Goal: Information Seeking & Learning: Learn about a topic

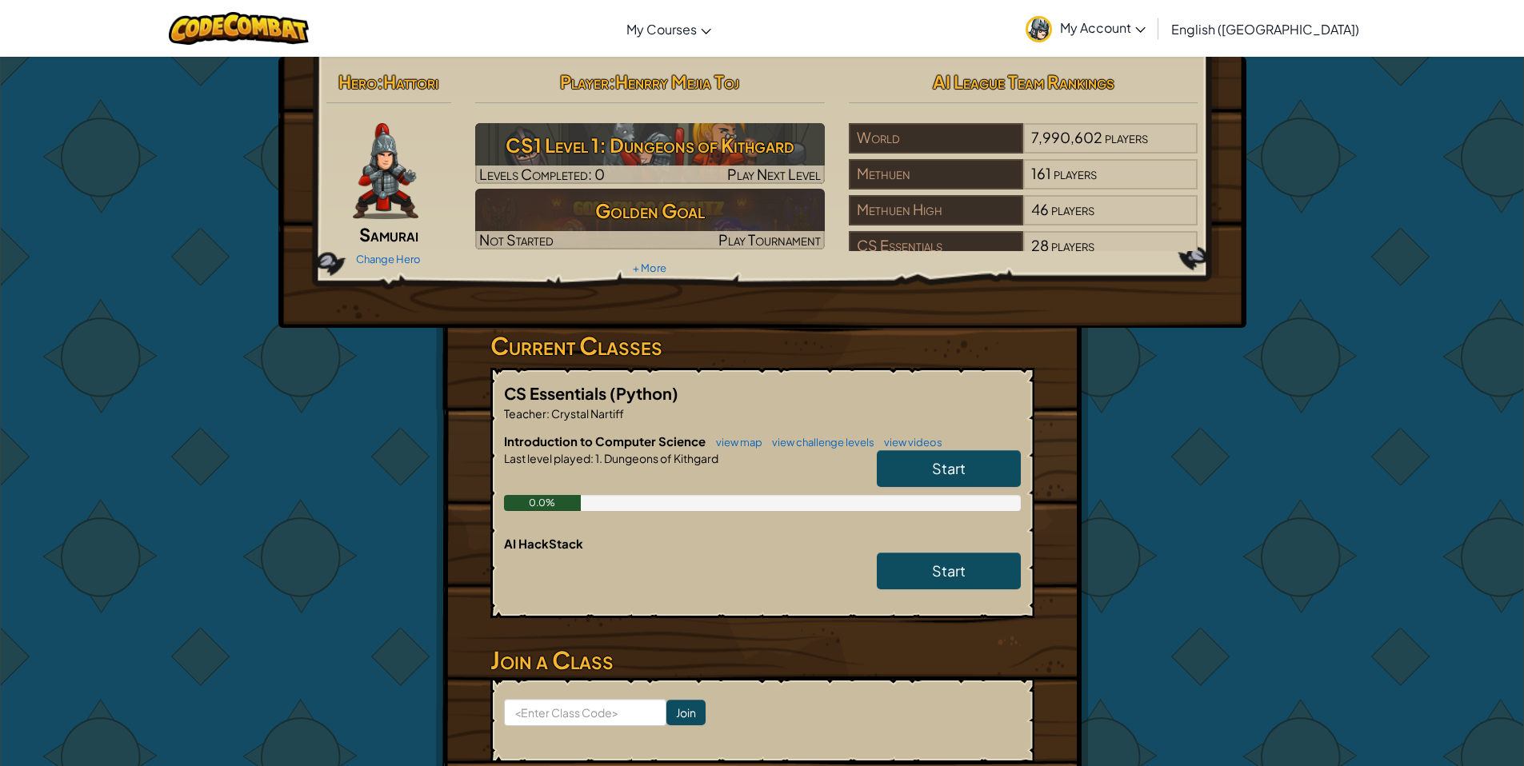
click at [946, 461] on span "Start" at bounding box center [949, 468] width 34 height 18
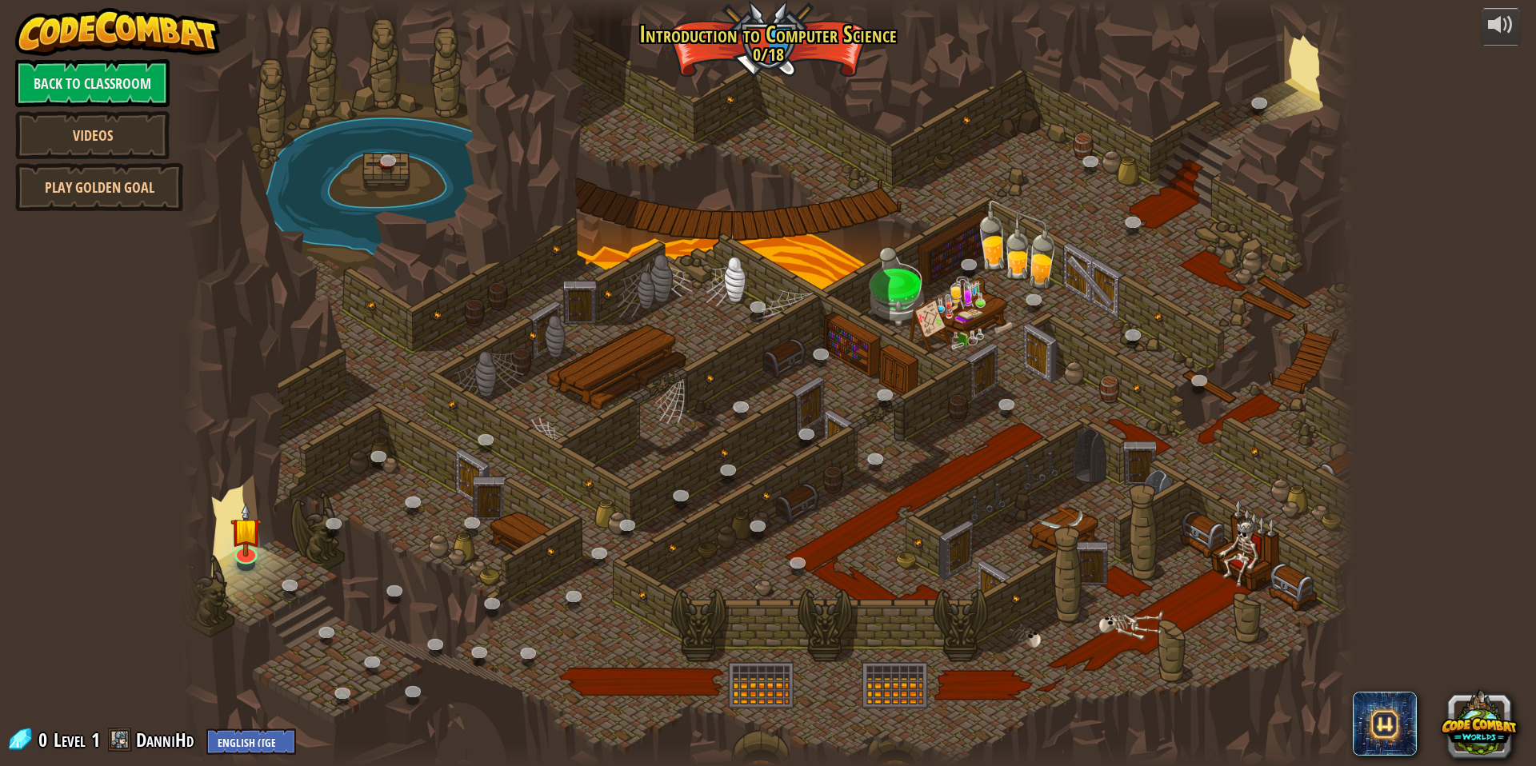
click at [638, 504] on div at bounding box center [768, 383] width 1173 height 766
drag, startPoint x: 539, startPoint y: 481, endPoint x: 491, endPoint y: 473, distance: 48.7
click at [539, 481] on div at bounding box center [768, 383] width 1173 height 766
drag, startPoint x: 486, startPoint y: 472, endPoint x: 472, endPoint y: 481, distance: 16.2
click at [478, 474] on div at bounding box center [768, 383] width 1173 height 766
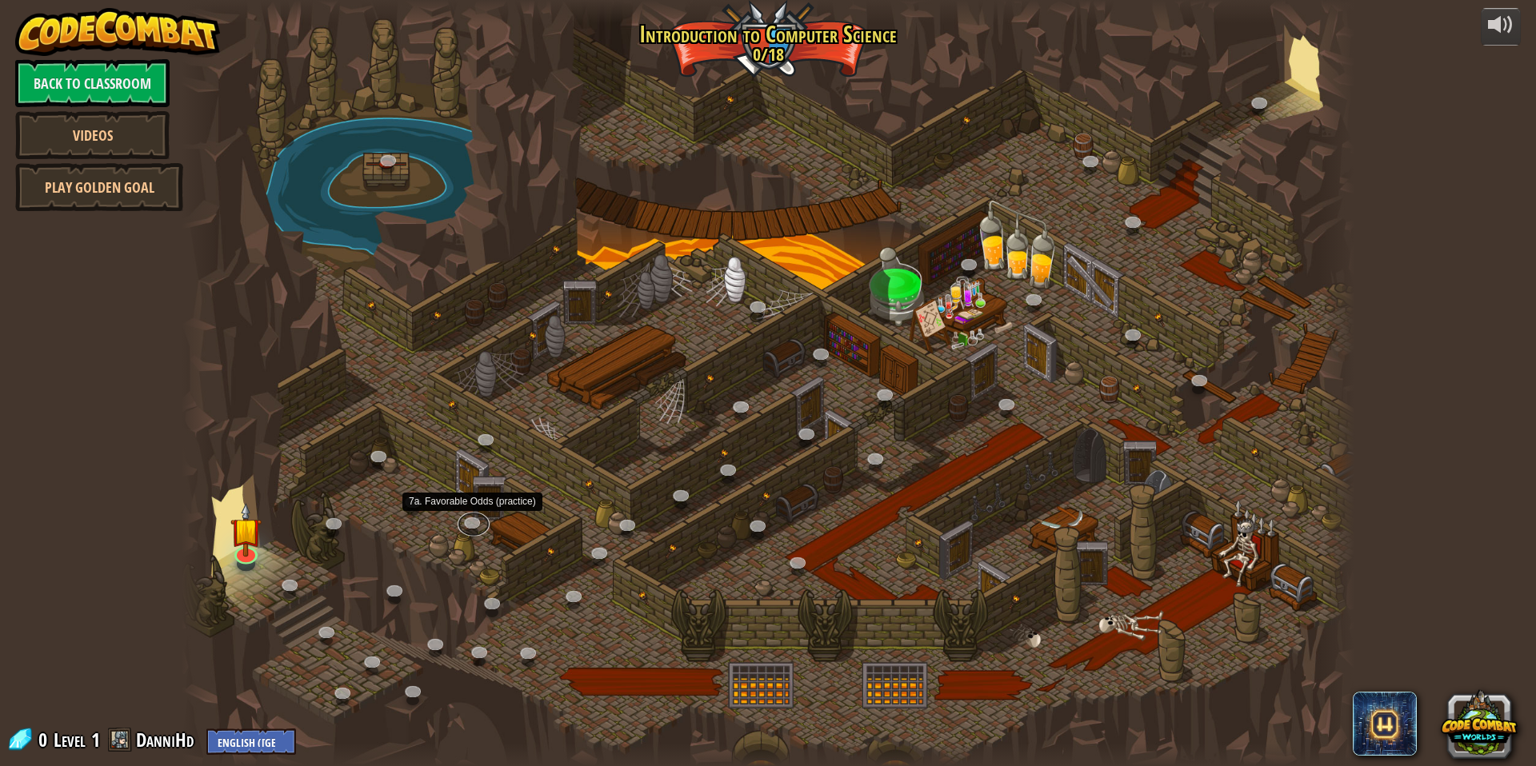
drag, startPoint x: 470, startPoint y: 519, endPoint x: 411, endPoint y: 375, distance: 155.7
click at [470, 518] on link at bounding box center [474, 525] width 32 height 24
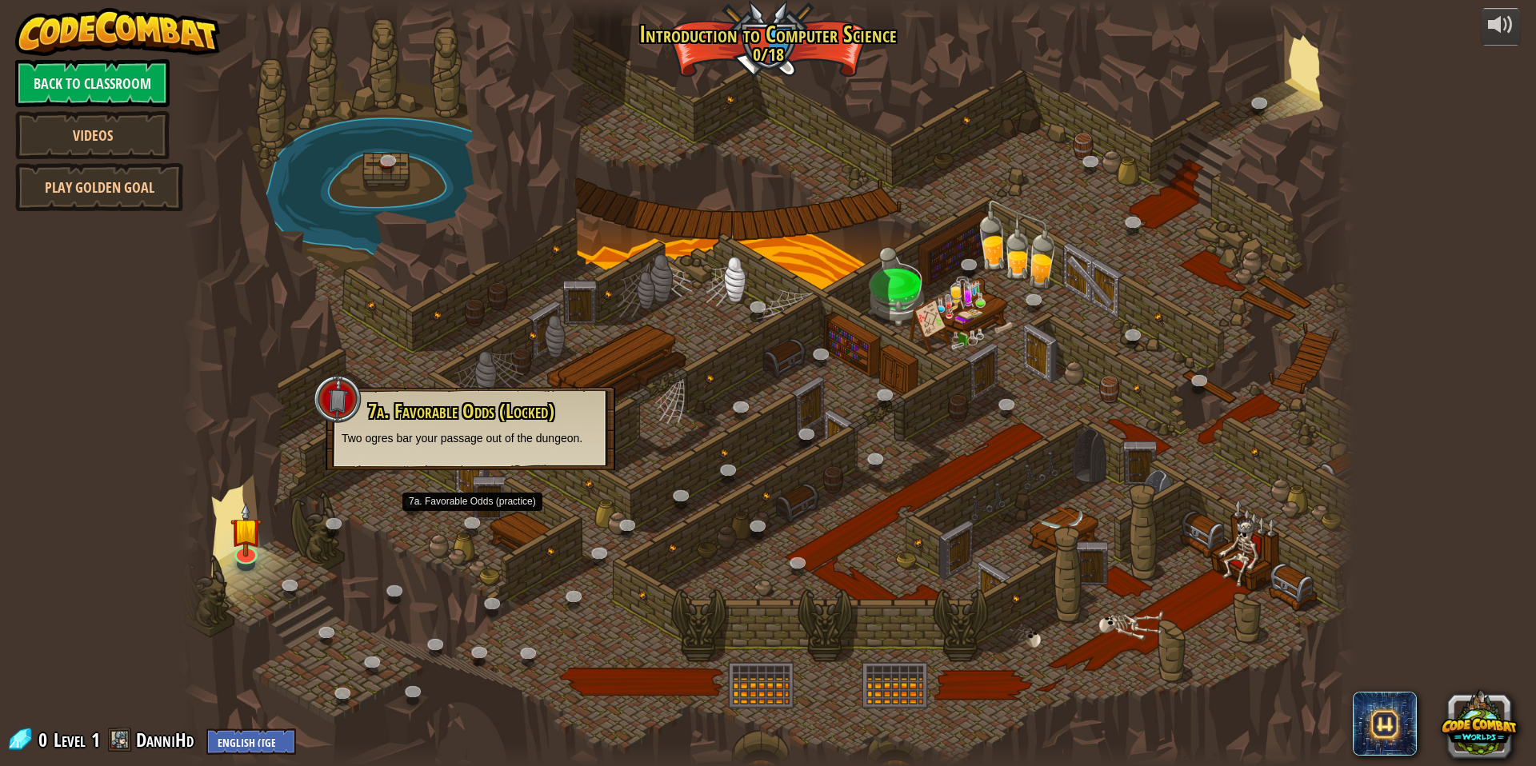
click at [370, 254] on div at bounding box center [768, 383] width 1173 height 766
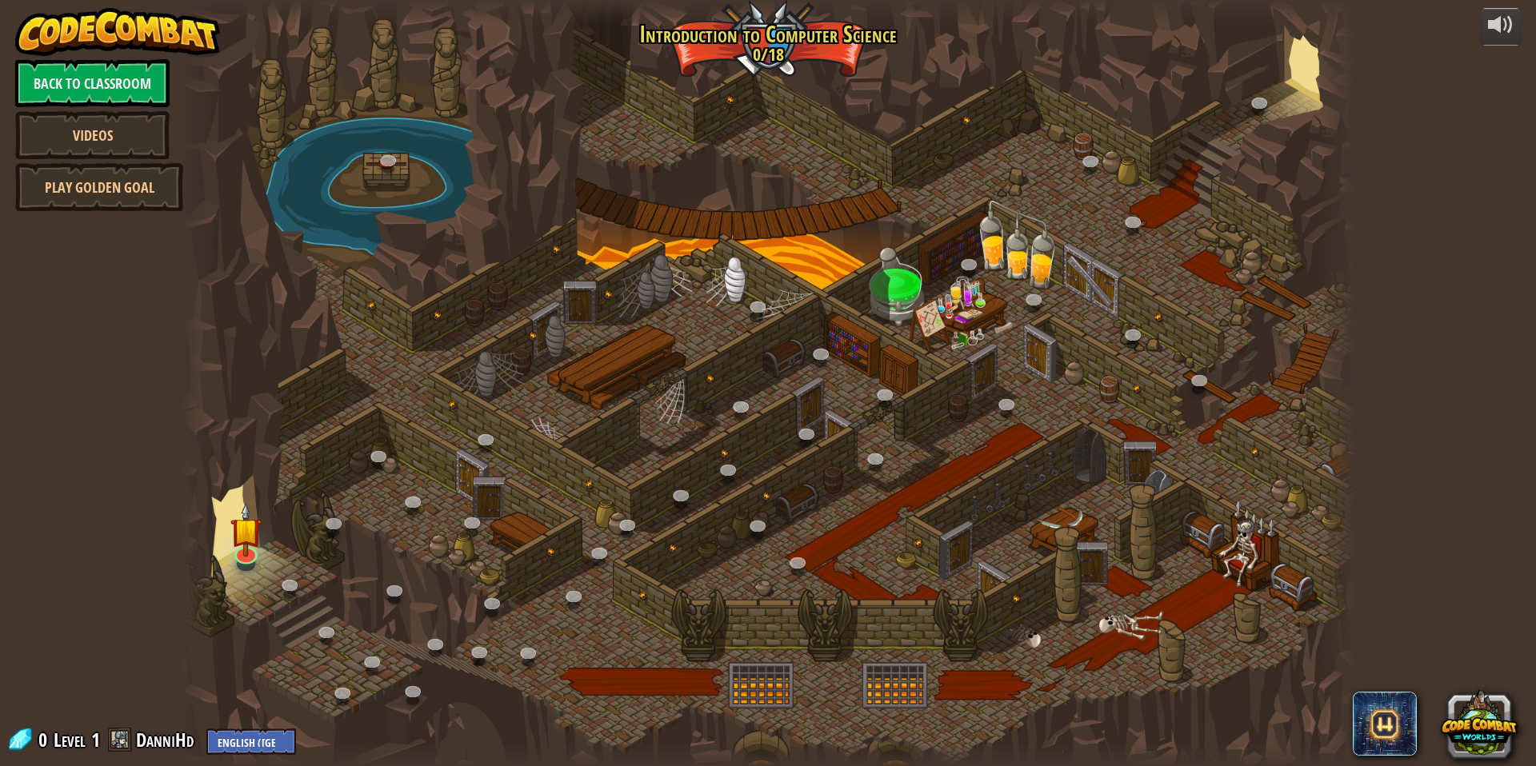
click at [796, 463] on div at bounding box center [768, 383] width 1173 height 766
click at [256, 558] on link at bounding box center [245, 550] width 32 height 32
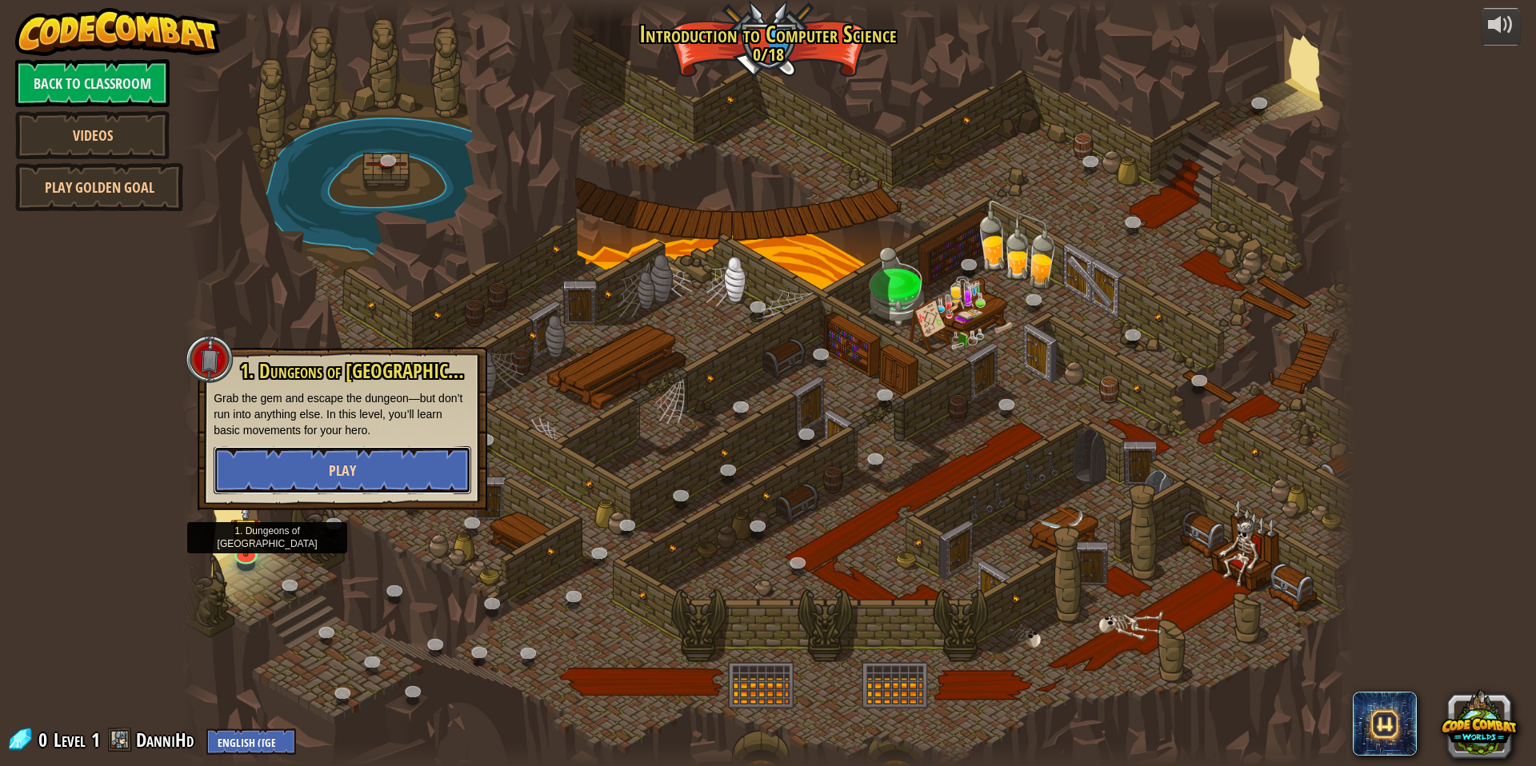
click at [339, 473] on span "Play" at bounding box center [342, 471] width 27 height 20
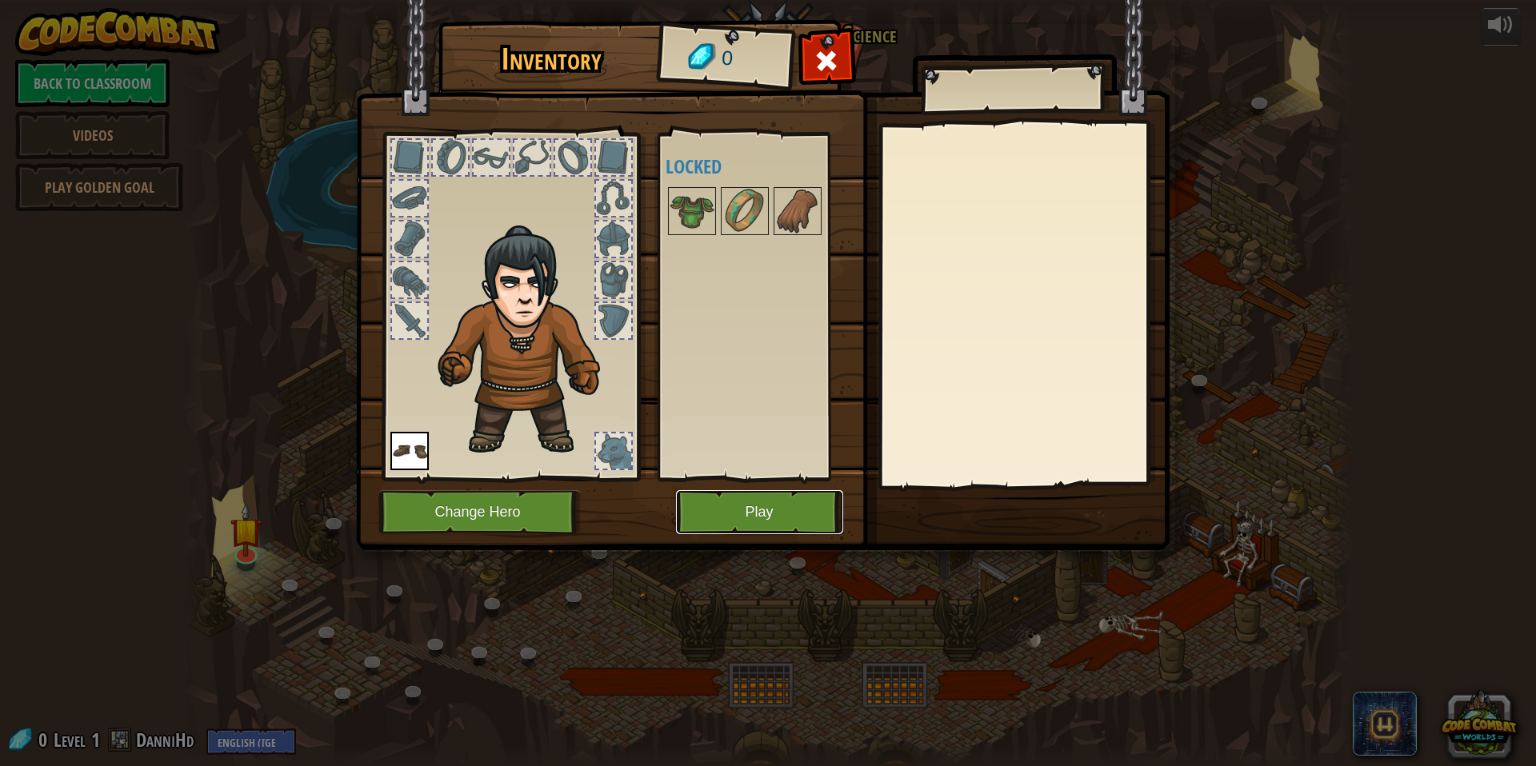
click at [773, 526] on button "Play" at bounding box center [759, 512] width 167 height 44
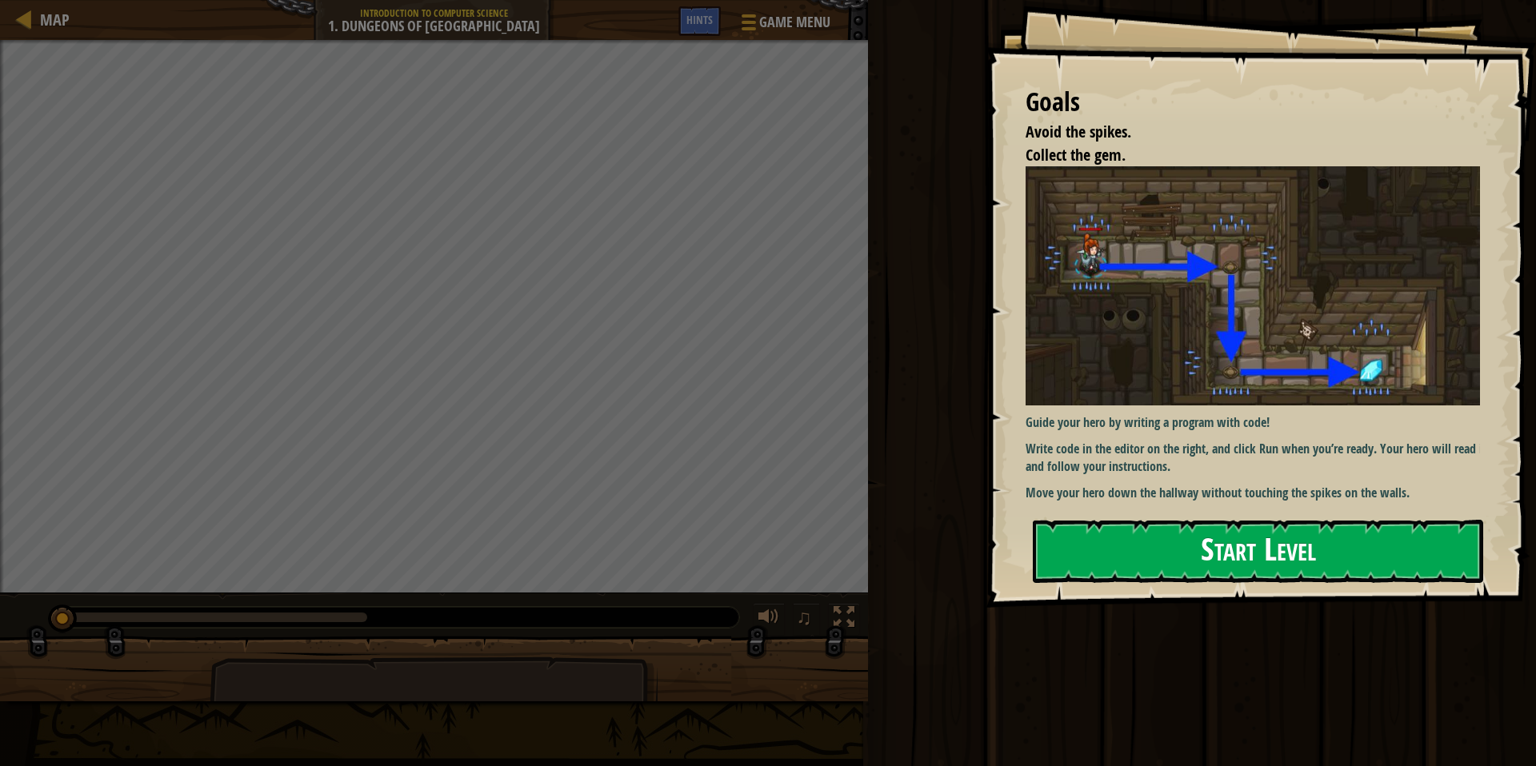
click at [947, 522] on button "Start Level" at bounding box center [1258, 551] width 450 height 63
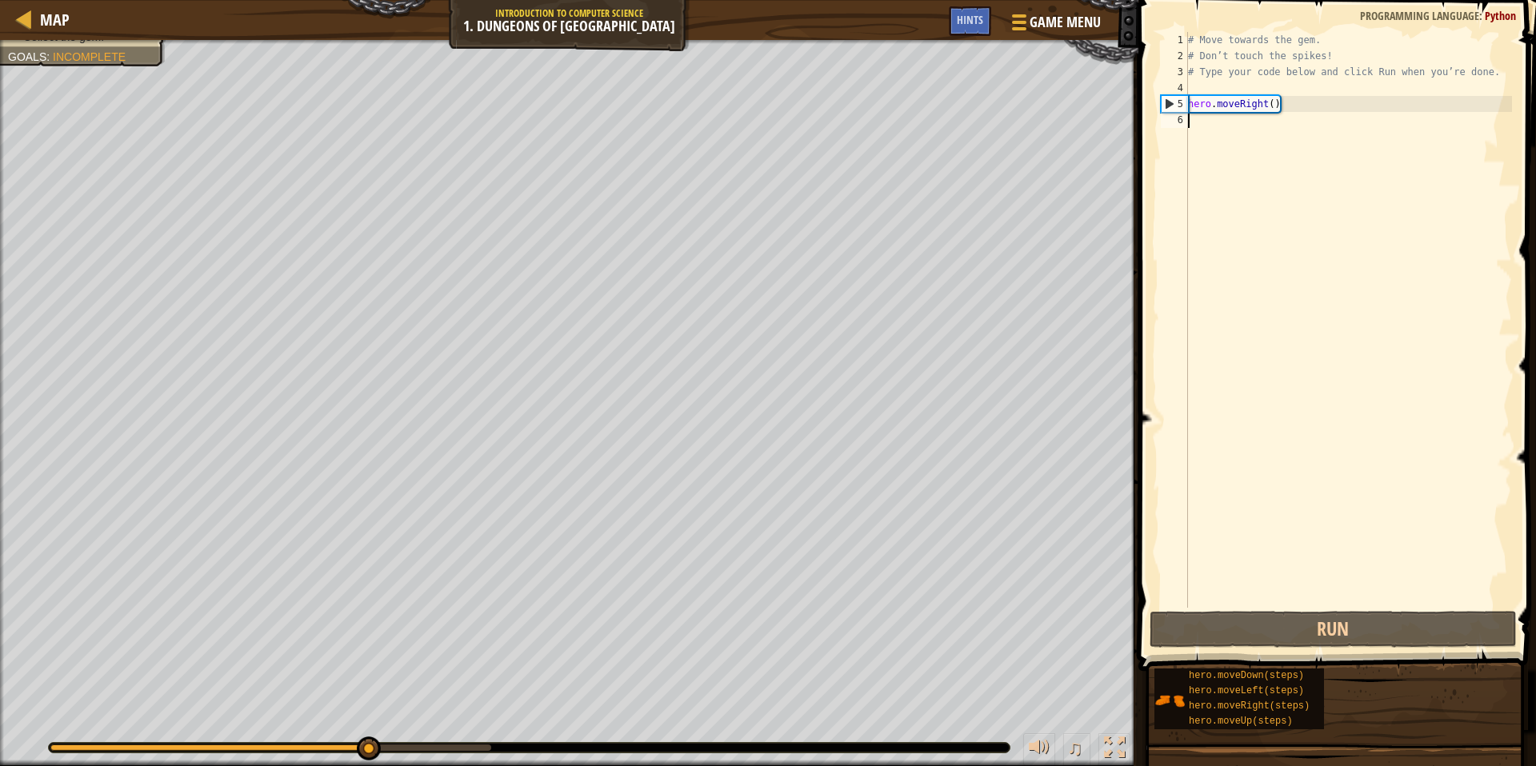
click at [947, 130] on div "# Move towards the gem. # Don’t touch the spikes! # Type your code below and cl…" at bounding box center [1348, 336] width 327 height 608
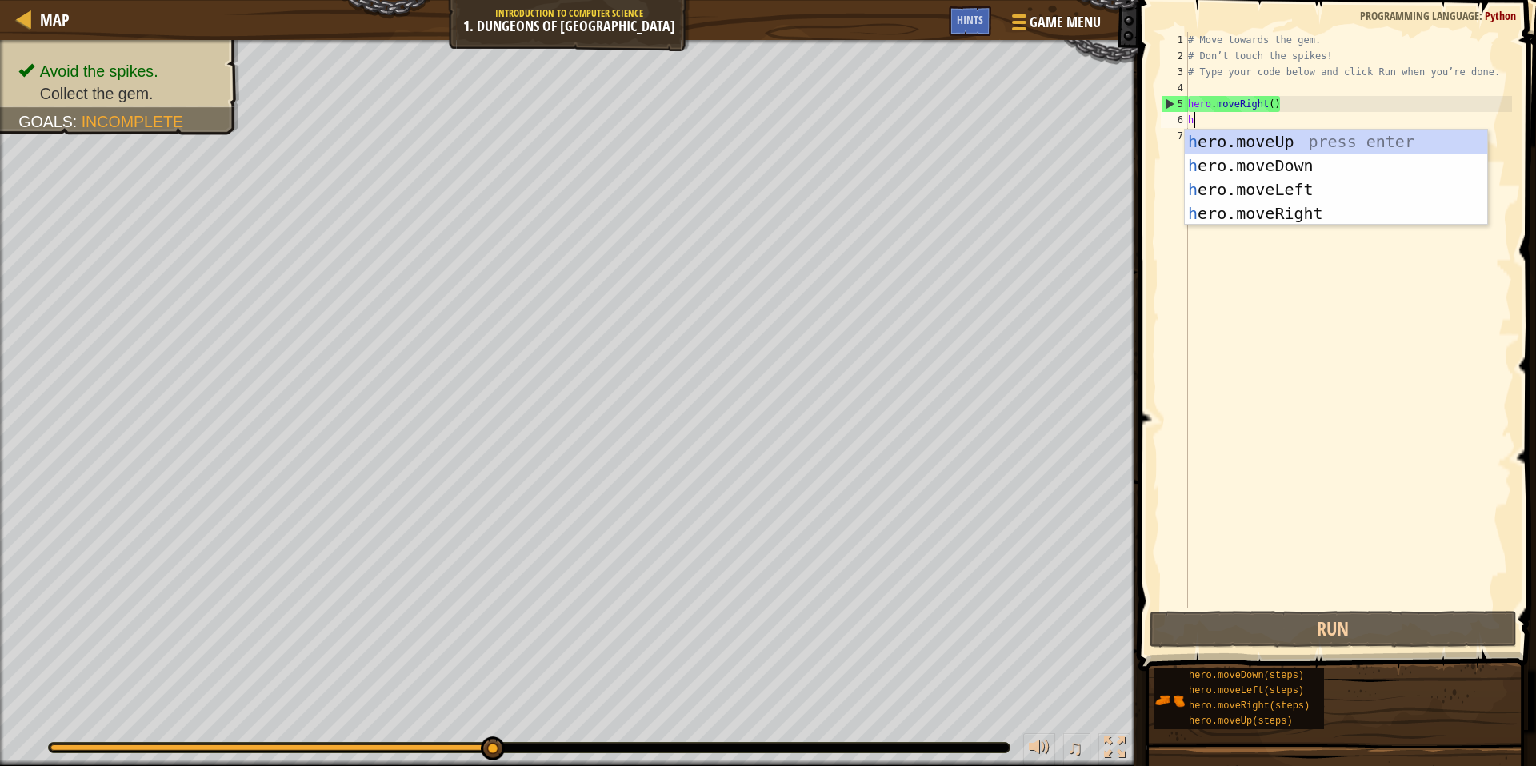
scroll to position [7, 0]
type textarea "he"
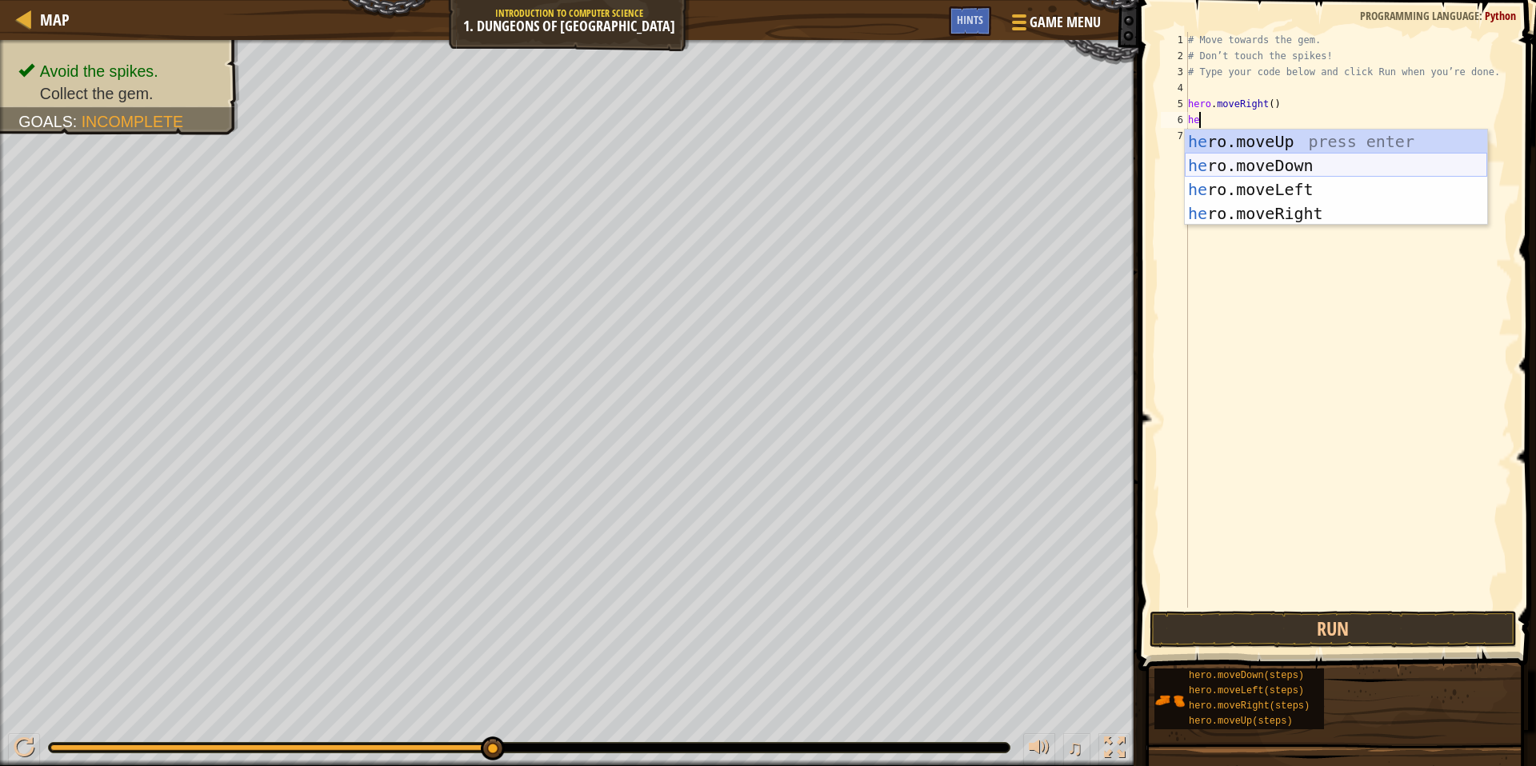
click at [947, 166] on div "he ro.moveUp press enter he ro.moveDown press enter he ro.moveLeft press enter …" at bounding box center [1336, 202] width 302 height 144
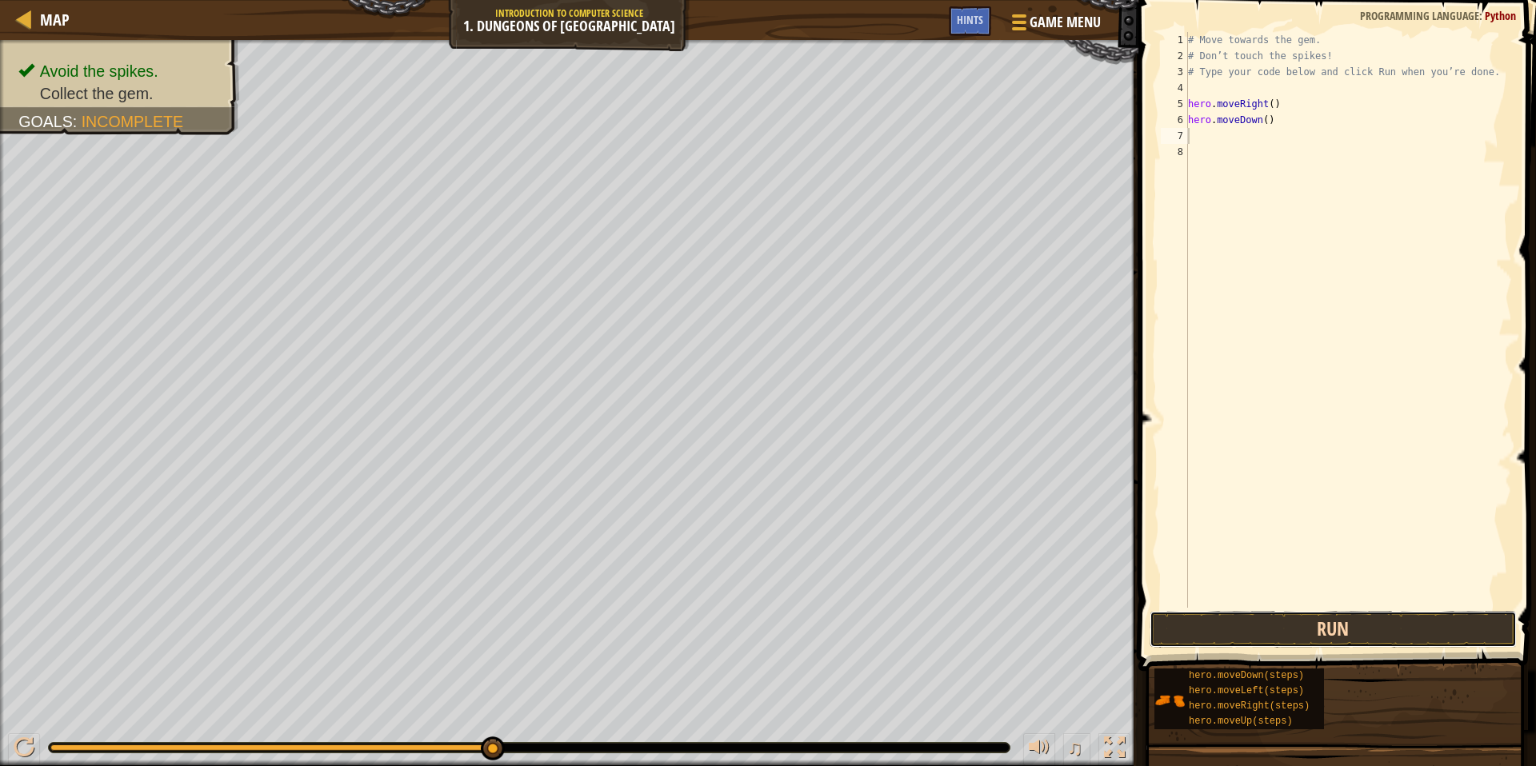
click at [947, 643] on button "Run" at bounding box center [1333, 629] width 367 height 37
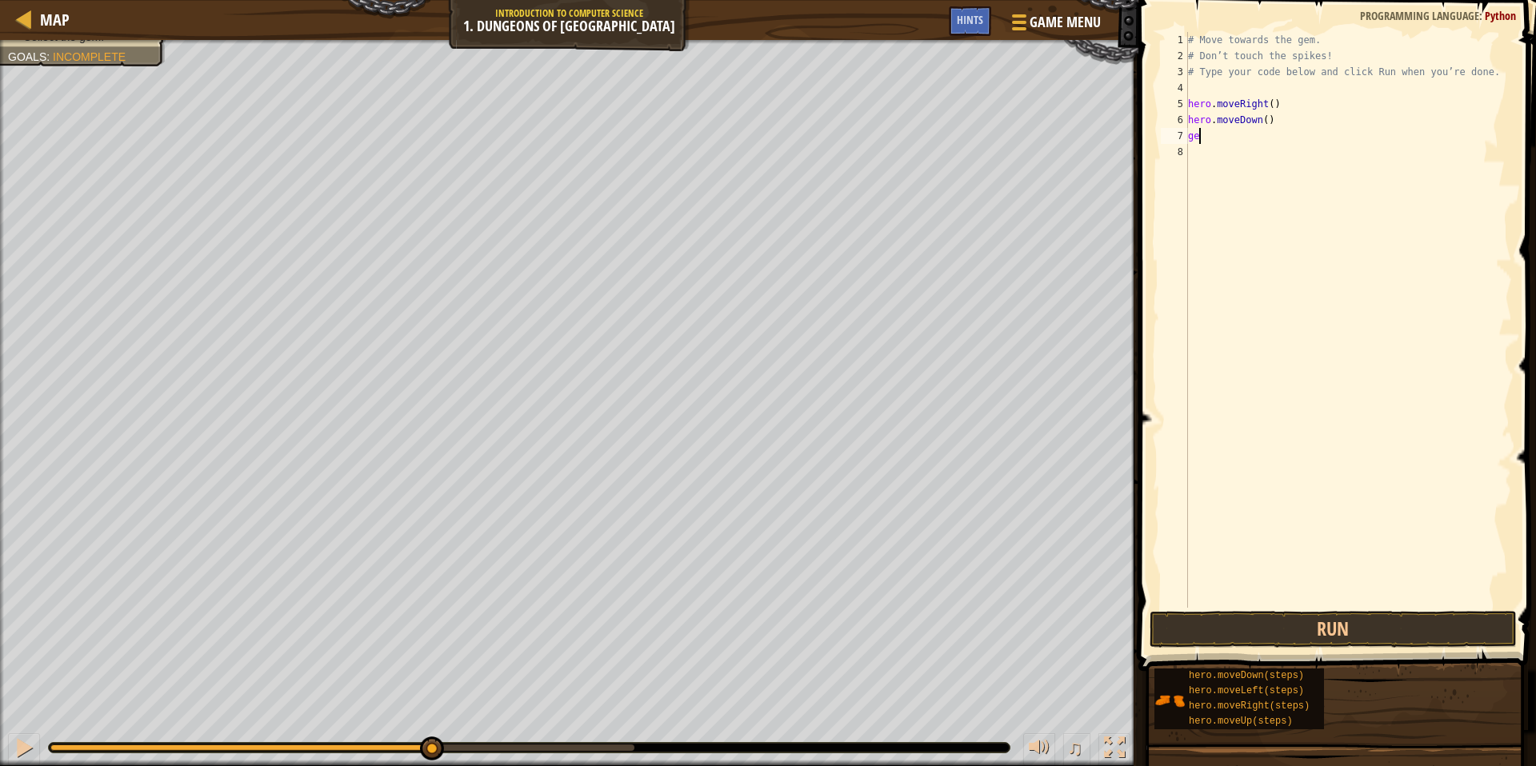
type textarea "g"
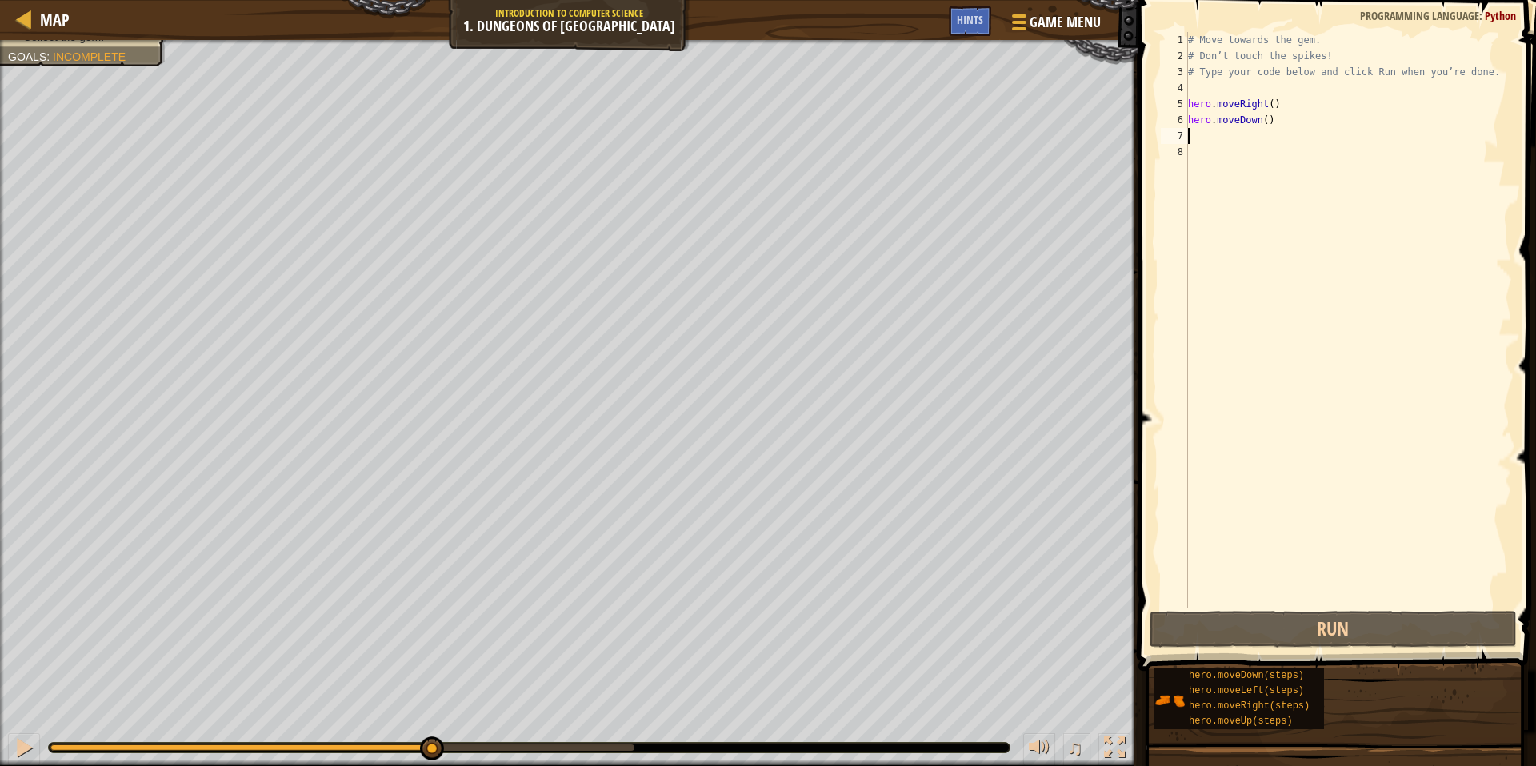
type textarea "h"
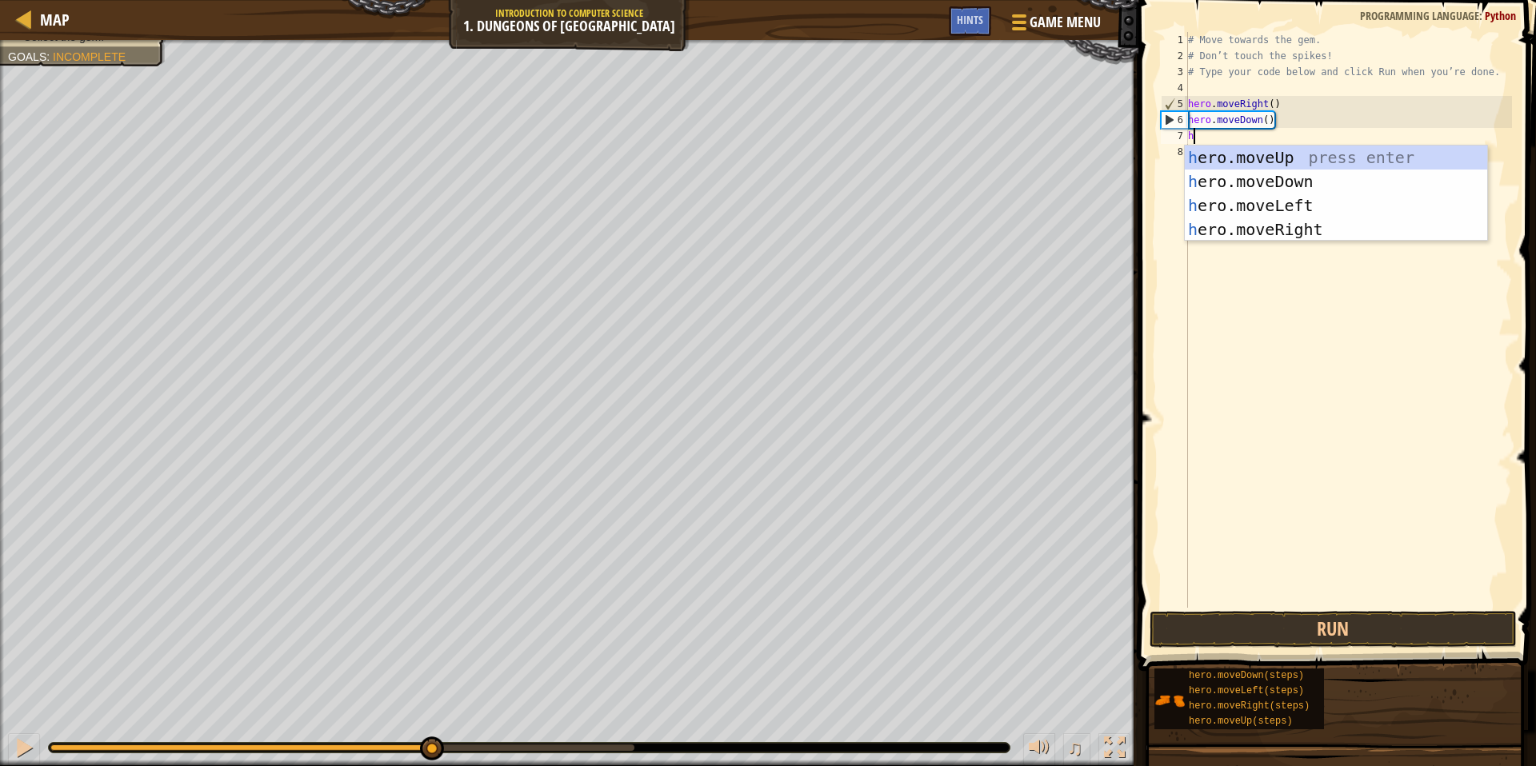
type textarea "he"
click at [947, 236] on div "he ro.moveUp press enter he ro.moveDown press enter he ro.moveLeft press enter …" at bounding box center [1336, 218] width 302 height 144
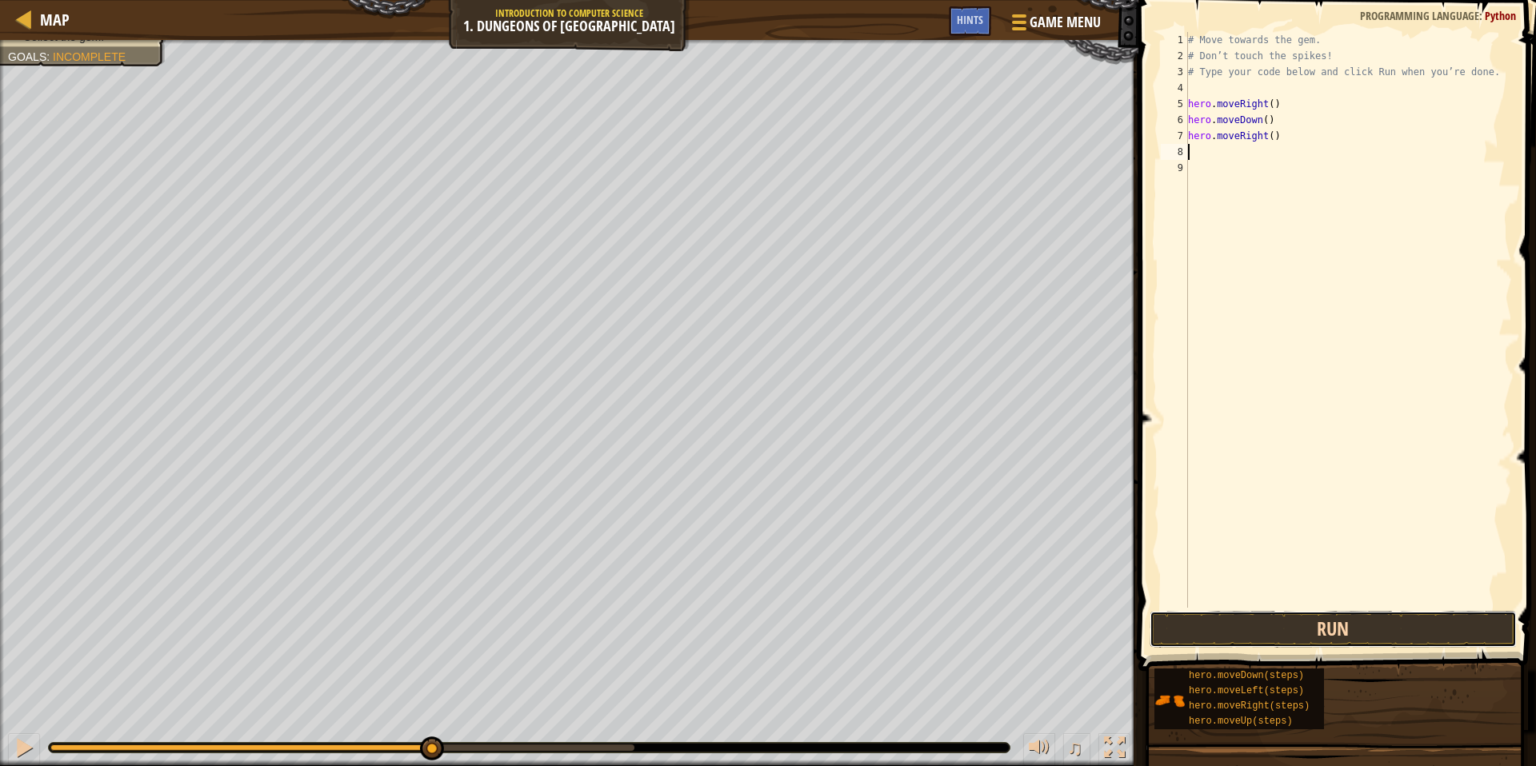
click at [947, 643] on button "Run" at bounding box center [1333, 629] width 367 height 37
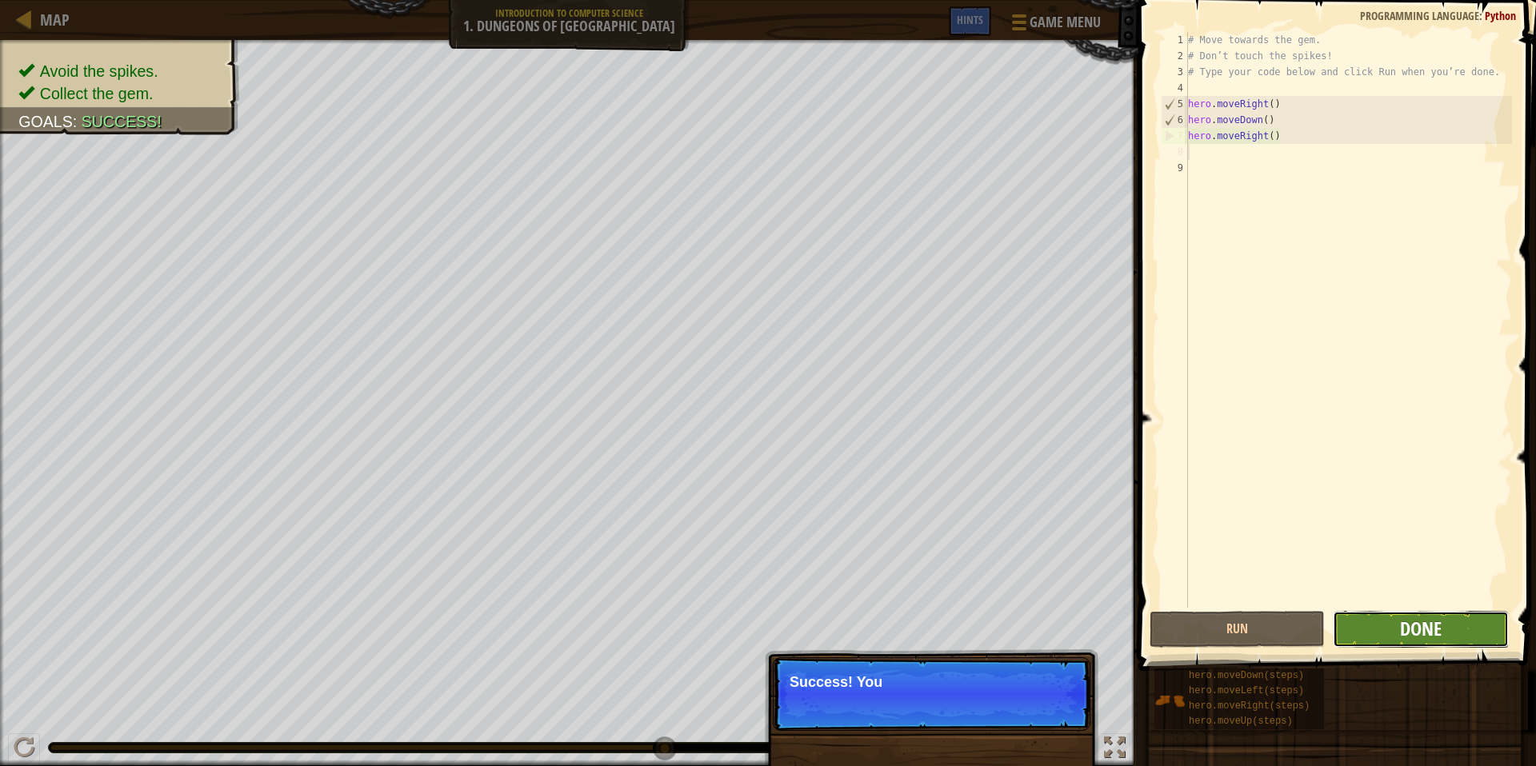
click at [947, 626] on span "Done" at bounding box center [1421, 629] width 42 height 26
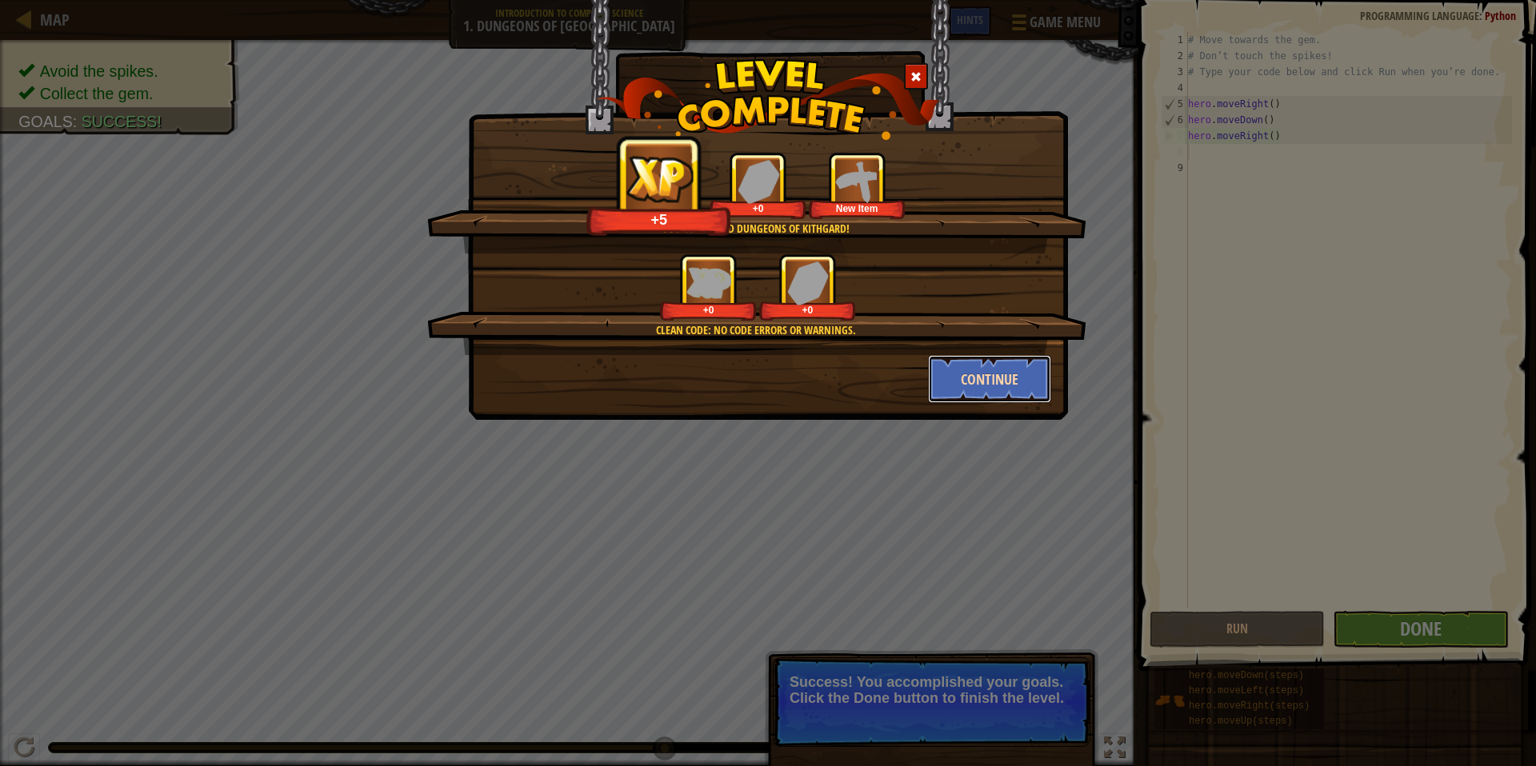
click at [947, 392] on button "Continue" at bounding box center [990, 379] width 124 height 48
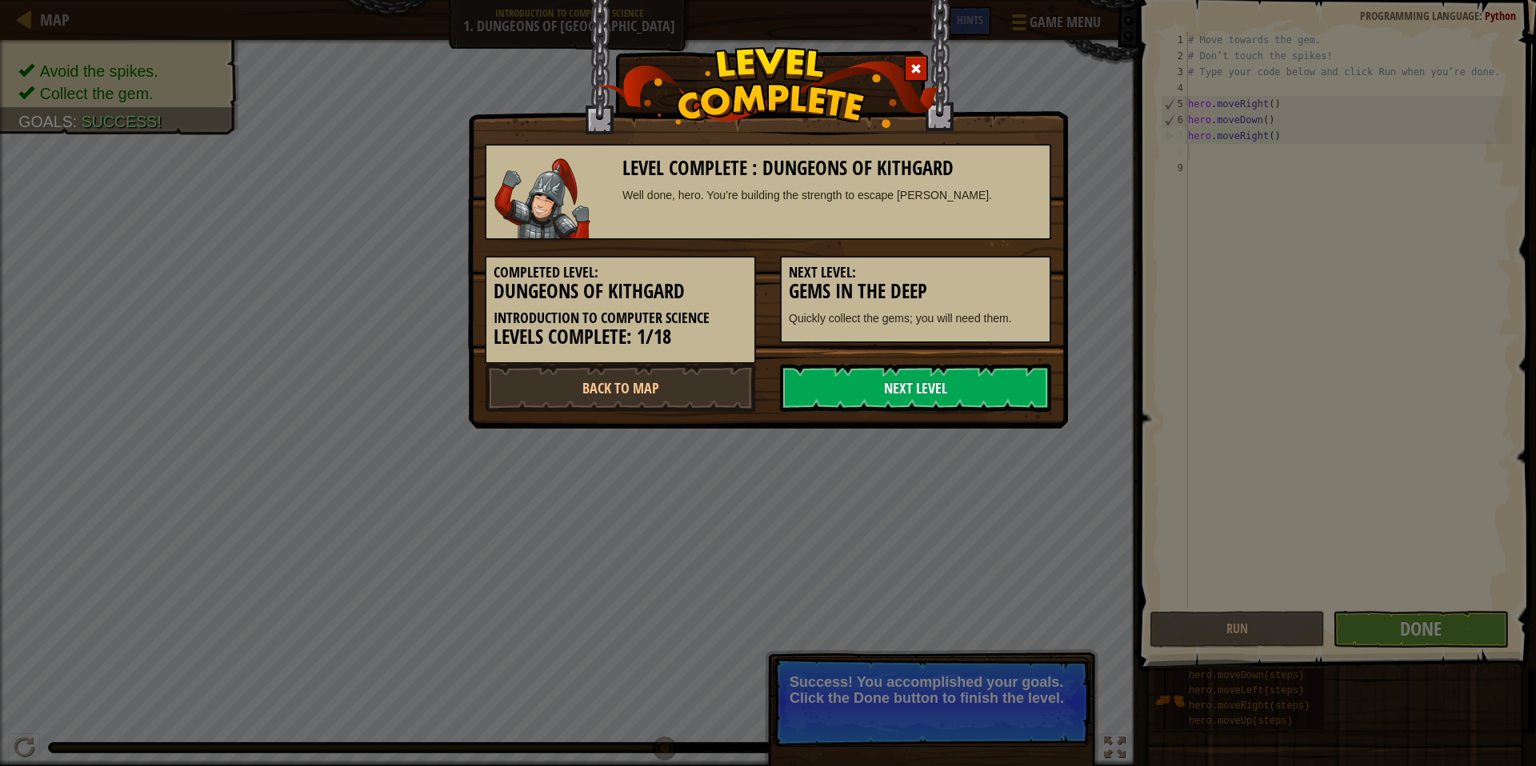
click at [939, 393] on link "Next Level" at bounding box center [915, 388] width 271 height 48
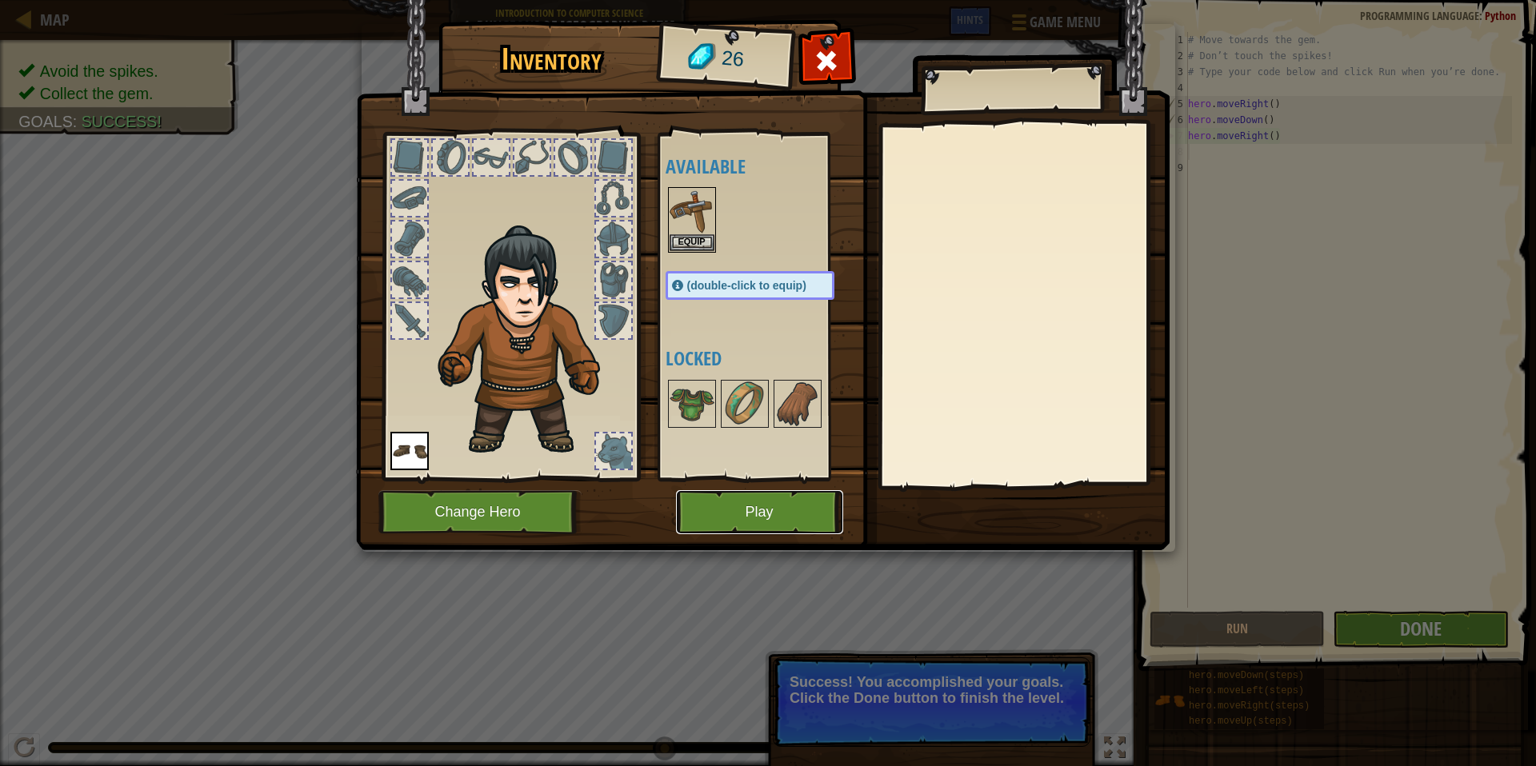
click at [782, 510] on button "Play" at bounding box center [759, 512] width 167 height 44
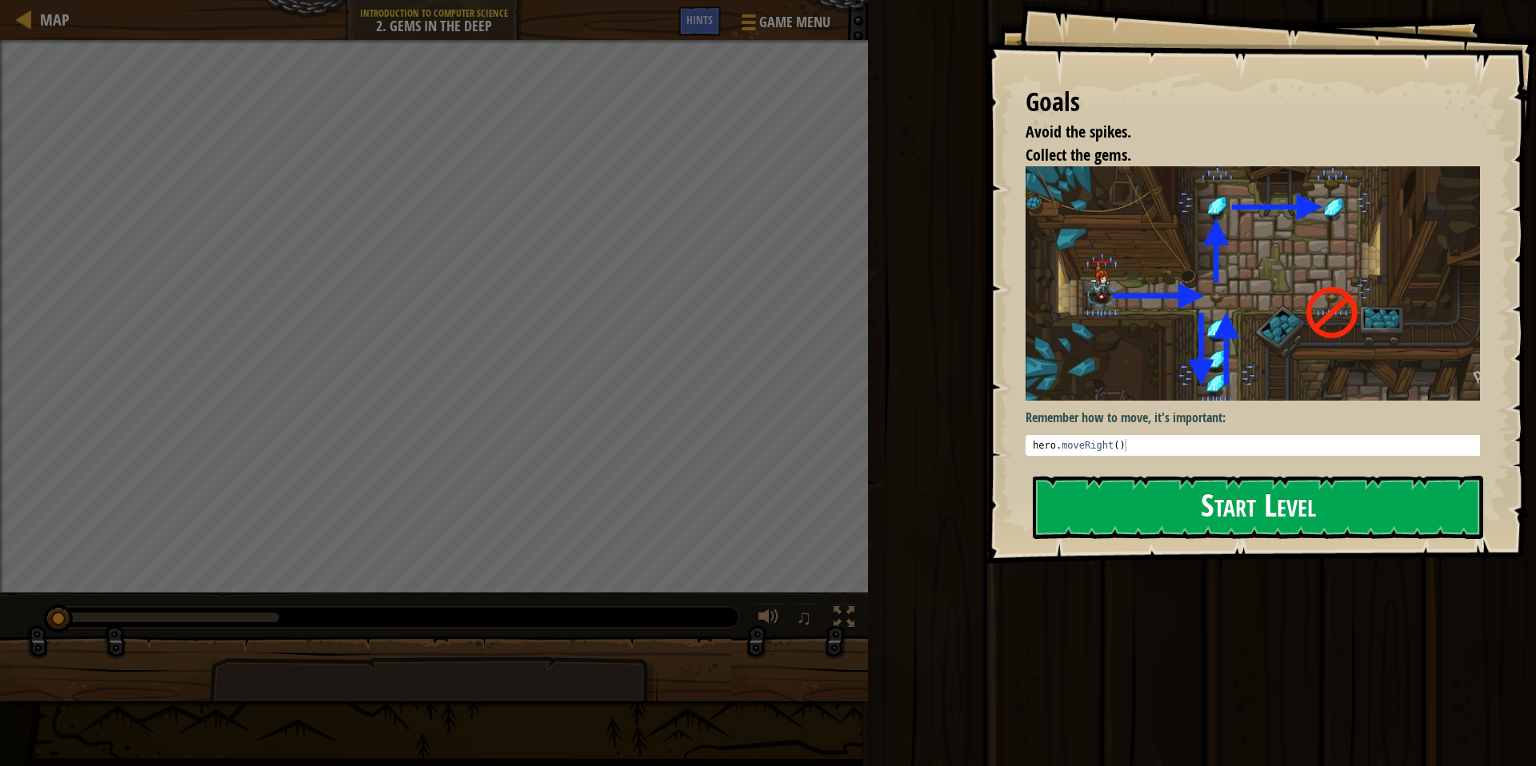
click at [947, 502] on button "Start Level" at bounding box center [1258, 507] width 450 height 63
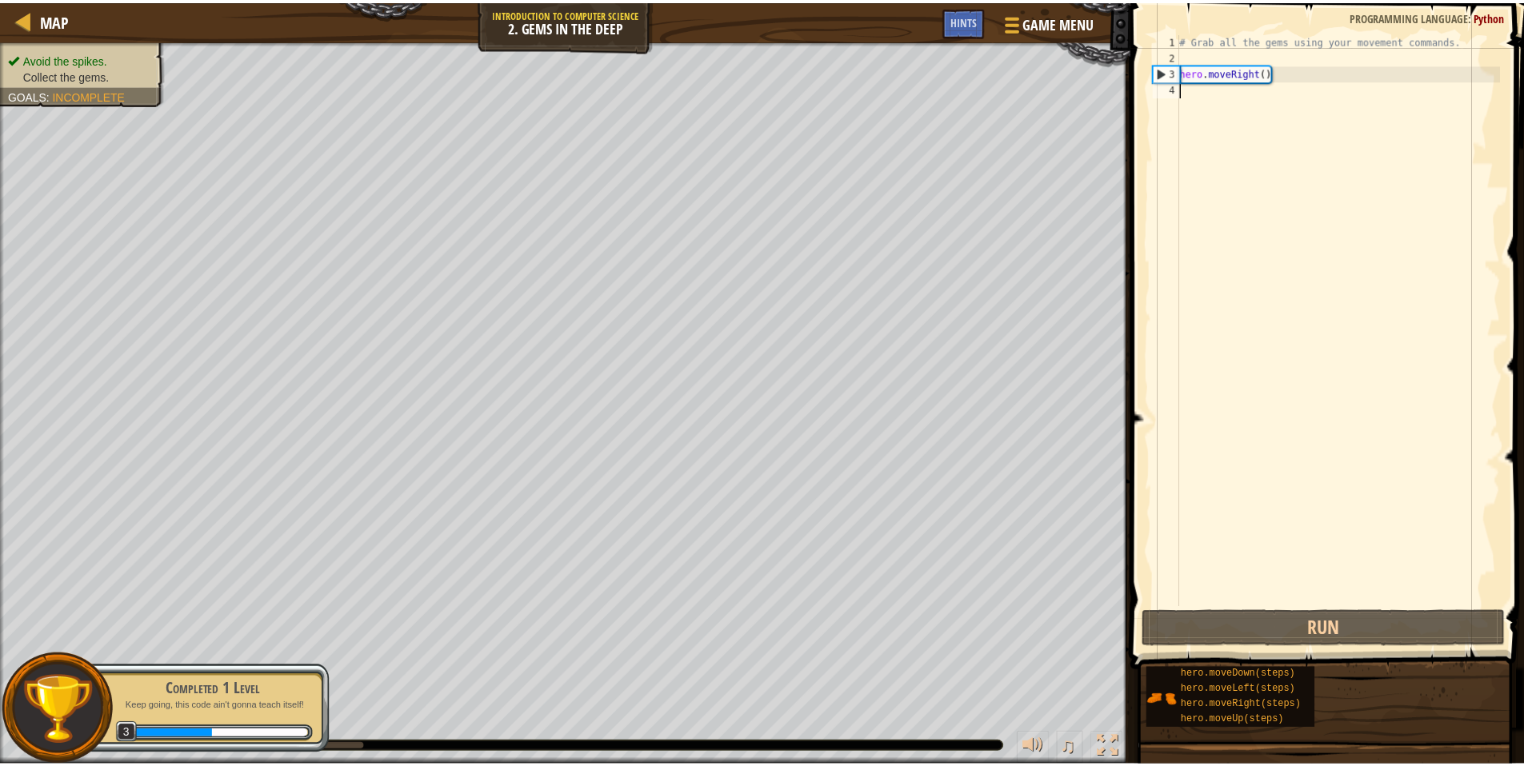
scroll to position [7, 0]
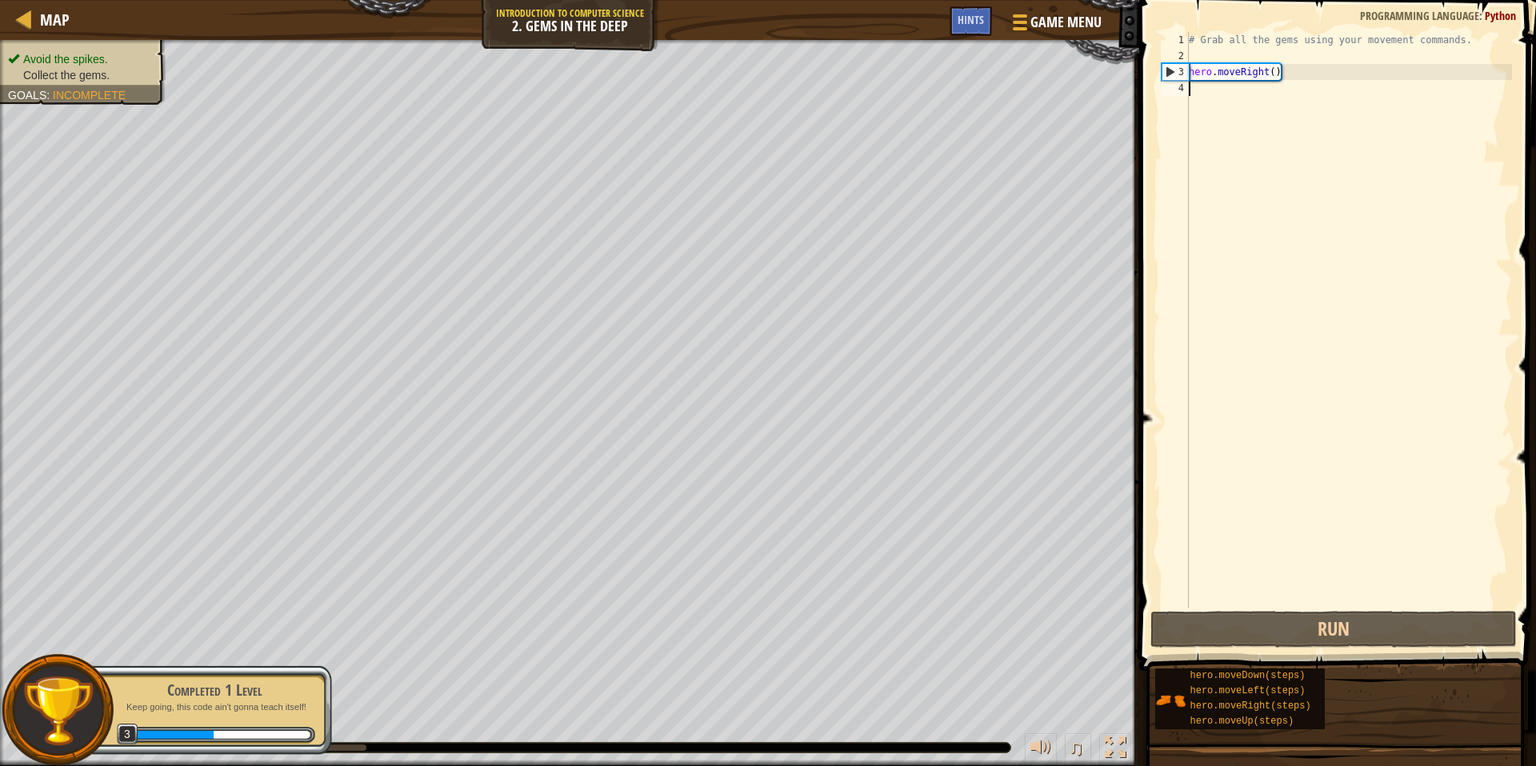
type textarea "he"
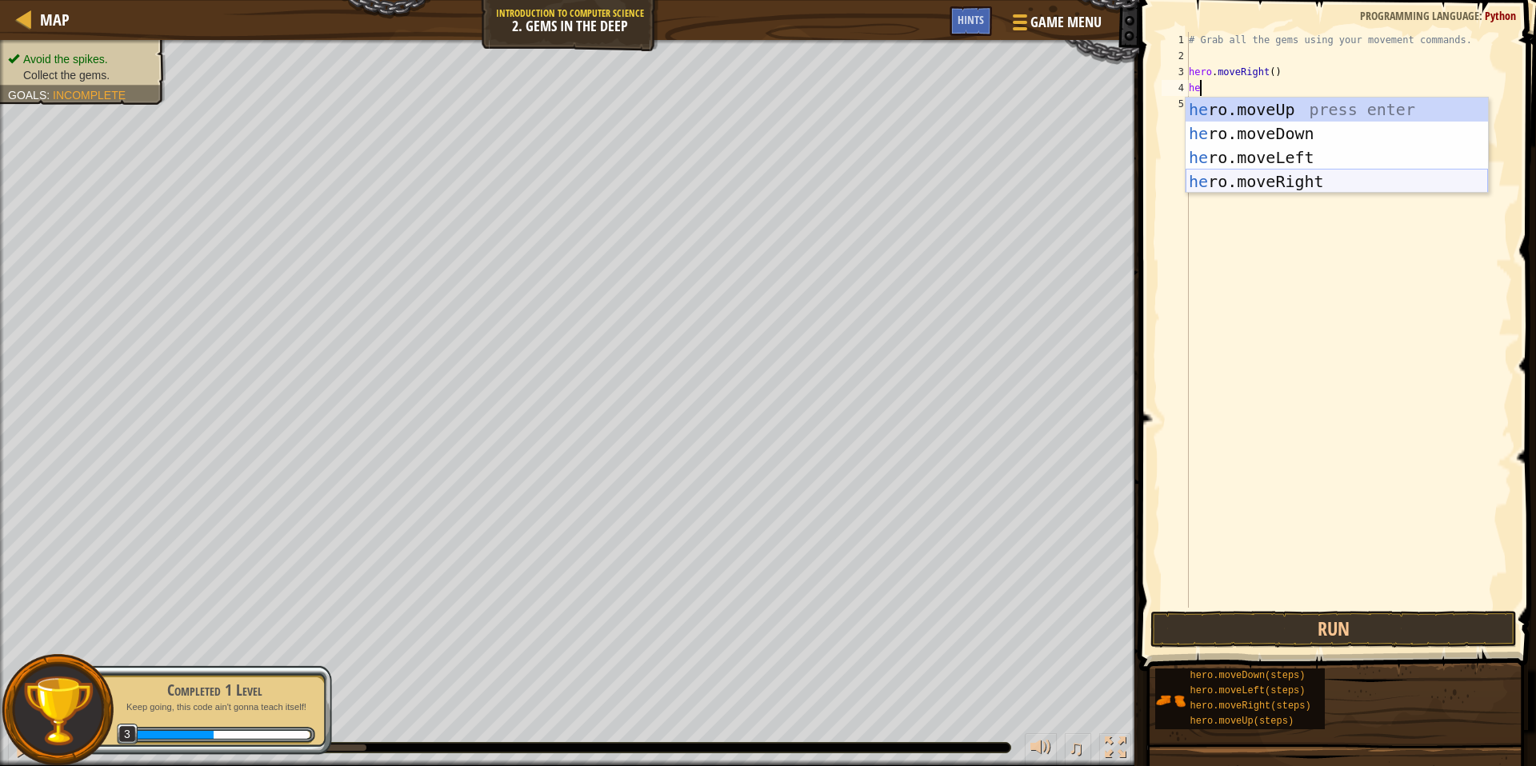
click at [947, 186] on div "he ro.moveUp press enter he ro.moveDown press enter he ro.moveLeft press enter …" at bounding box center [1337, 170] width 302 height 144
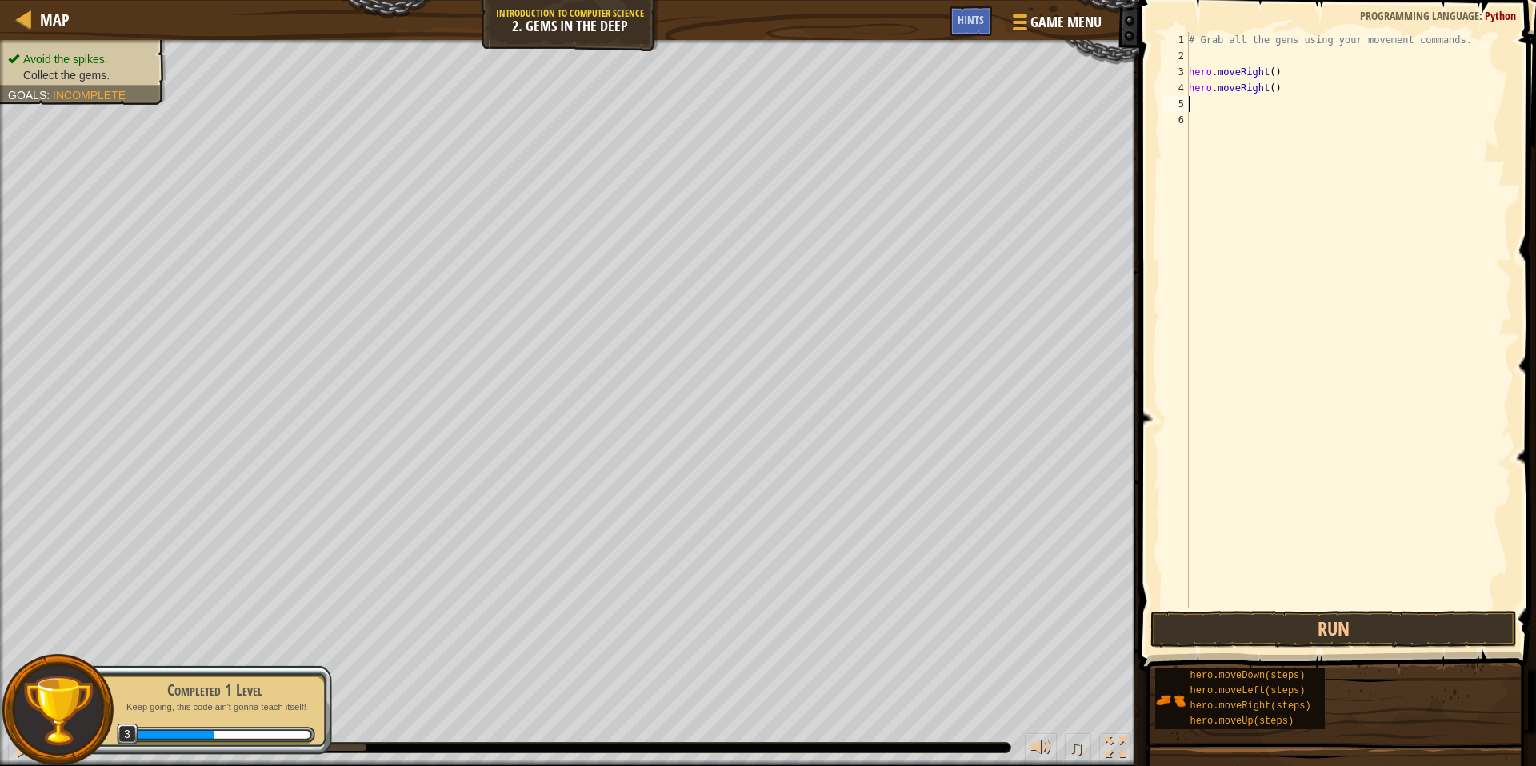
type textarea "he"
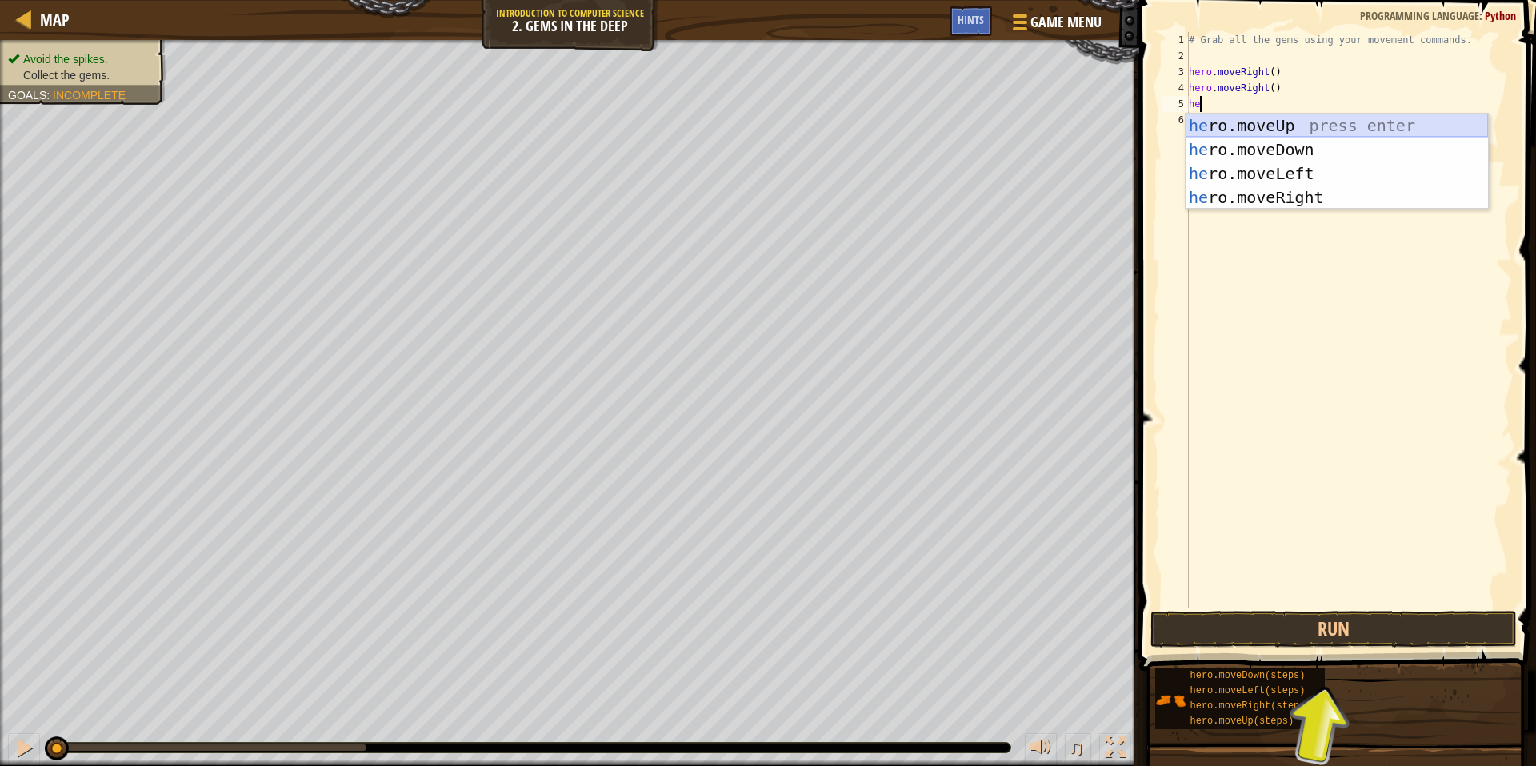
click at [947, 130] on div "he ro.moveUp press enter he ro.moveDown press enter he ro.moveLeft press enter …" at bounding box center [1337, 186] width 302 height 144
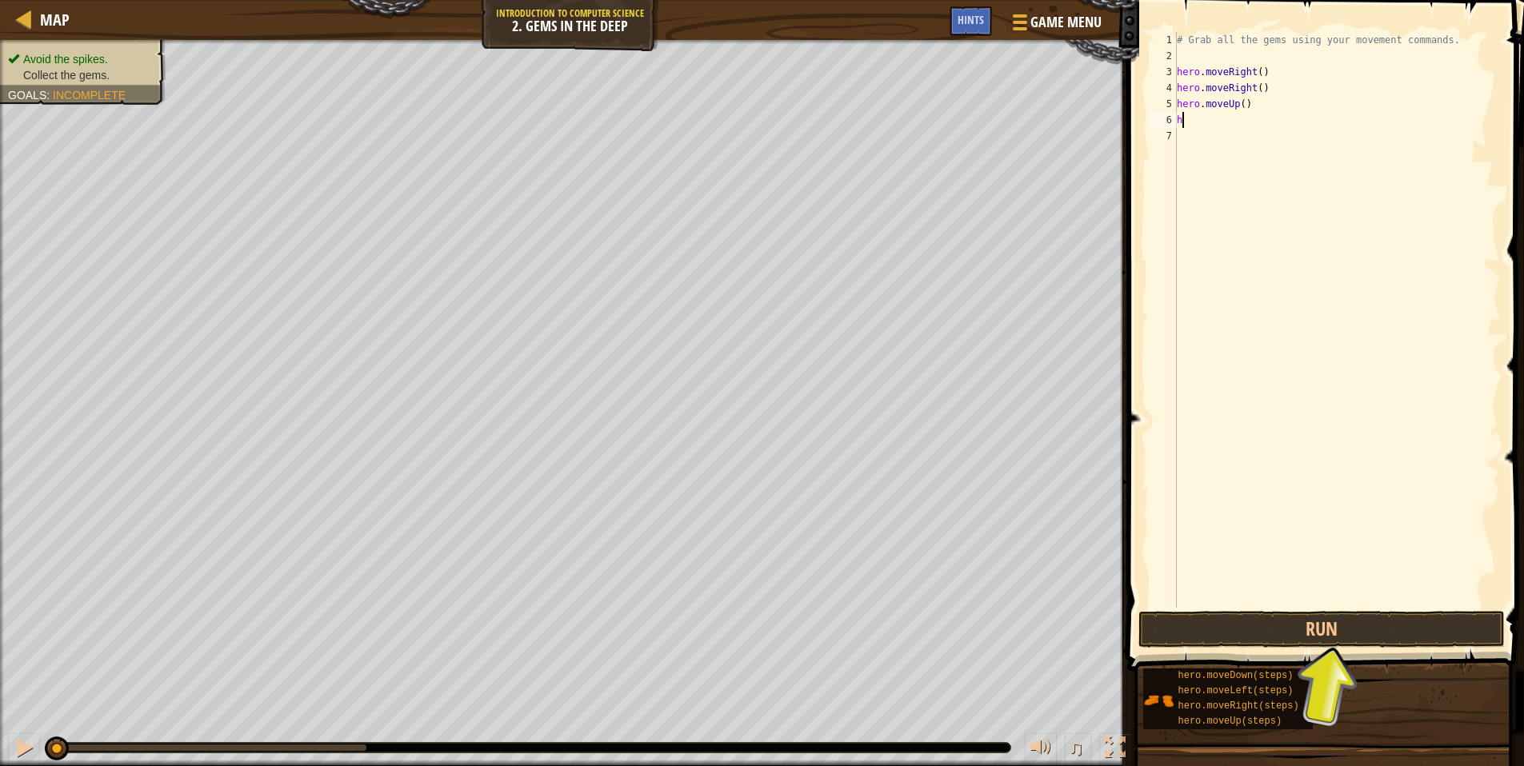
type textarea "he"
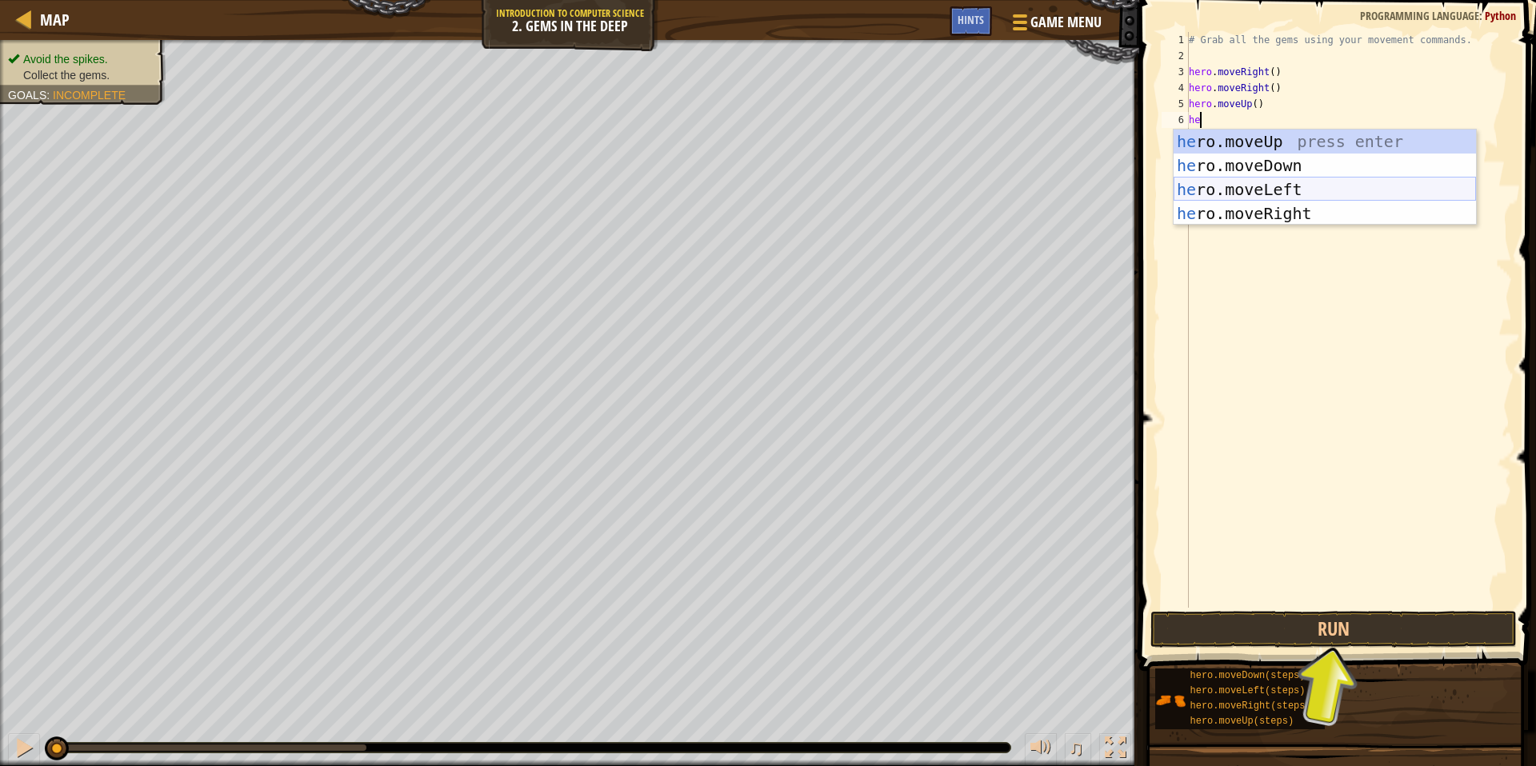
click at [947, 192] on div "he ro.moveUp press enter he ro.moveDown press enter he ro.moveLeft press enter …" at bounding box center [1325, 202] width 302 height 144
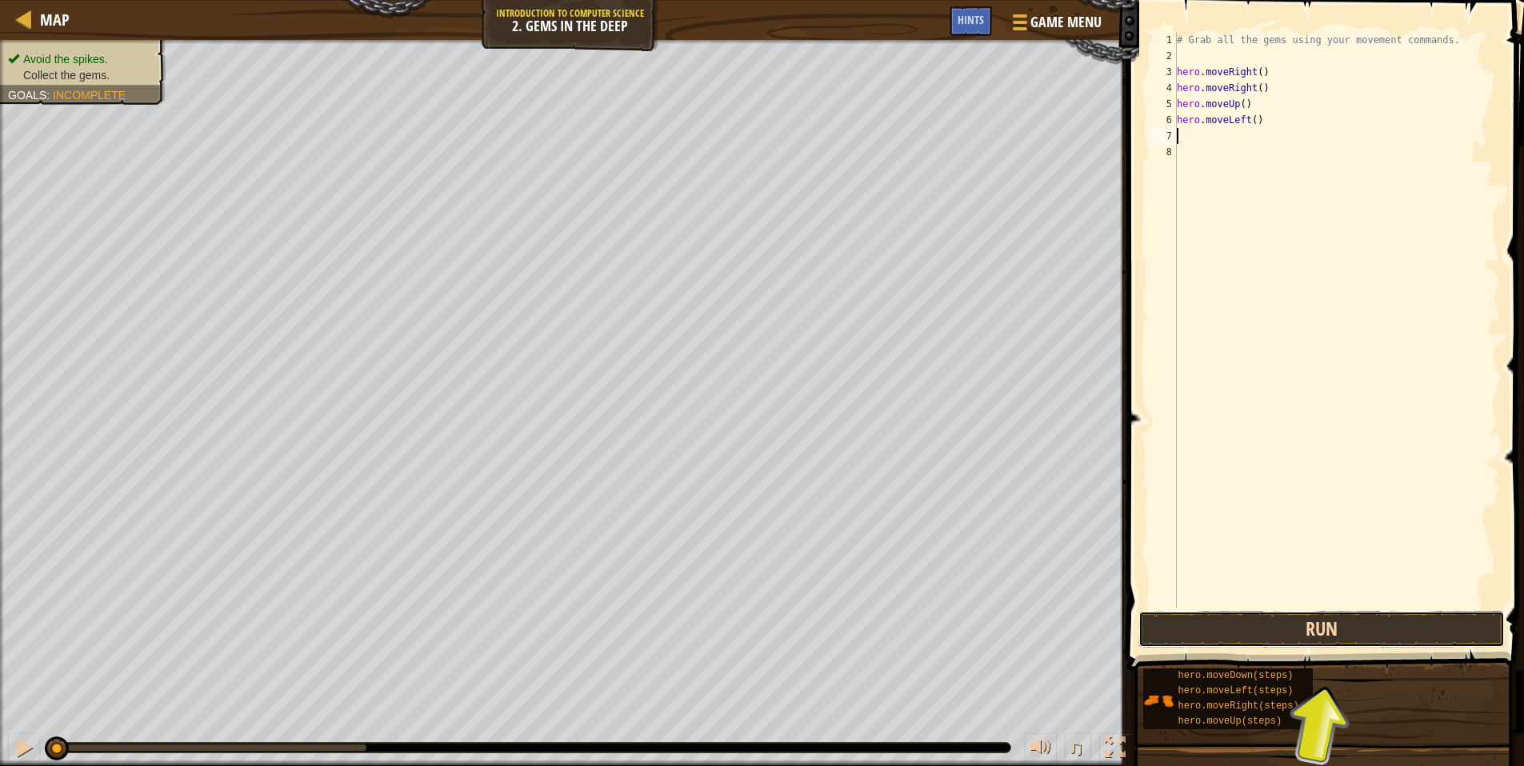
click at [947, 634] on button "Run" at bounding box center [1321, 629] width 366 height 37
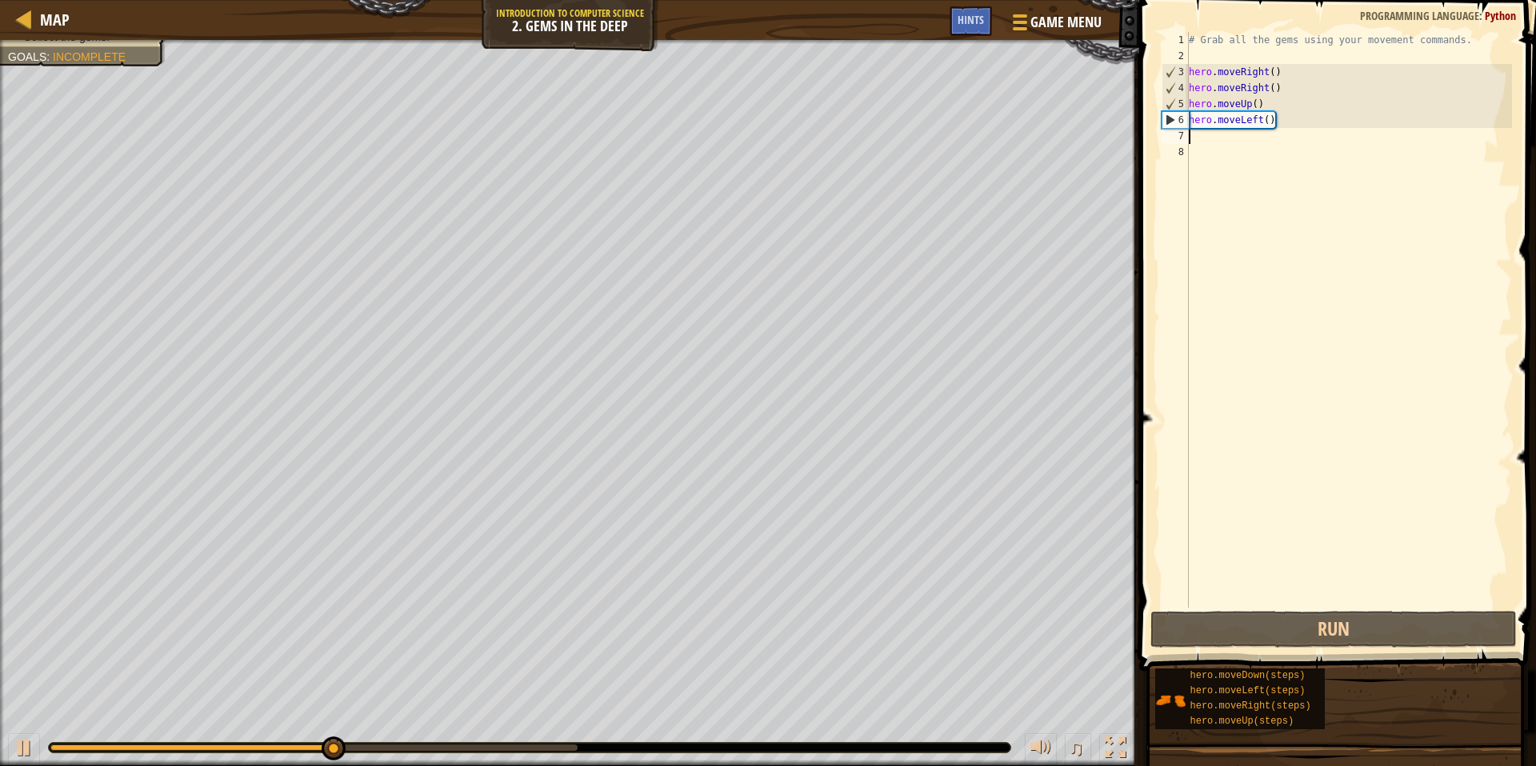
click at [947, 135] on div "# Grab all the gems using your movement commands. hero . moveRight ( ) hero . m…" at bounding box center [1349, 336] width 326 height 608
type textarea "he"
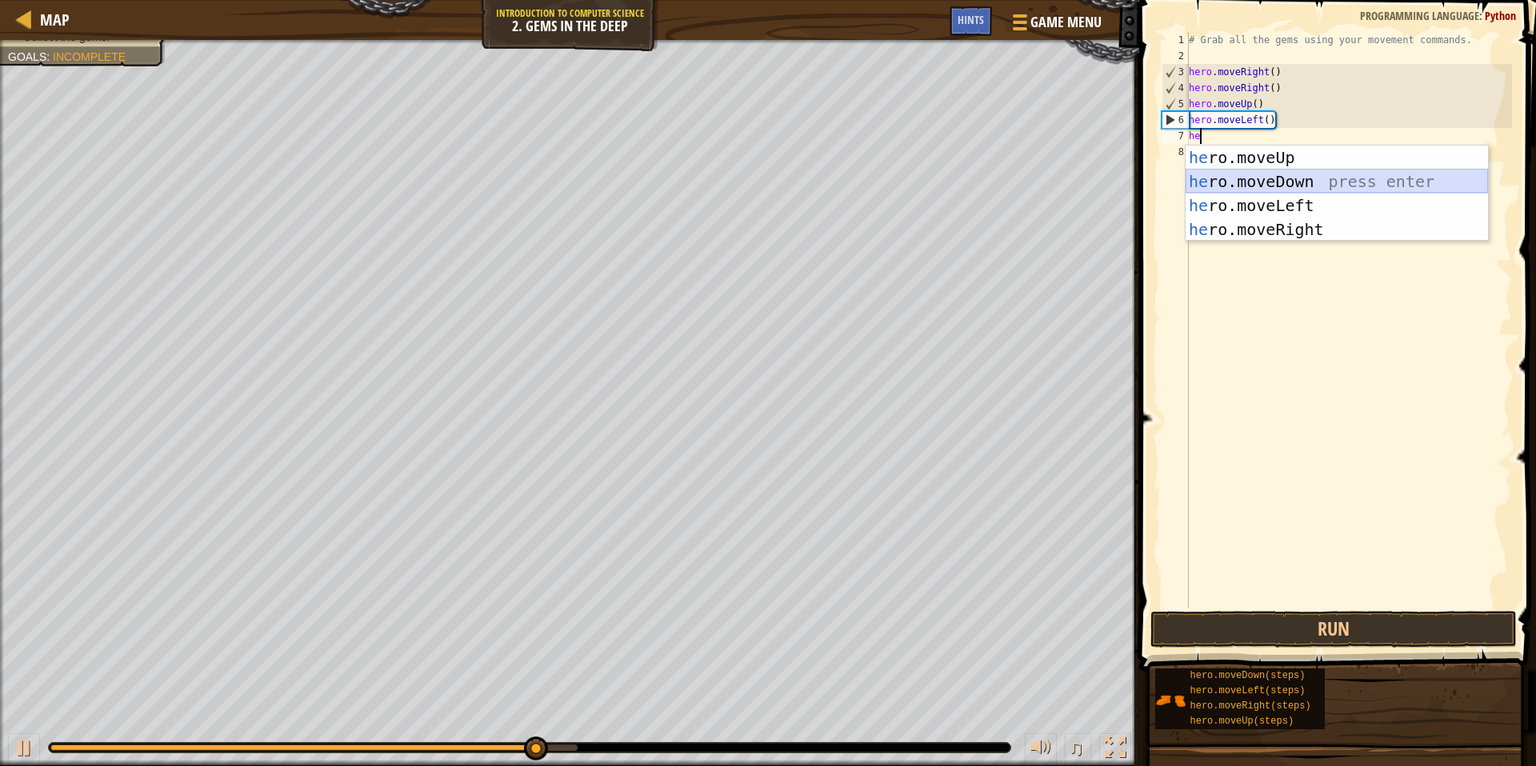
click at [947, 187] on div "he ro.moveUp press enter he ro.moveDown press enter he ro.moveLeft press enter …" at bounding box center [1337, 218] width 302 height 144
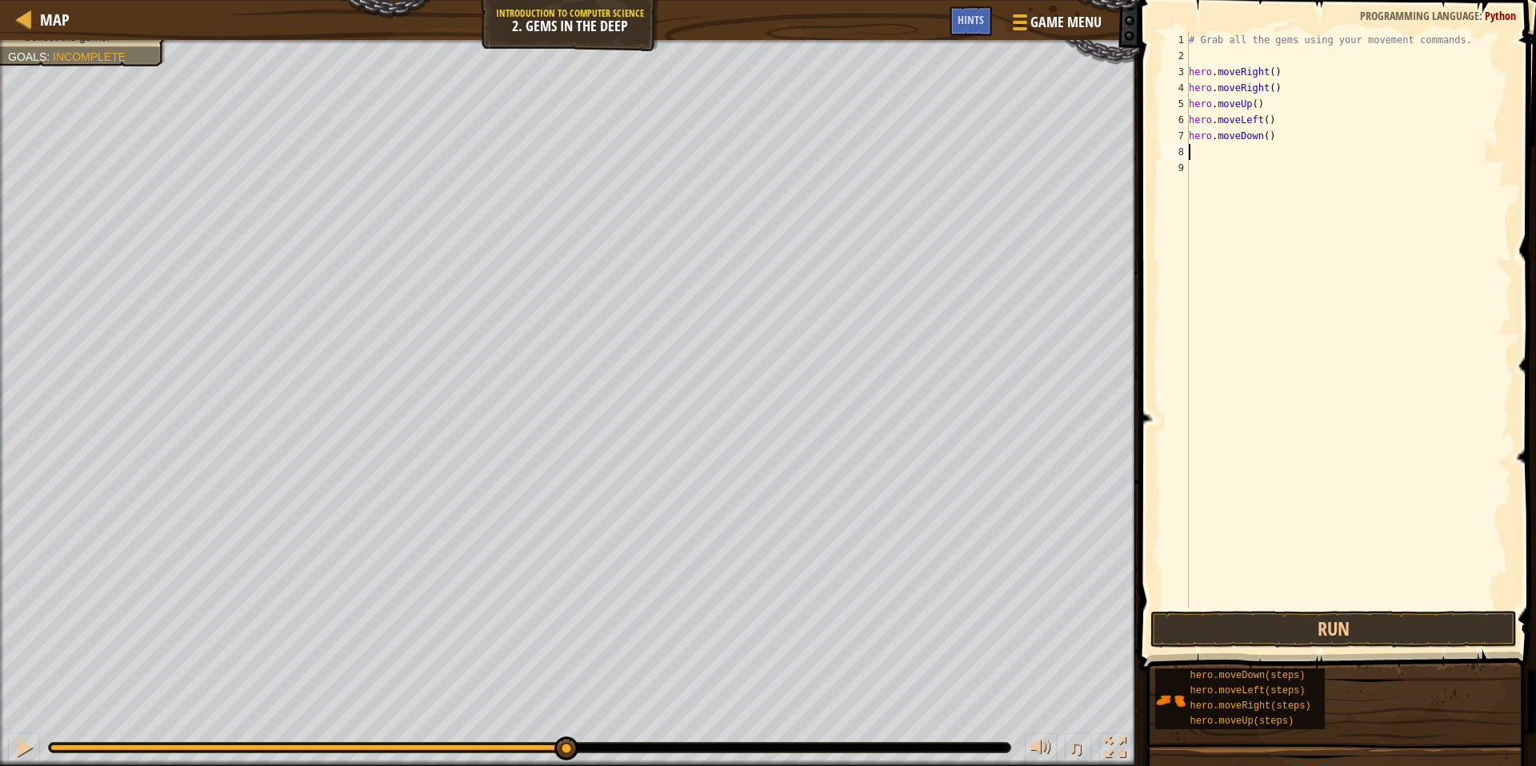
type textarea "he"
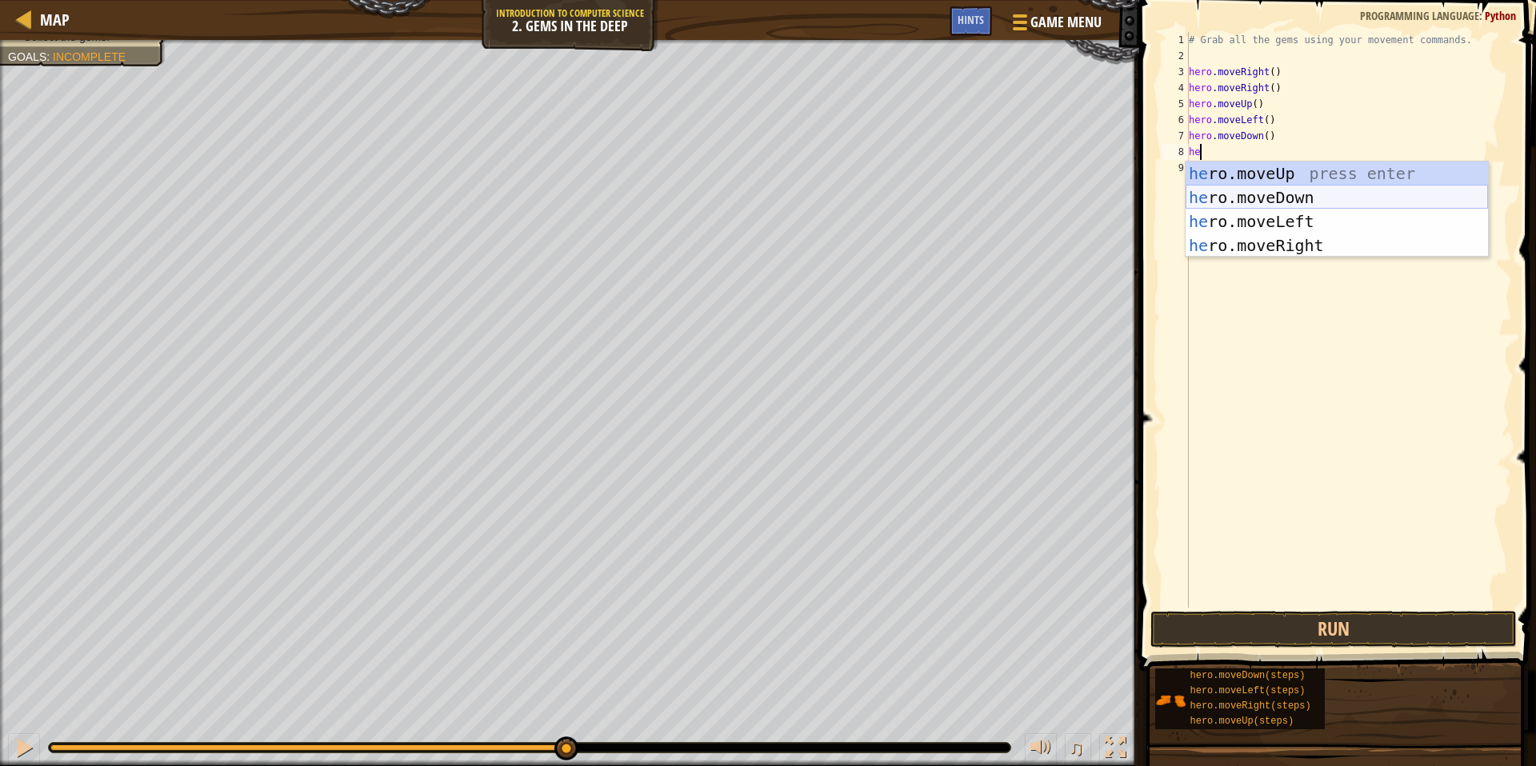
click at [947, 200] on div "he ro.moveUp press enter he ro.moveDown press enter he ro.moveLeft press enter …" at bounding box center [1337, 234] width 302 height 144
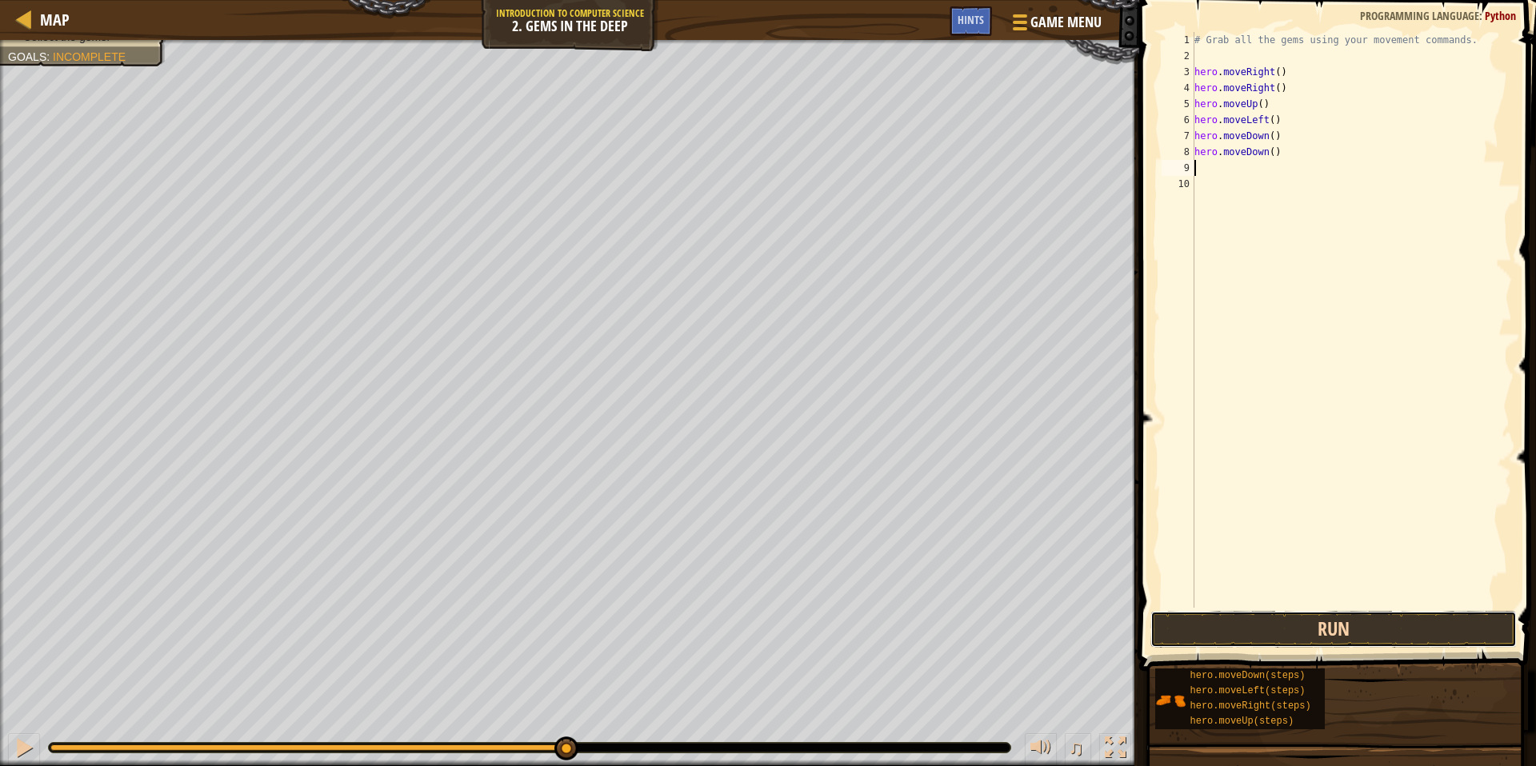
click at [947, 618] on button "Run" at bounding box center [1333, 629] width 366 height 37
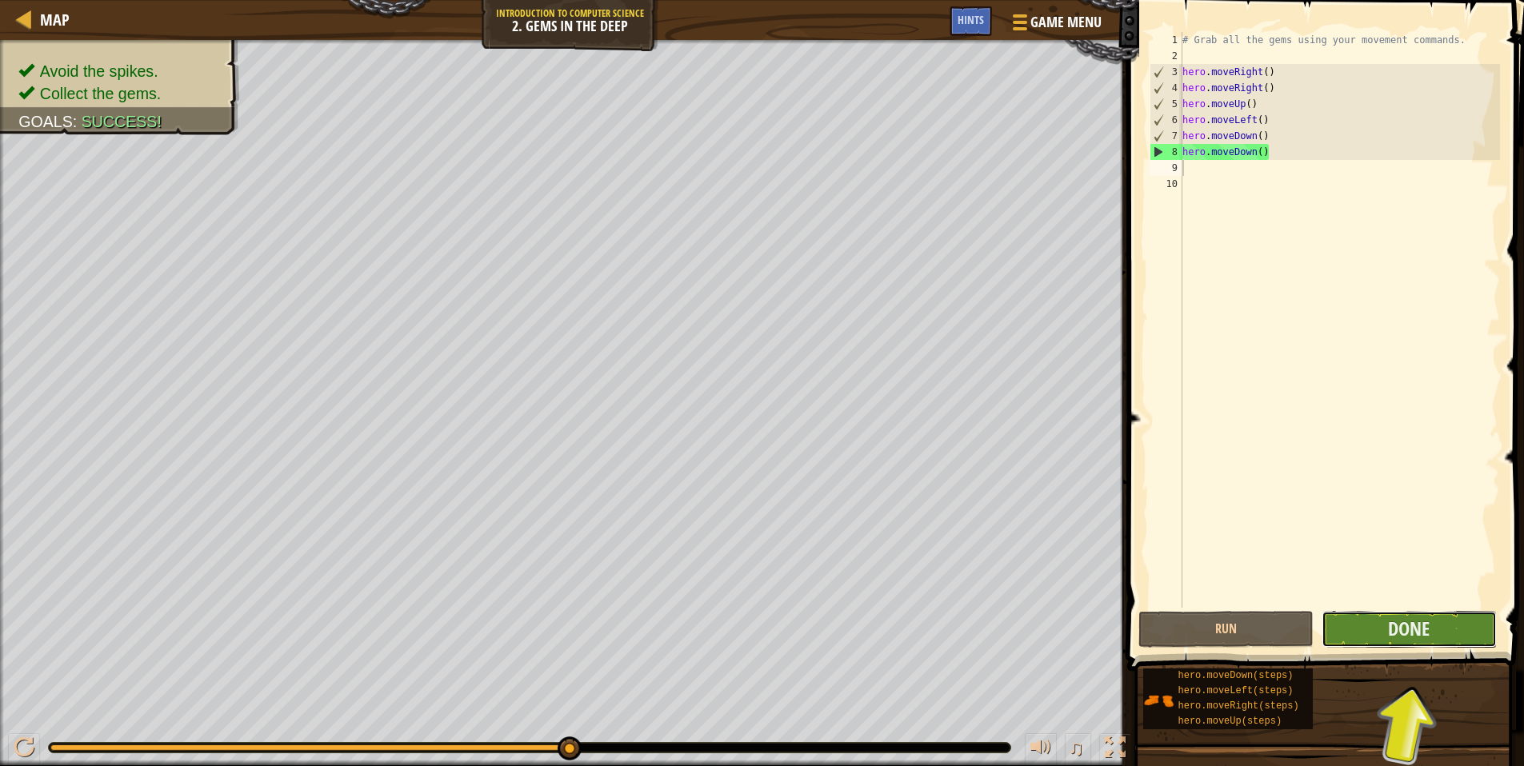
click at [947, 618] on span "Done" at bounding box center [1409, 629] width 42 height 26
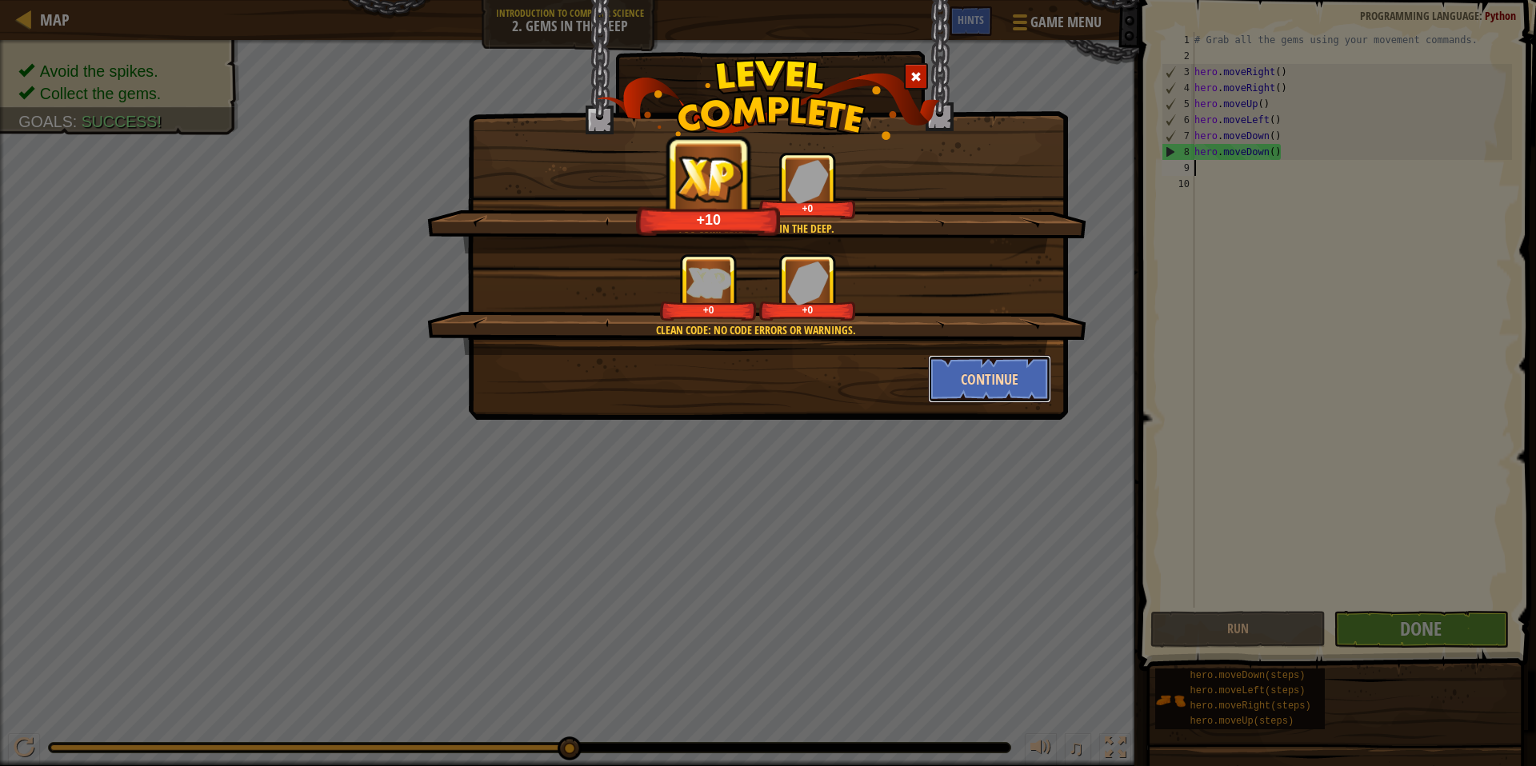
click at [947, 377] on button "Continue" at bounding box center [990, 379] width 124 height 48
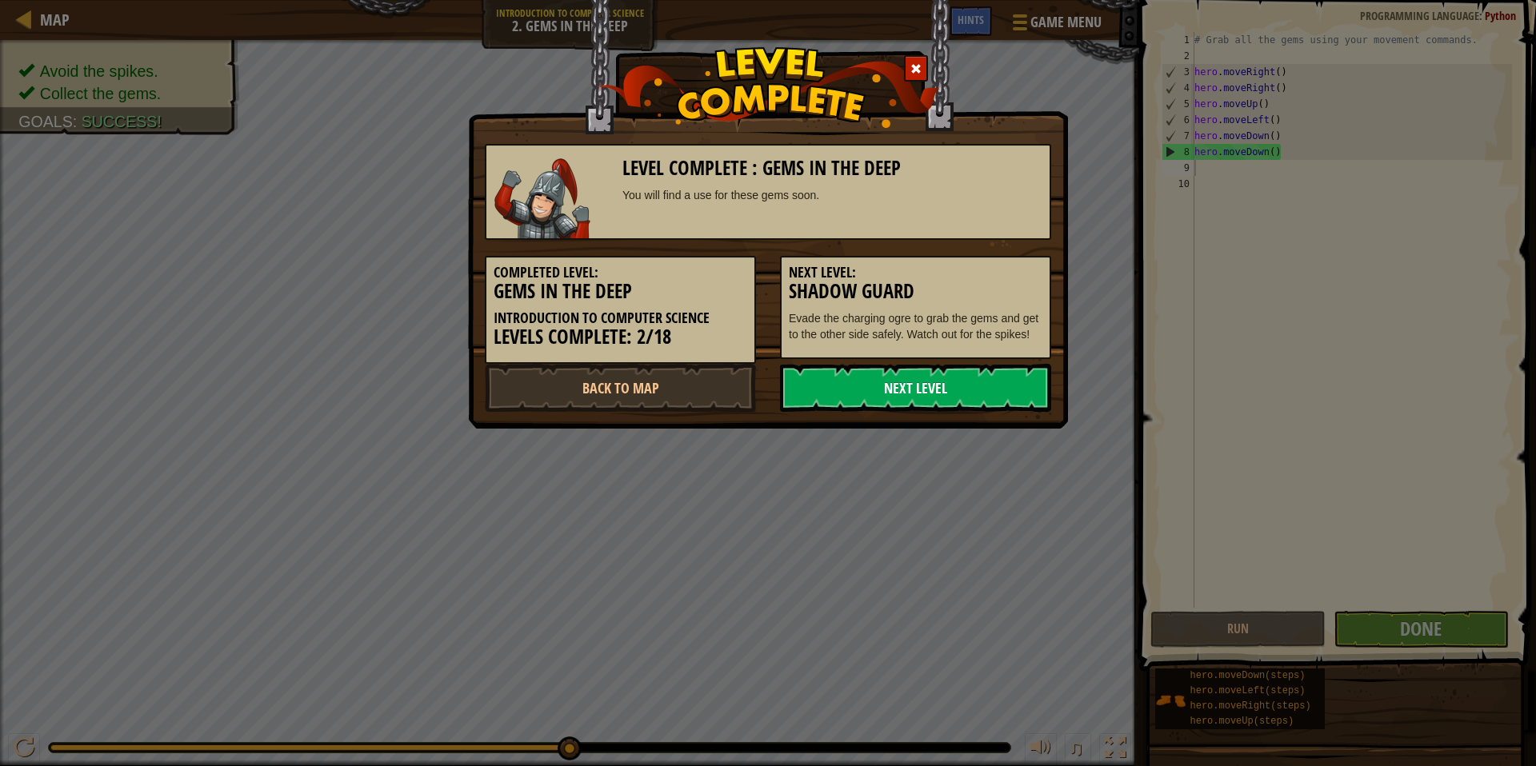
click at [947, 374] on link "Next Level" at bounding box center [915, 388] width 271 height 48
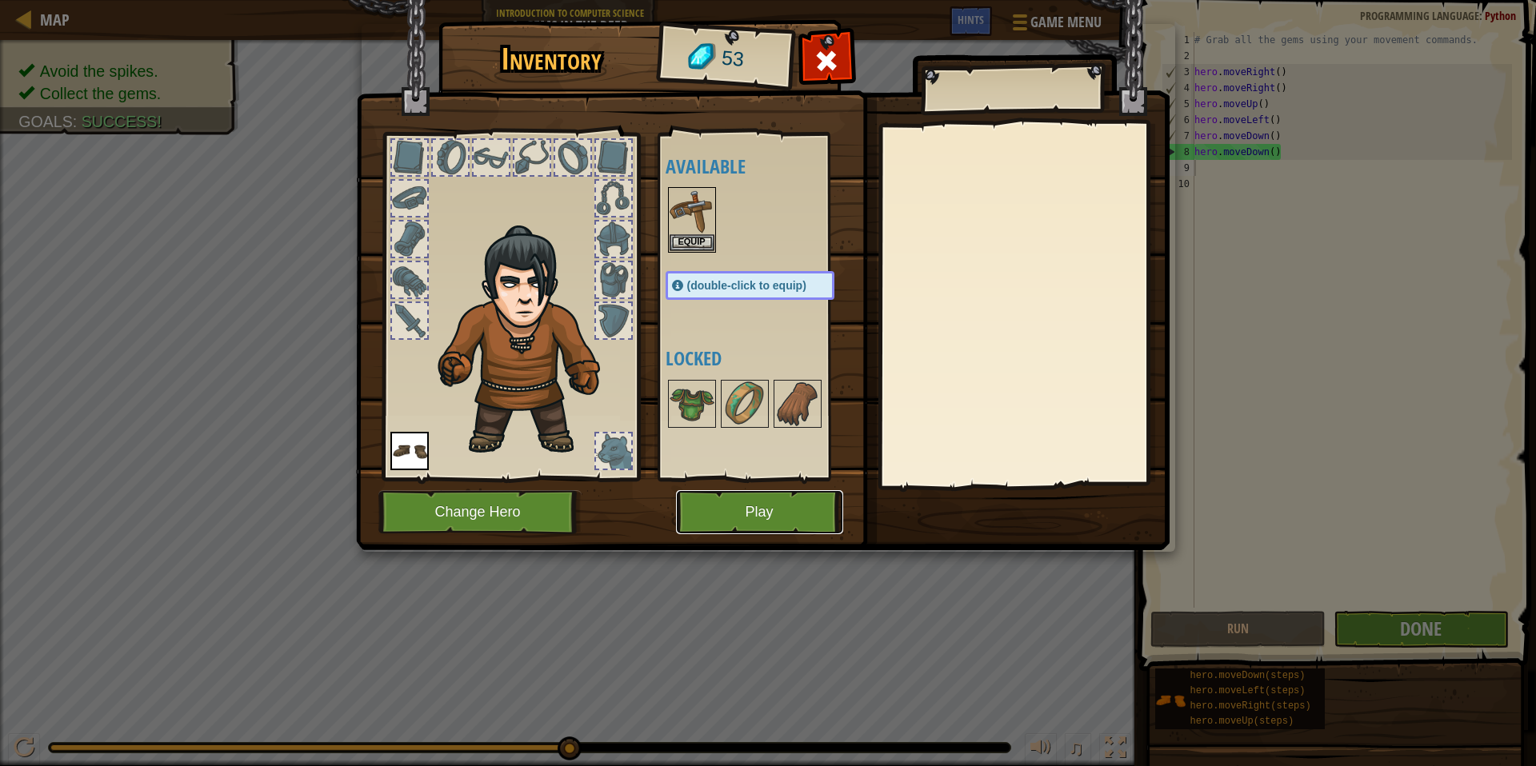
click at [779, 526] on button "Play" at bounding box center [759, 512] width 167 height 44
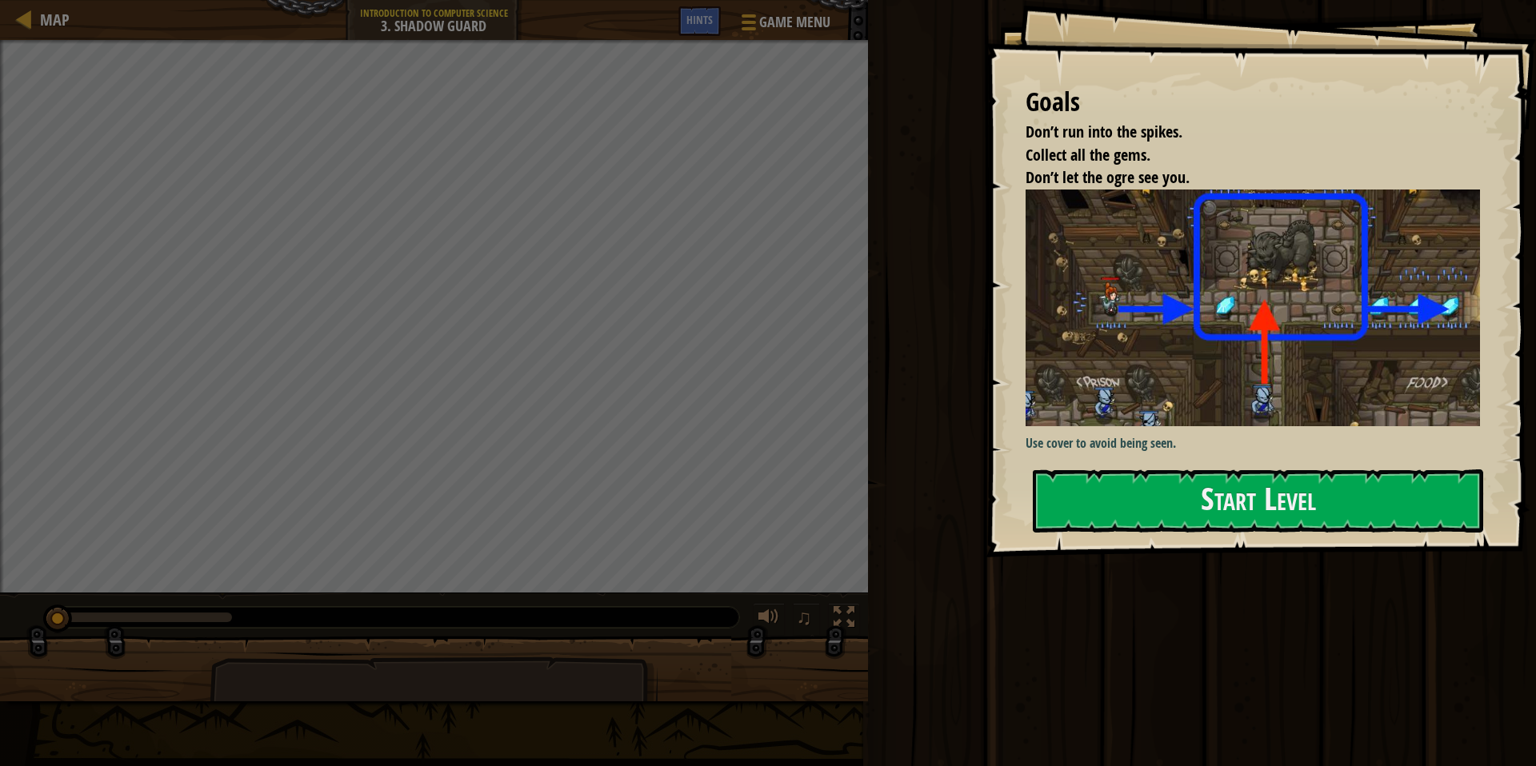
click at [947, 326] on div "Goals Don’t run into the spikes. Collect all the gems. Don’t let the ogre see y…" at bounding box center [1261, 279] width 550 height 558
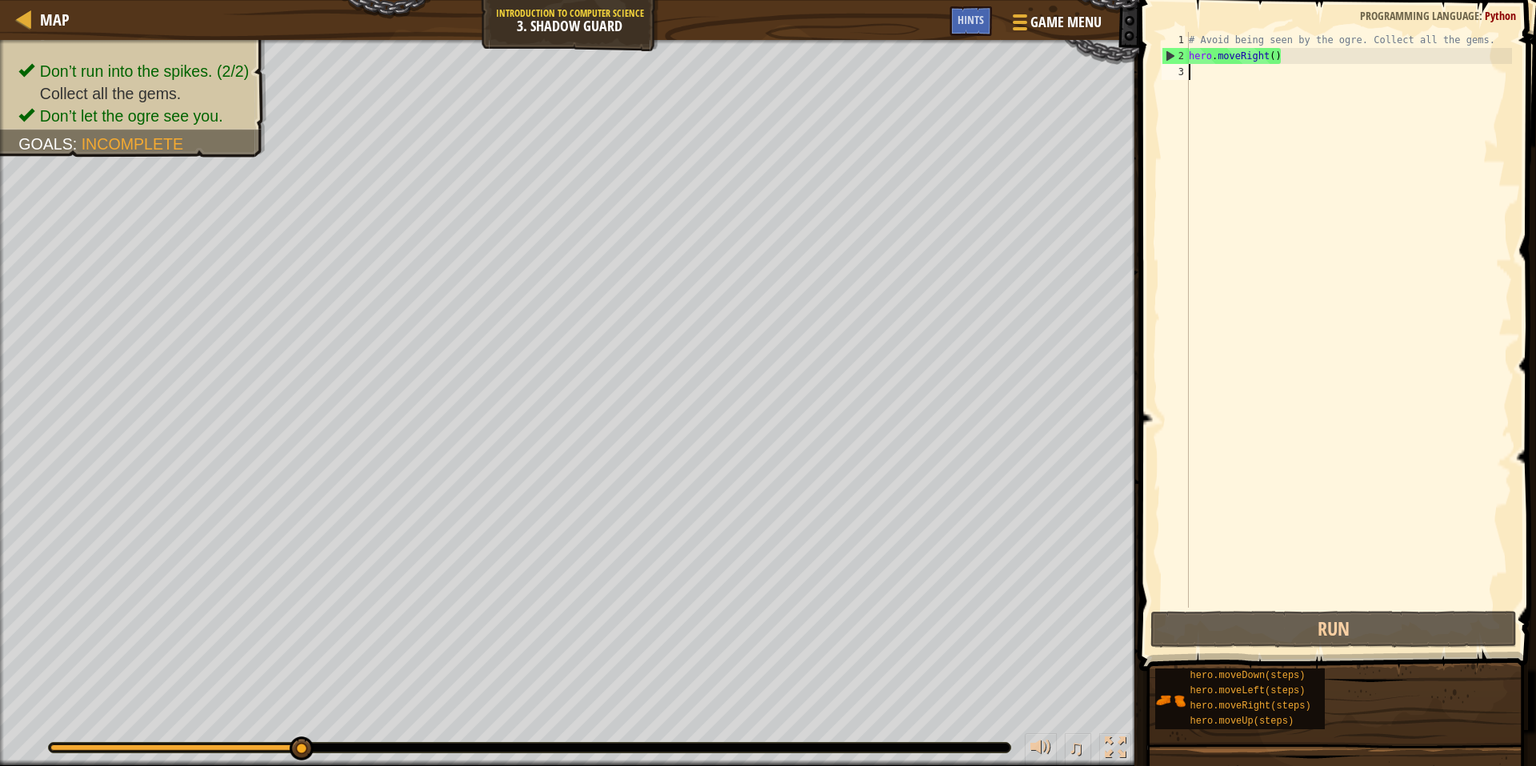
click at [947, 110] on div "# Avoid being seen by the ogre. Collect all the gems. hero . moveRight ( )" at bounding box center [1349, 336] width 326 height 608
type textarea "he"
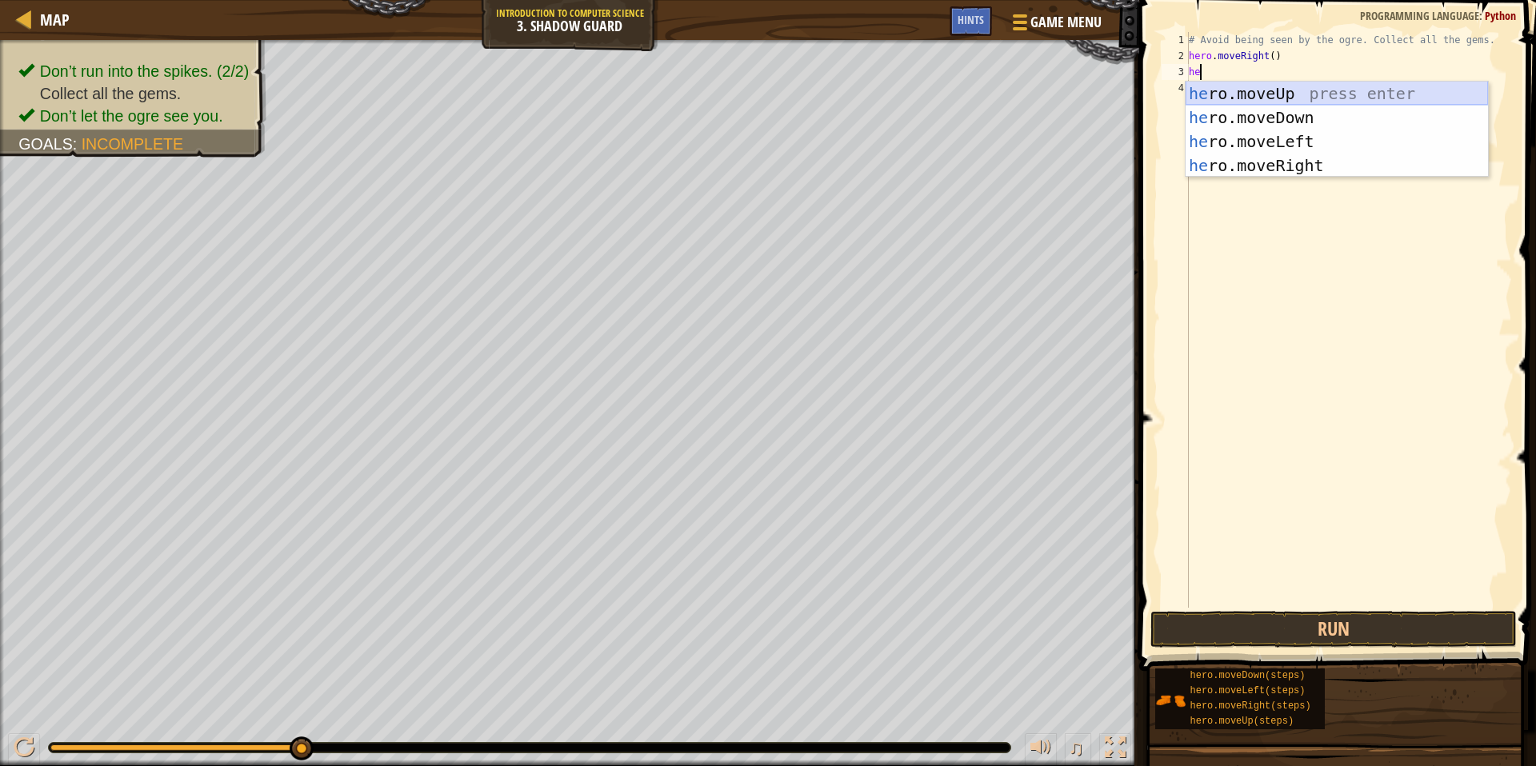
click at [947, 94] on div "he ro.moveUp press enter he ro.moveDown press enter he ro.moveLeft press enter …" at bounding box center [1337, 154] width 302 height 144
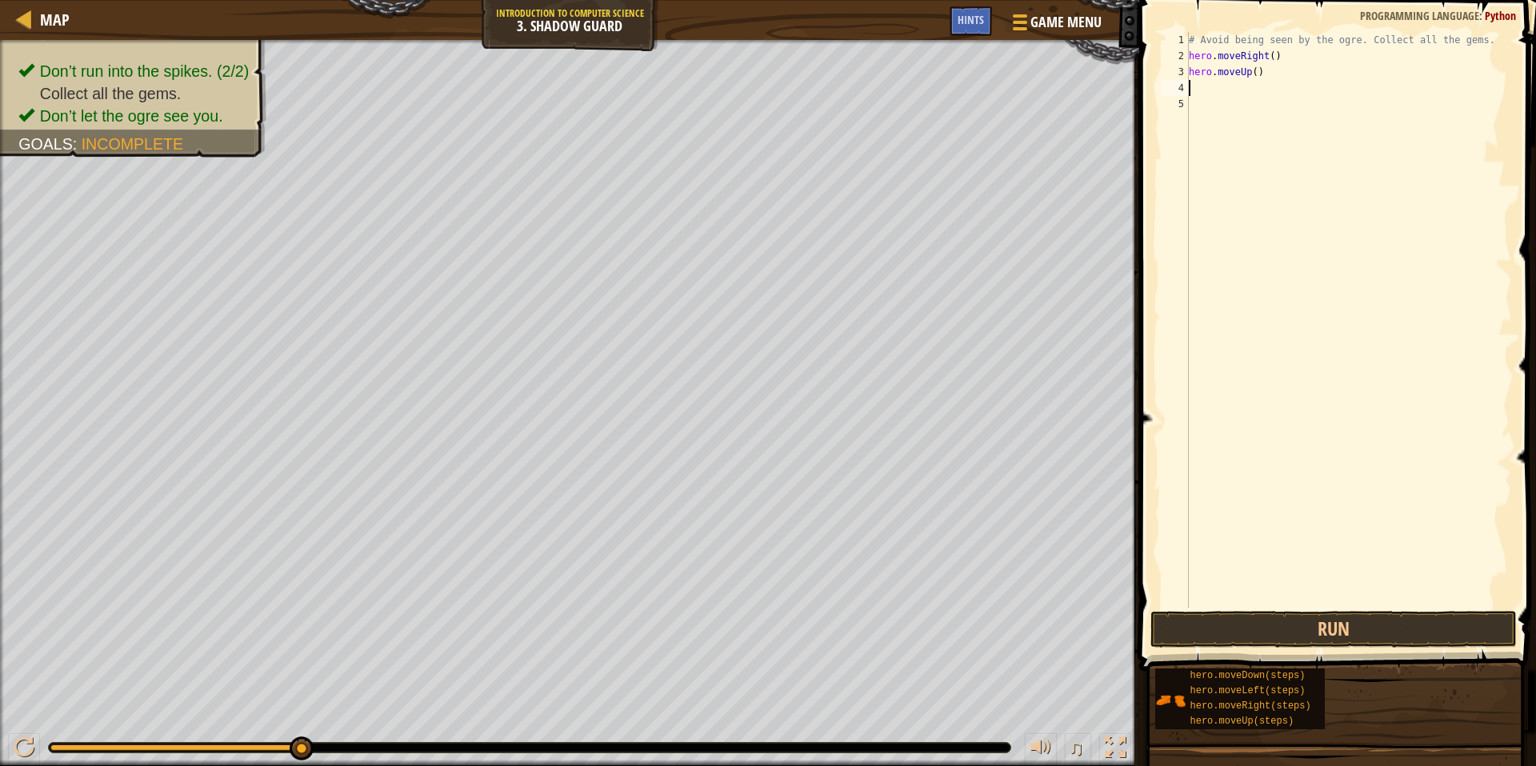
type textarea "he"
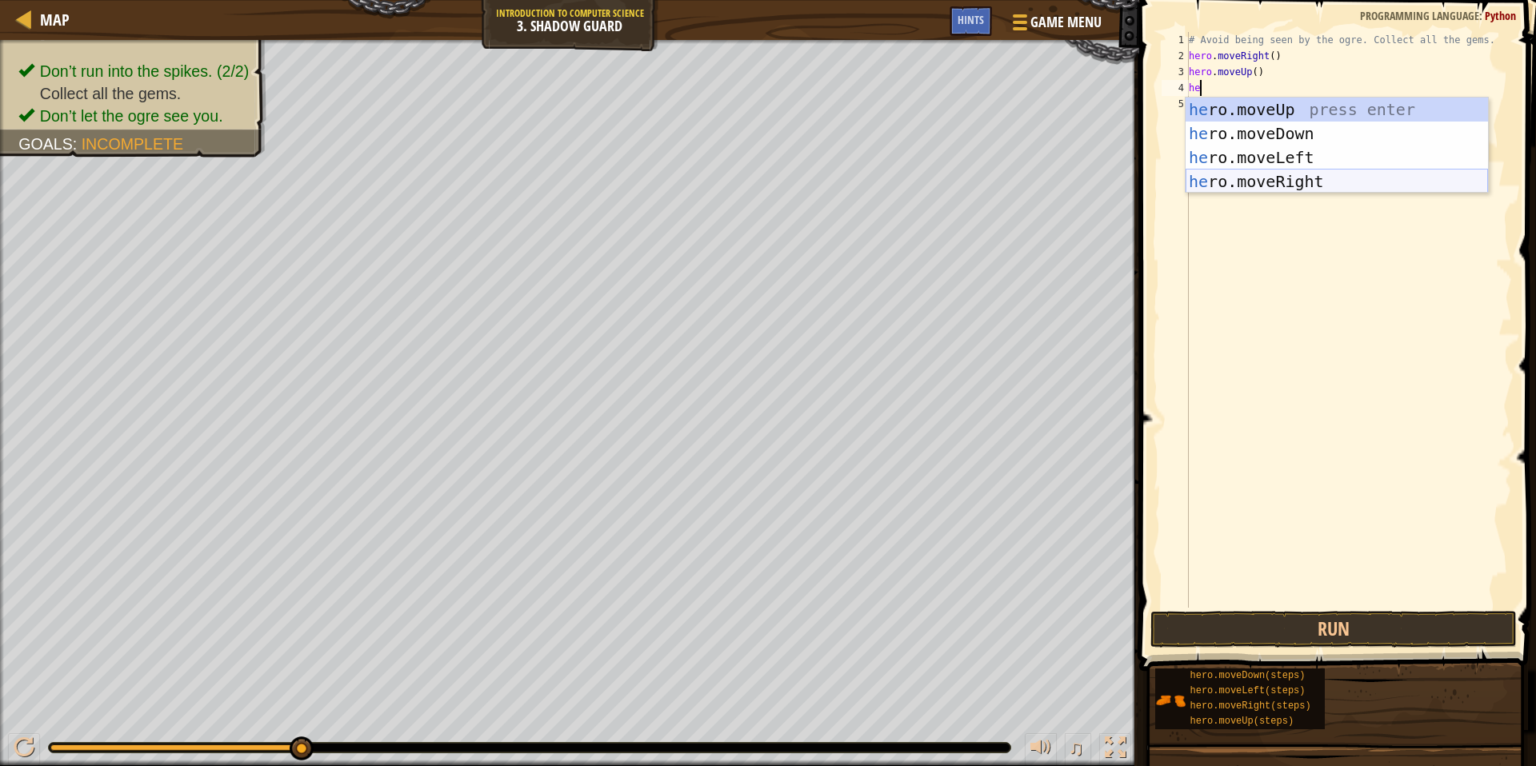
click at [947, 178] on div "he ro.moveUp press enter he ro.moveDown press enter he ro.moveLeft press enter …" at bounding box center [1337, 170] width 302 height 144
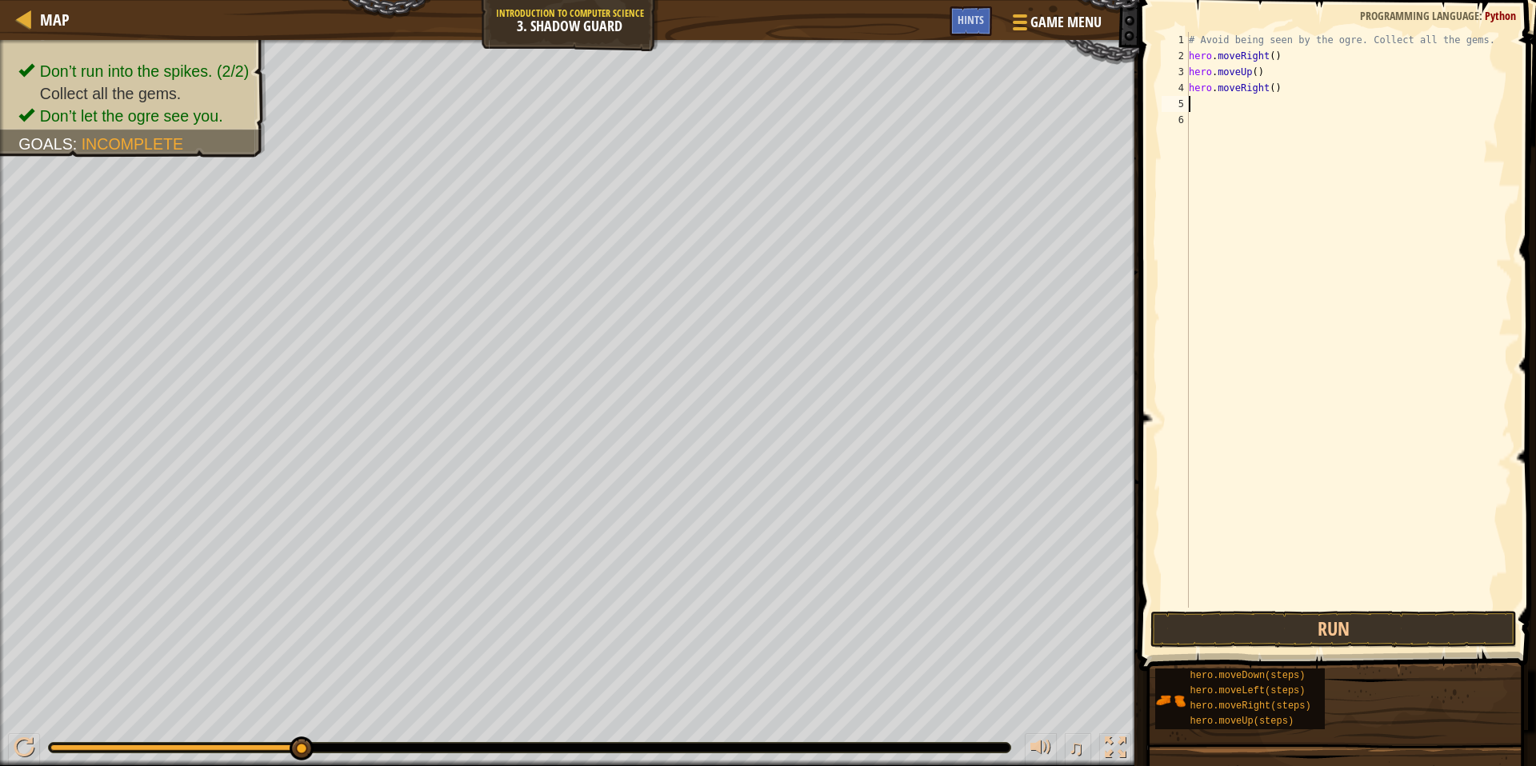
type textarea "he"
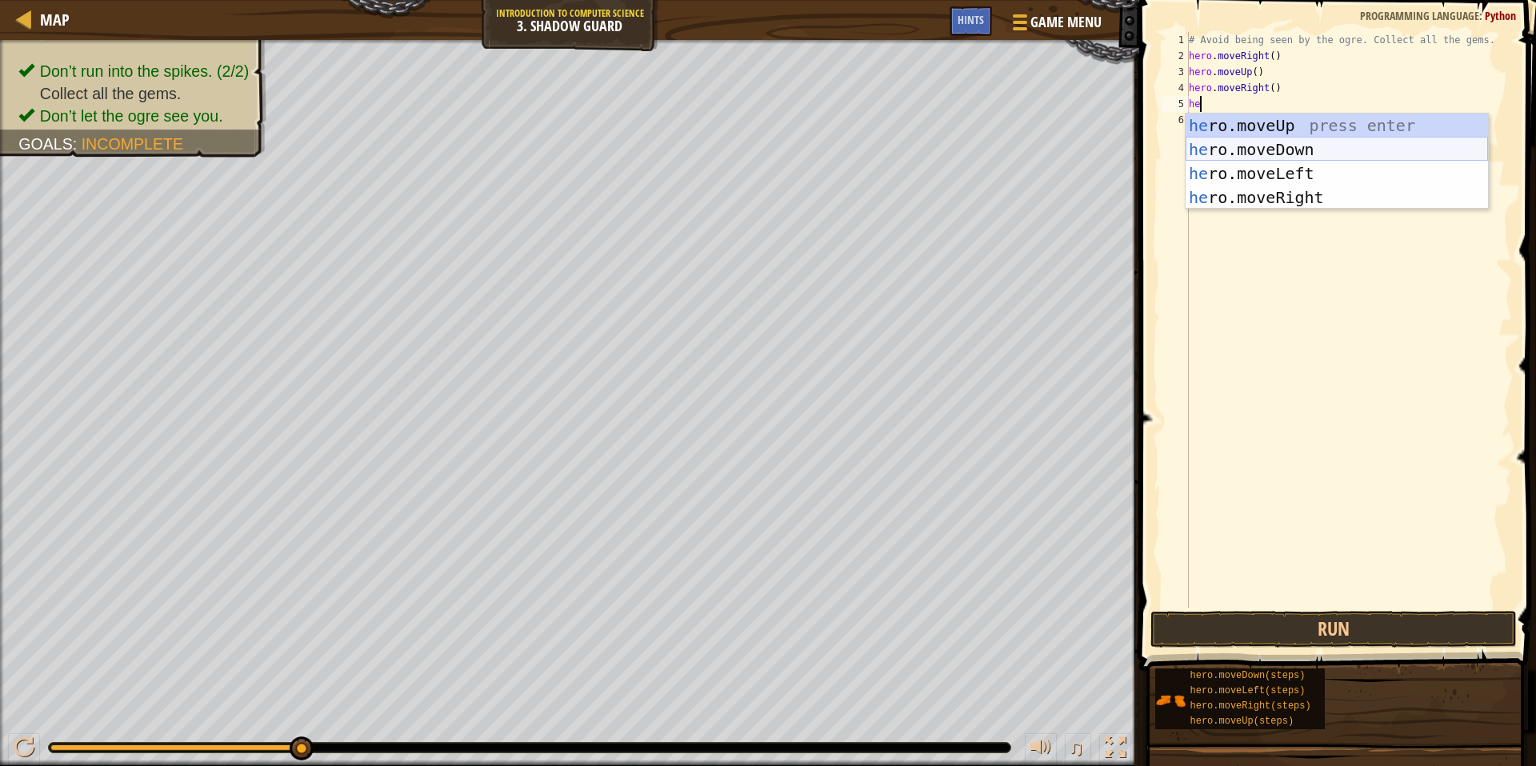
click at [947, 144] on div "he ro.moveUp press enter he ro.moveDown press enter he ro.moveLeft press enter …" at bounding box center [1337, 186] width 302 height 144
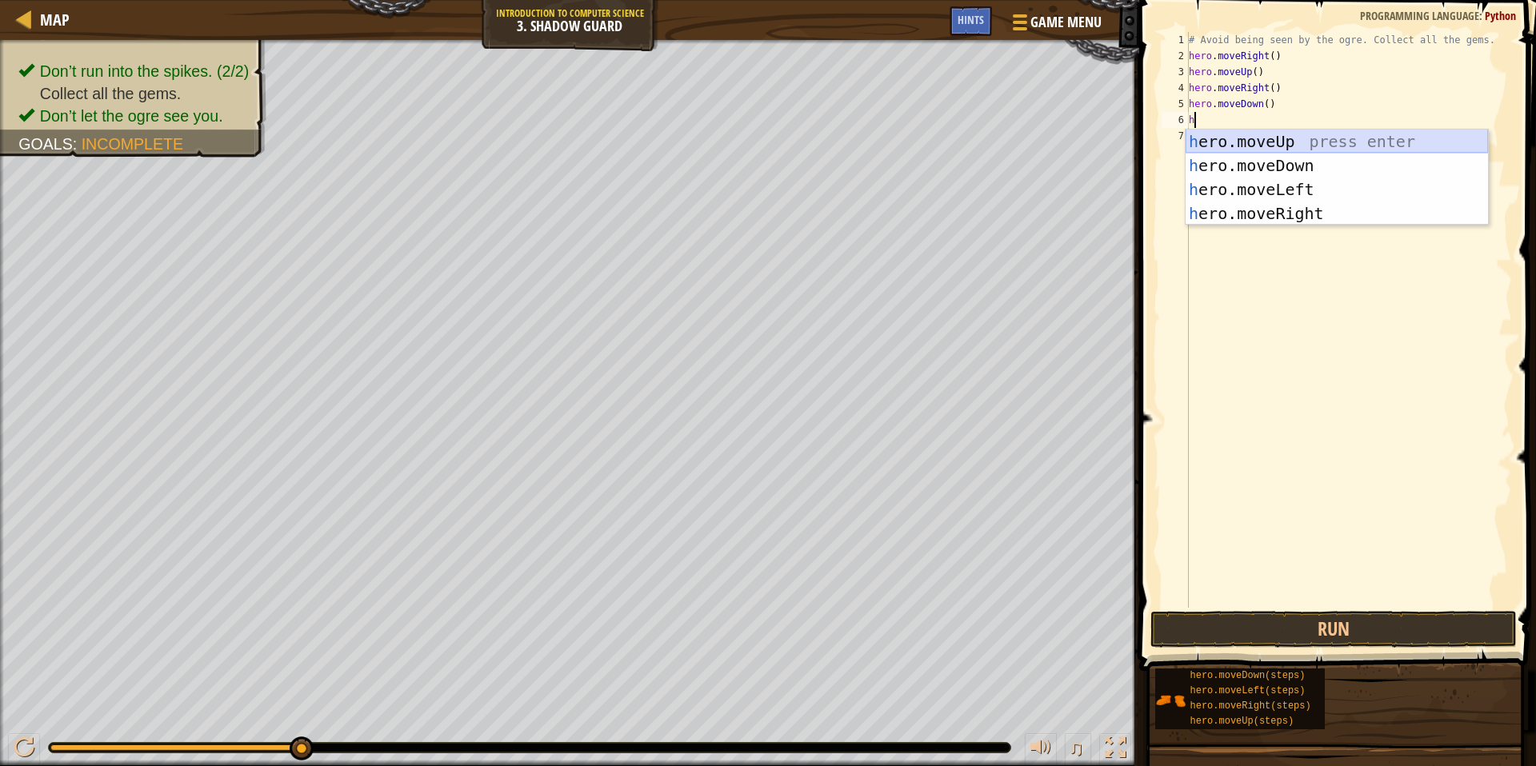
type textarea "he"
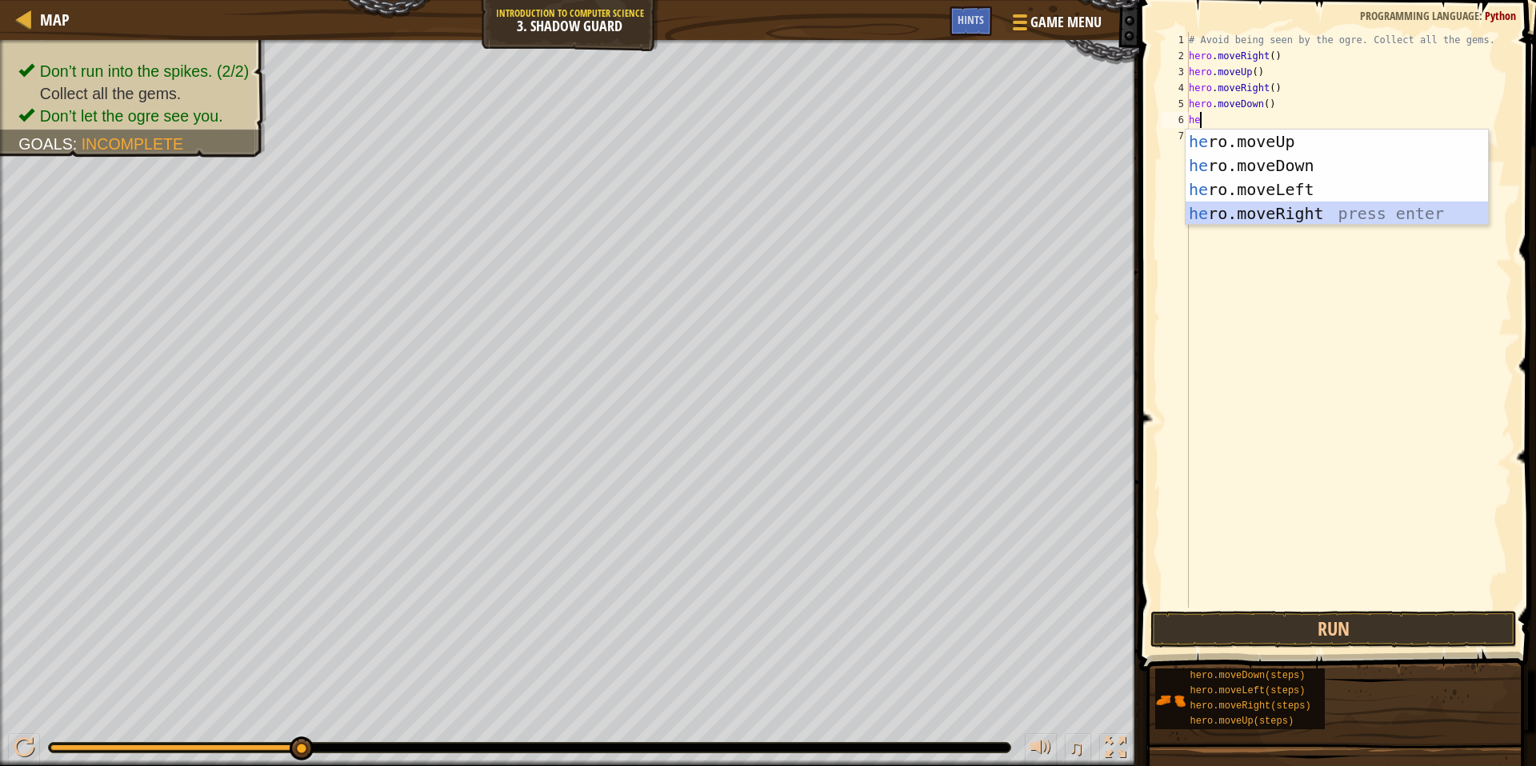
click at [947, 208] on div "he ro.moveUp press enter he ro.moveDown press enter he ro.moveLeft press enter …" at bounding box center [1337, 202] width 302 height 144
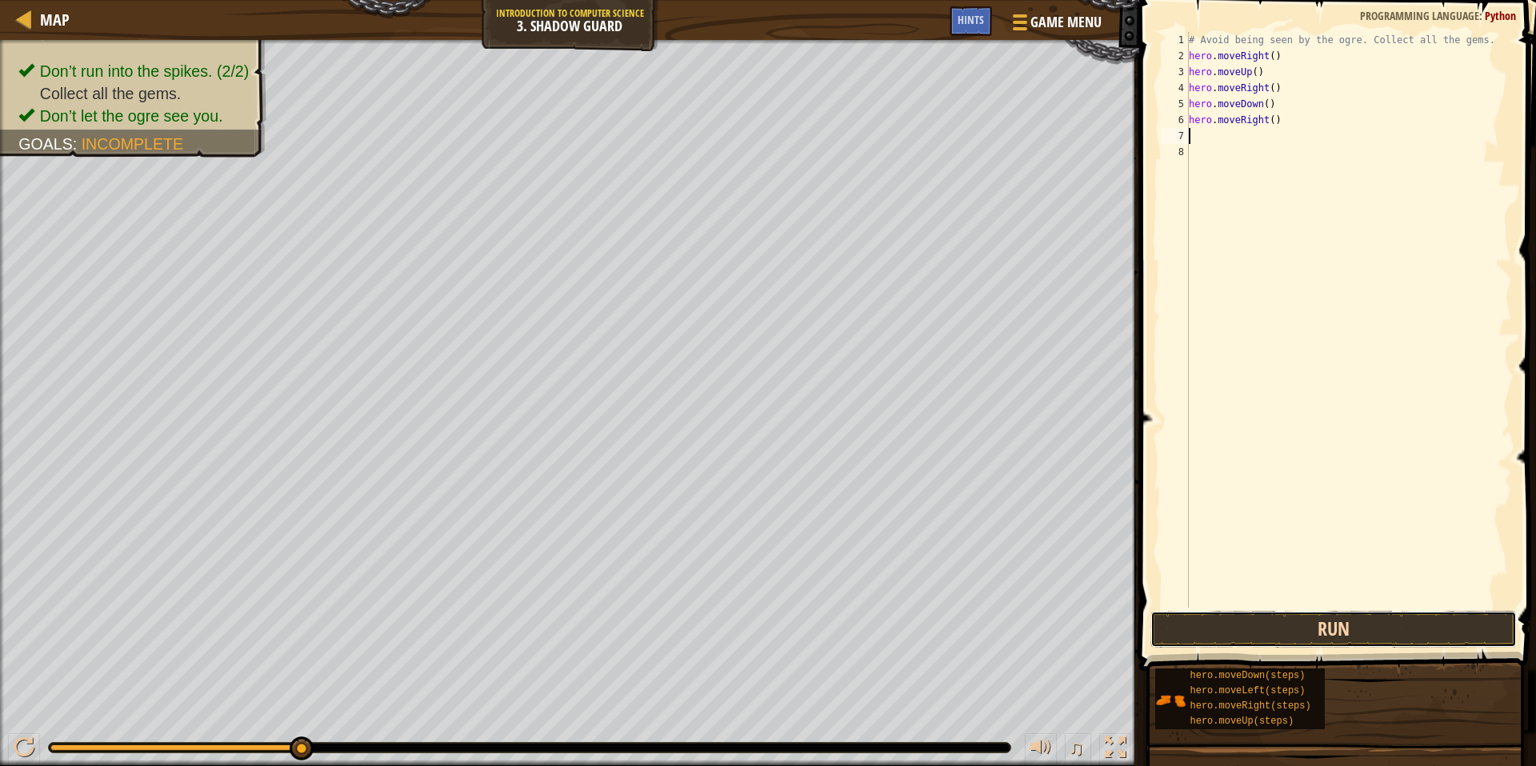
click at [947, 629] on button "Run" at bounding box center [1333, 629] width 366 height 37
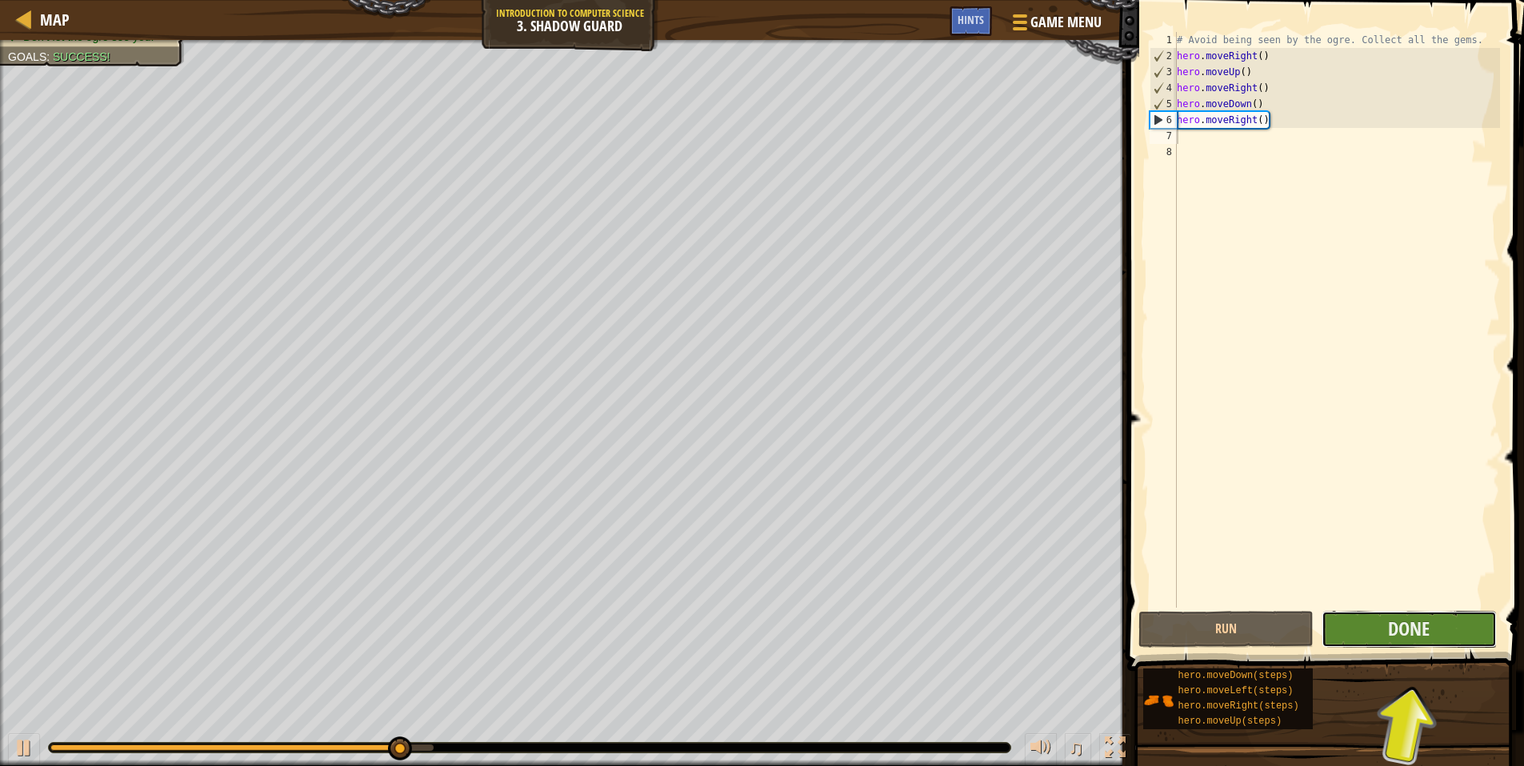
click at [947, 625] on button "Done" at bounding box center [1409, 629] width 175 height 37
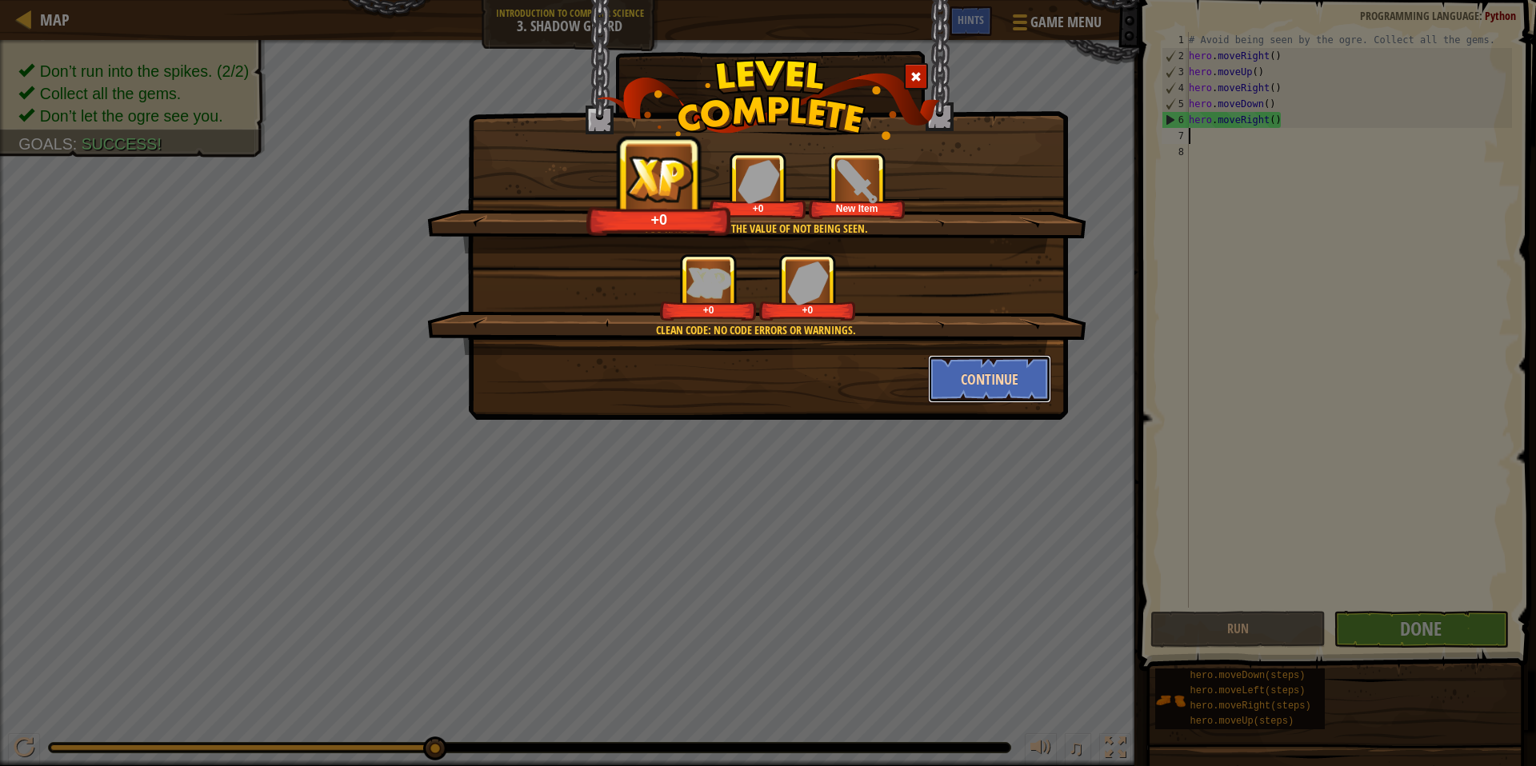
click at [947, 378] on button "Continue" at bounding box center [990, 379] width 124 height 48
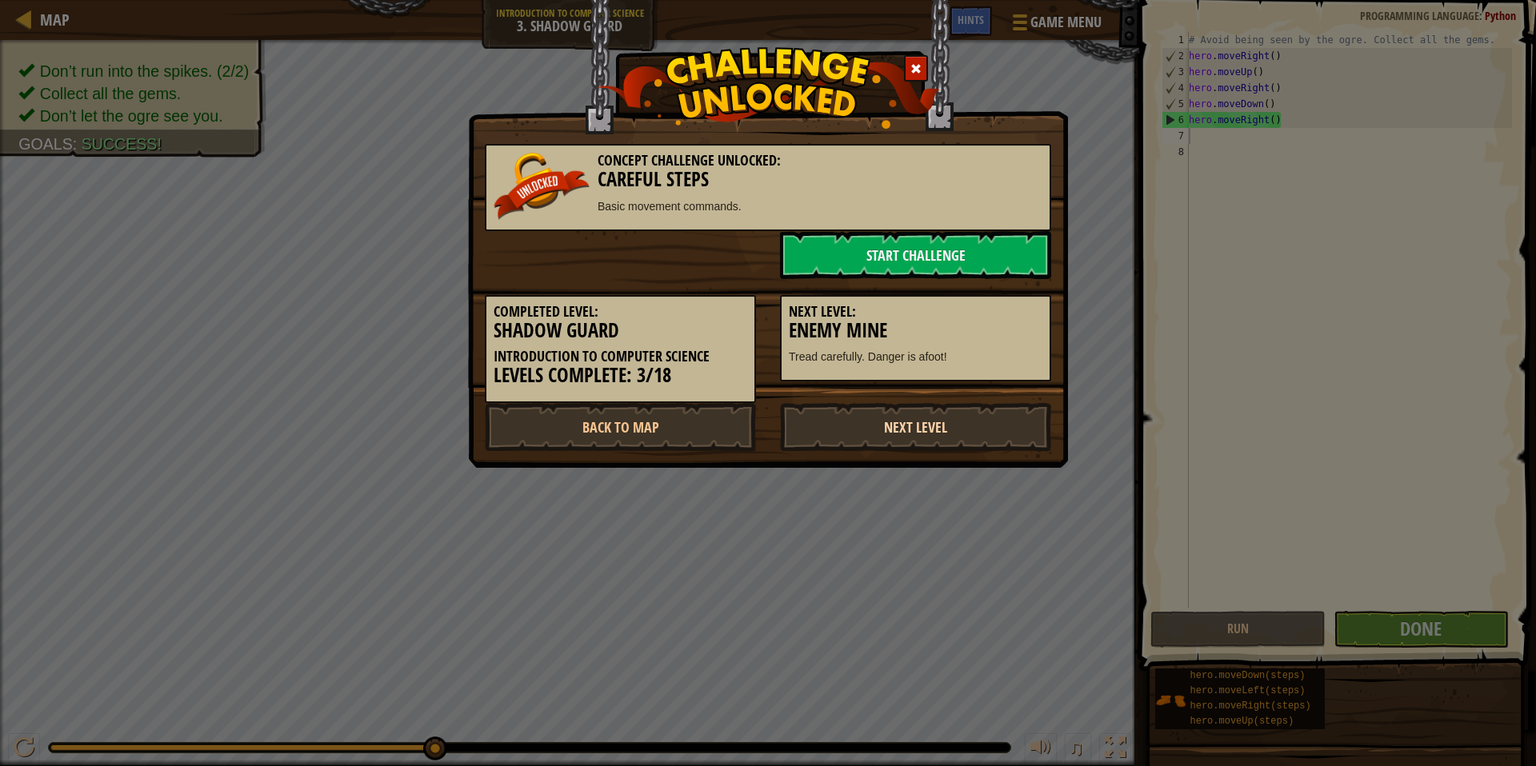
click at [927, 444] on link "Next Level" at bounding box center [915, 427] width 271 height 48
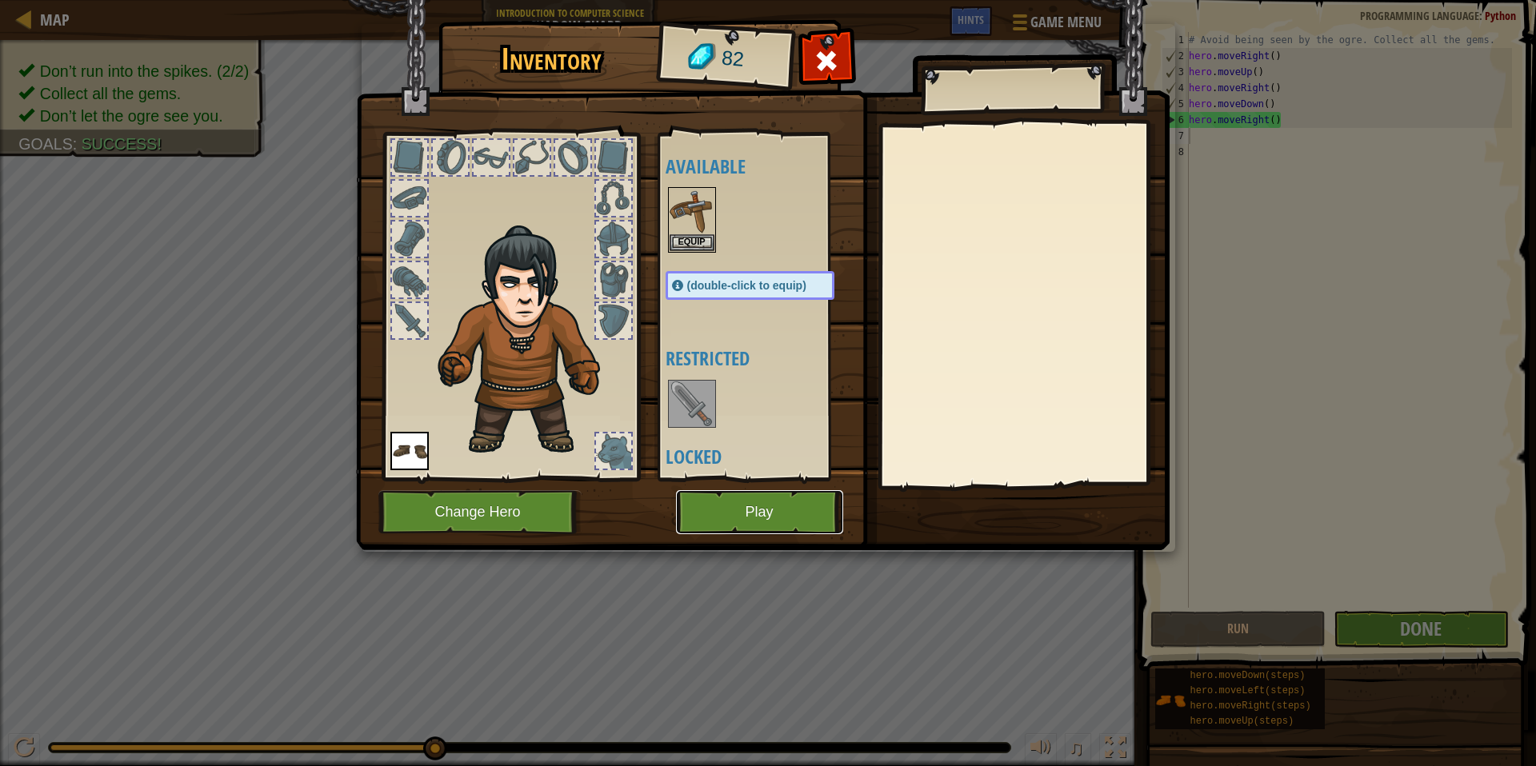
click at [780, 514] on button "Play" at bounding box center [759, 512] width 167 height 44
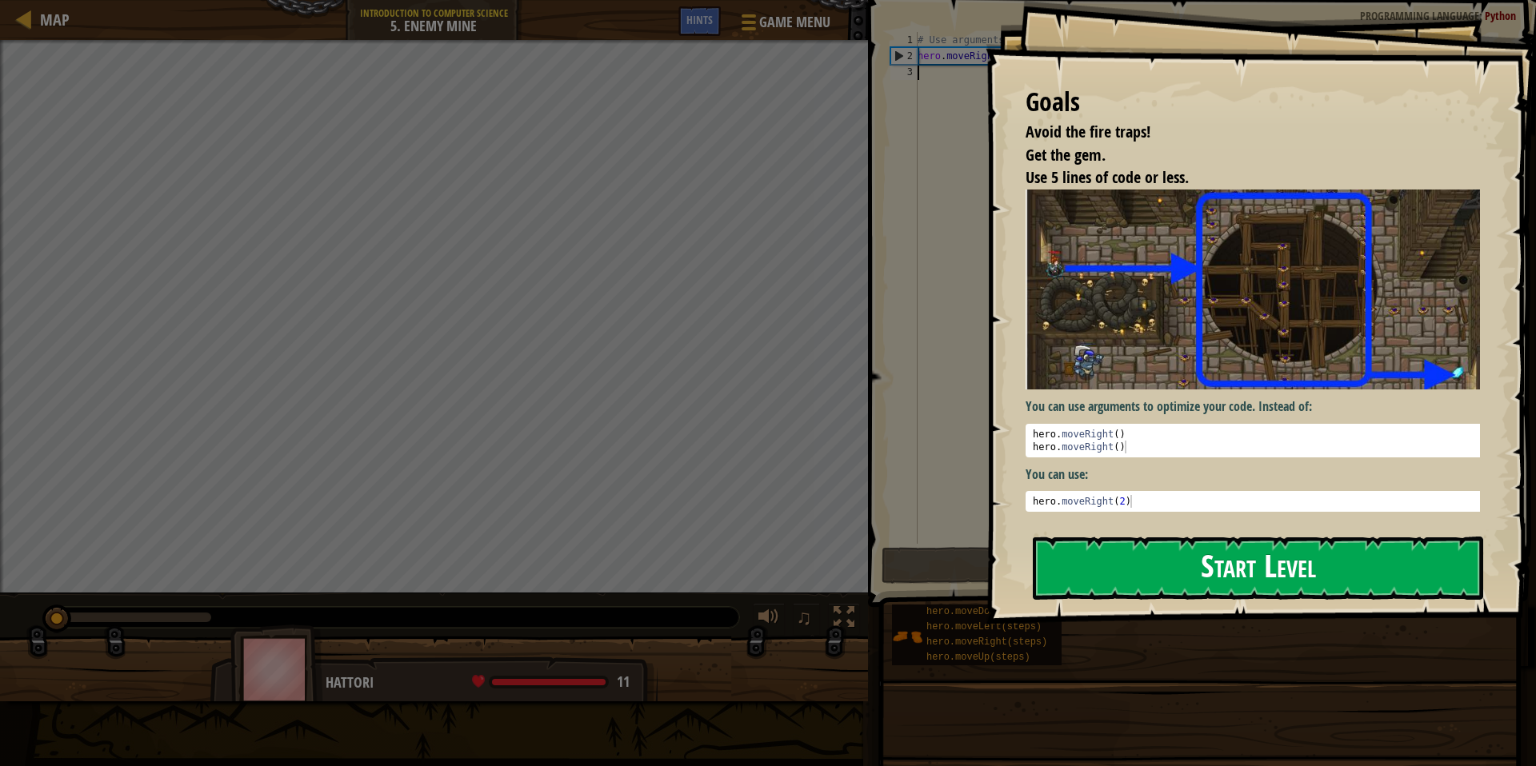
click at [947, 551] on button "Start Level" at bounding box center [1258, 568] width 450 height 63
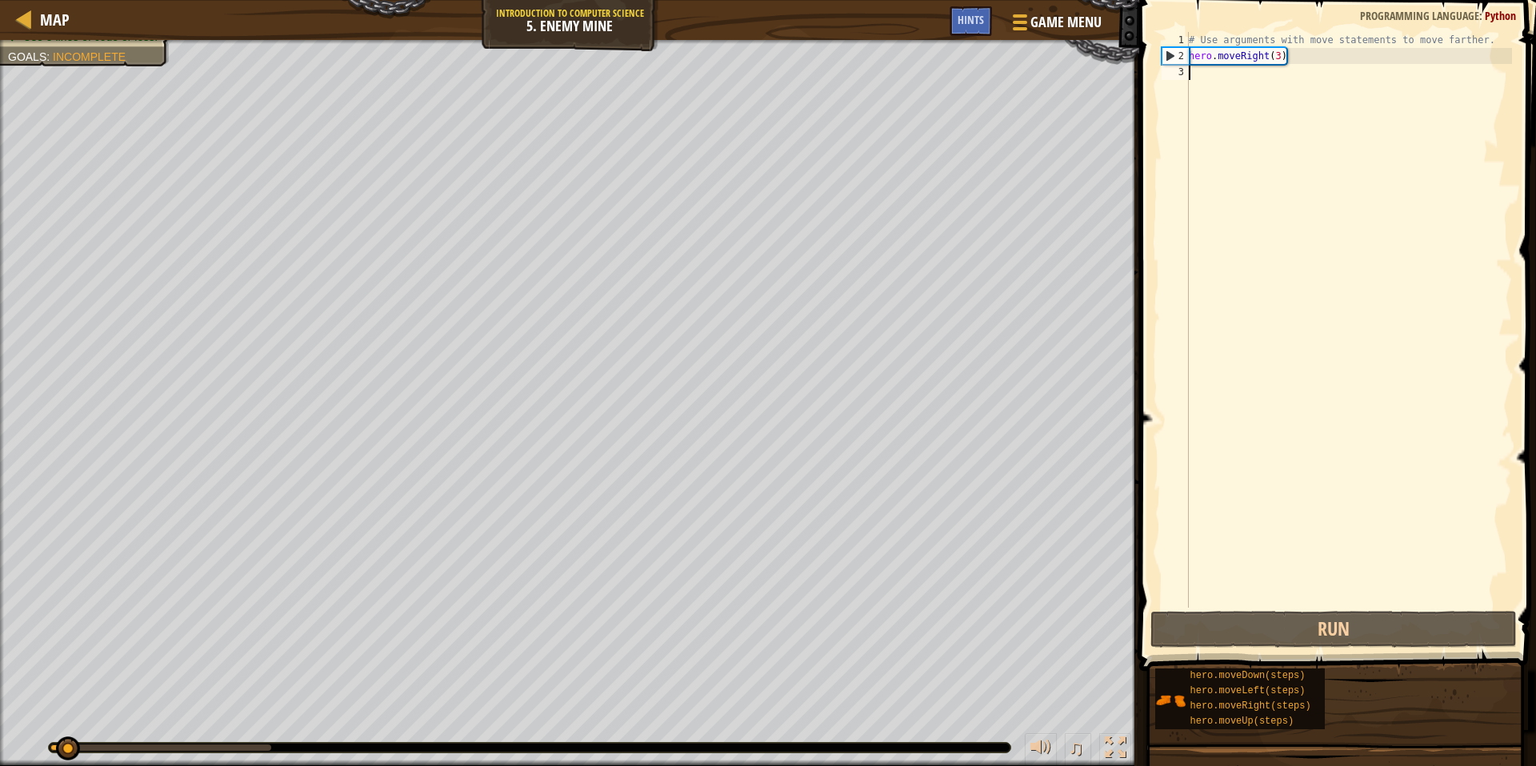
click at [947, 288] on div "Map Introduction to Computer Science 5. Enemy Mine Game Menu Done Hints 1 ההההה…" at bounding box center [768, 383] width 1536 height 766
click at [947, 92] on div "# Use arguments with move statements to move farther. hero . moveRight ( 3 )" at bounding box center [1349, 336] width 326 height 608
type textarea "g"
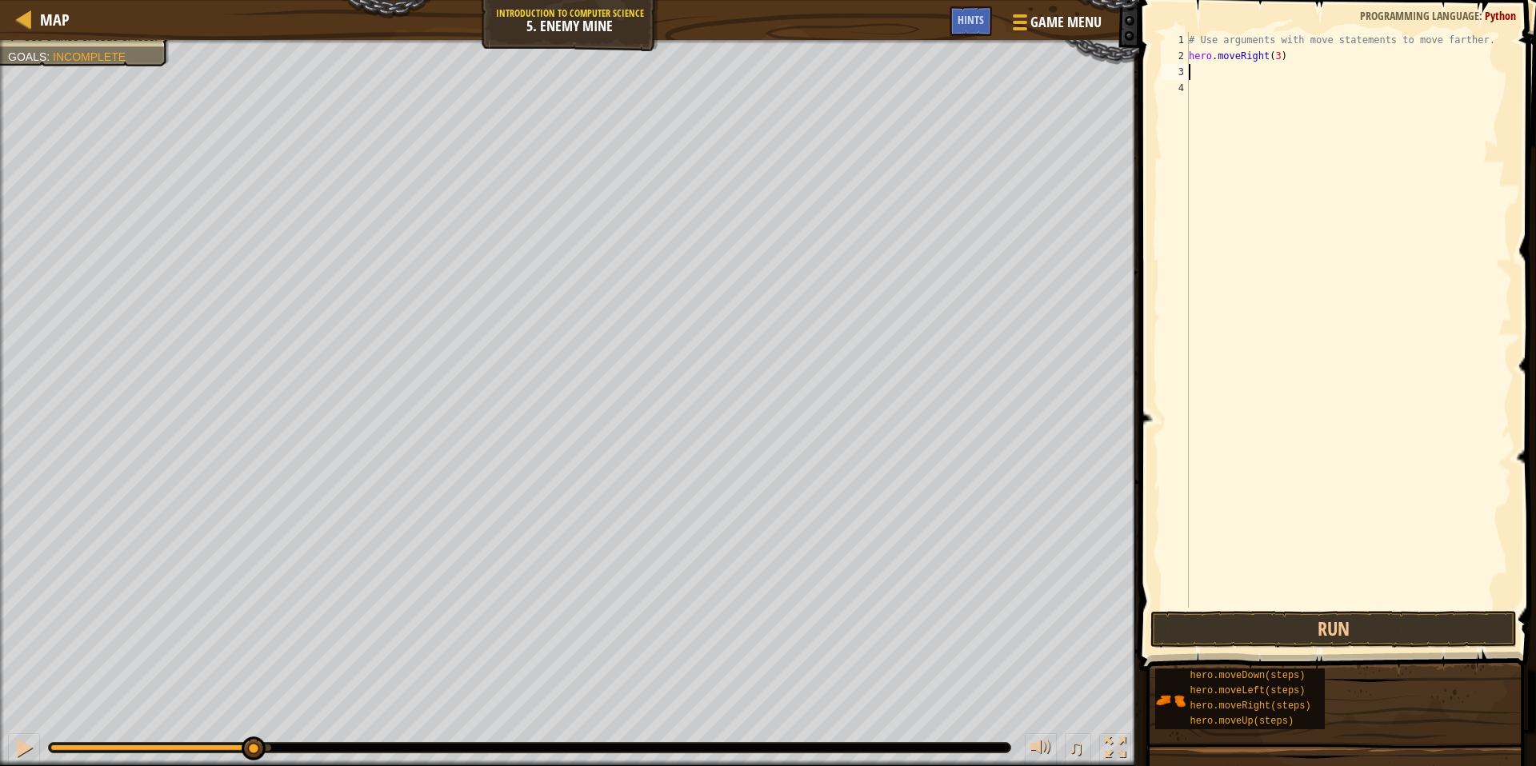
type textarea "h"
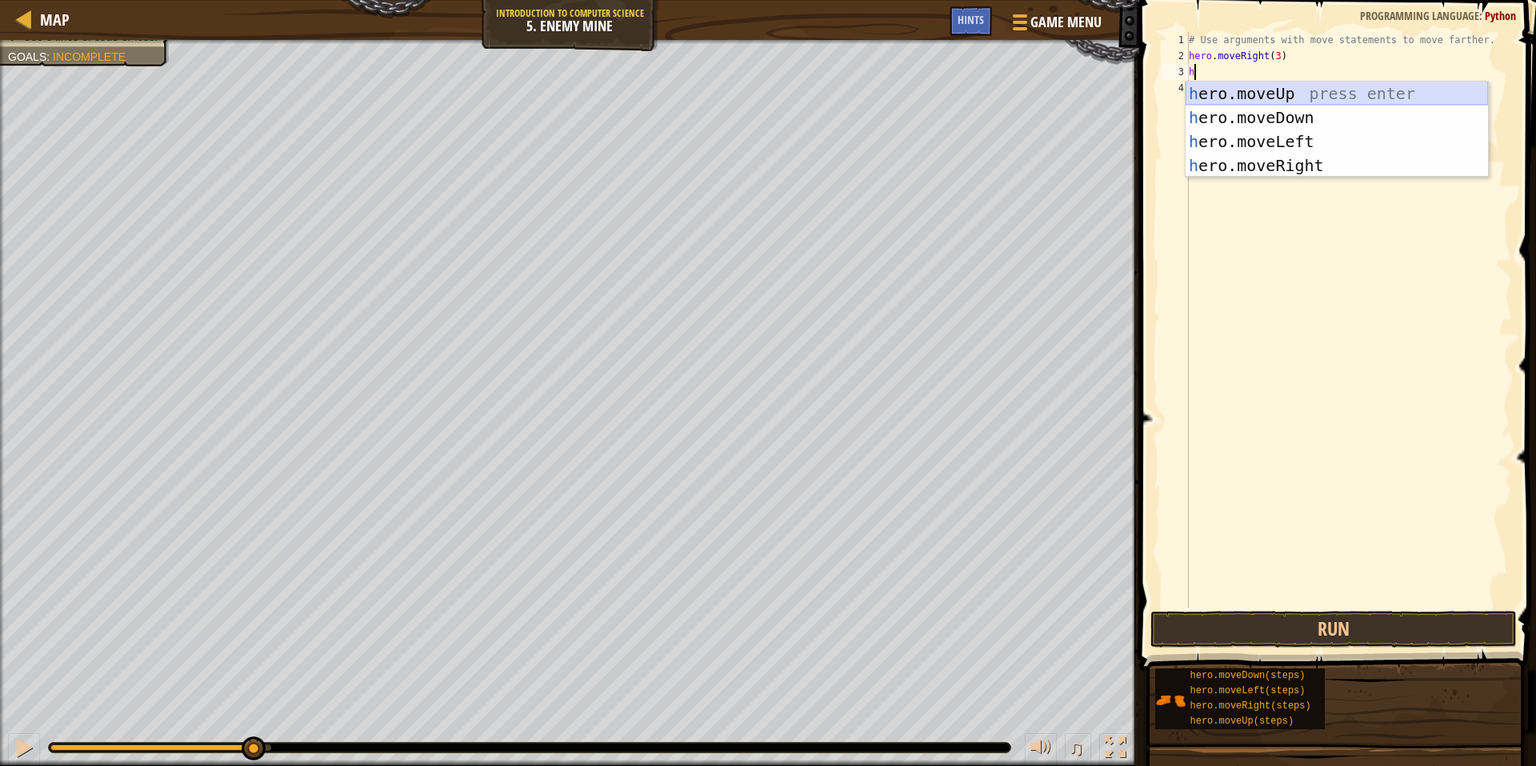
click at [947, 97] on div "h ero.moveUp press enter h ero.moveDown press enter h ero.moveLeft press enter …" at bounding box center [1337, 154] width 302 height 144
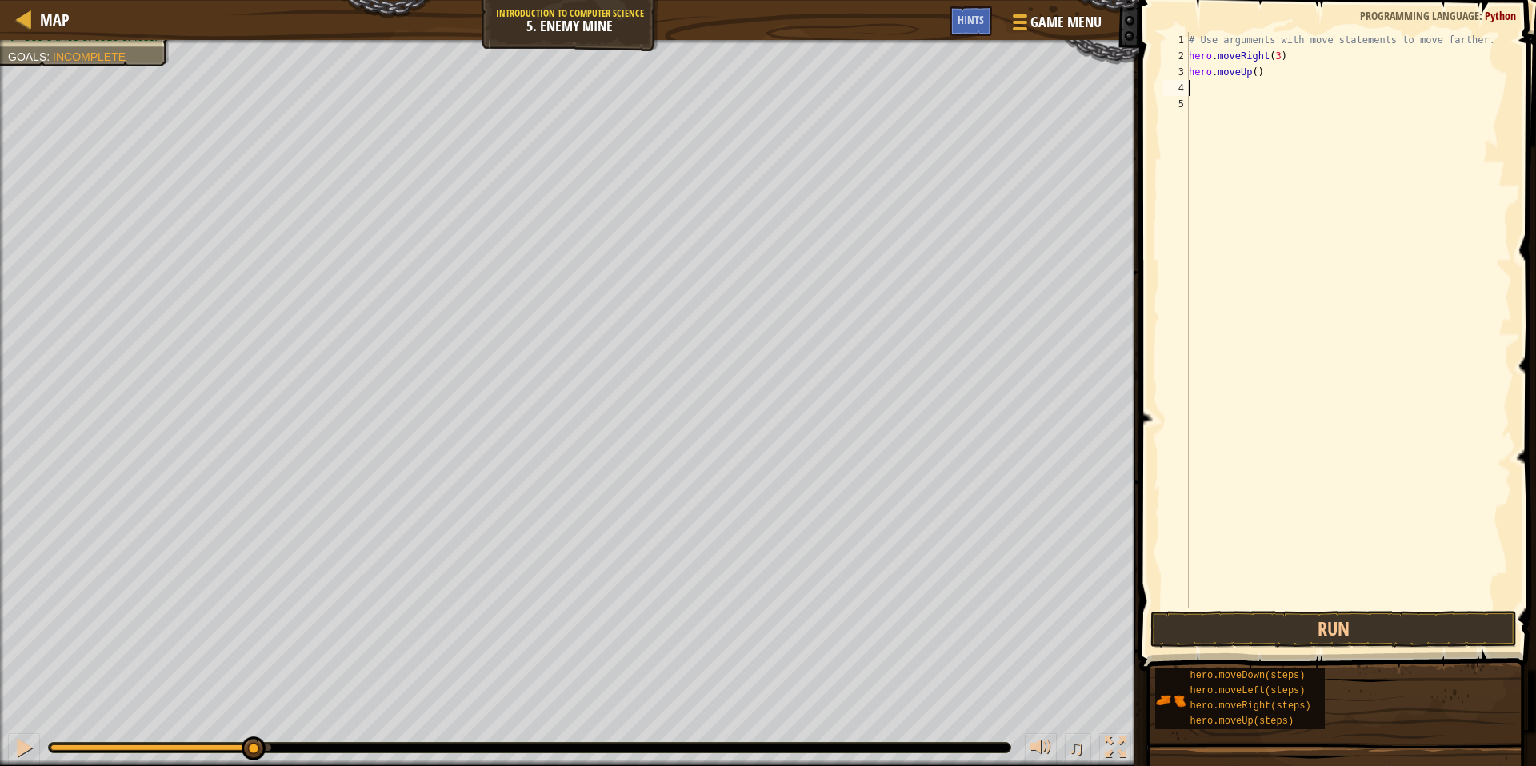
type textarea "h"
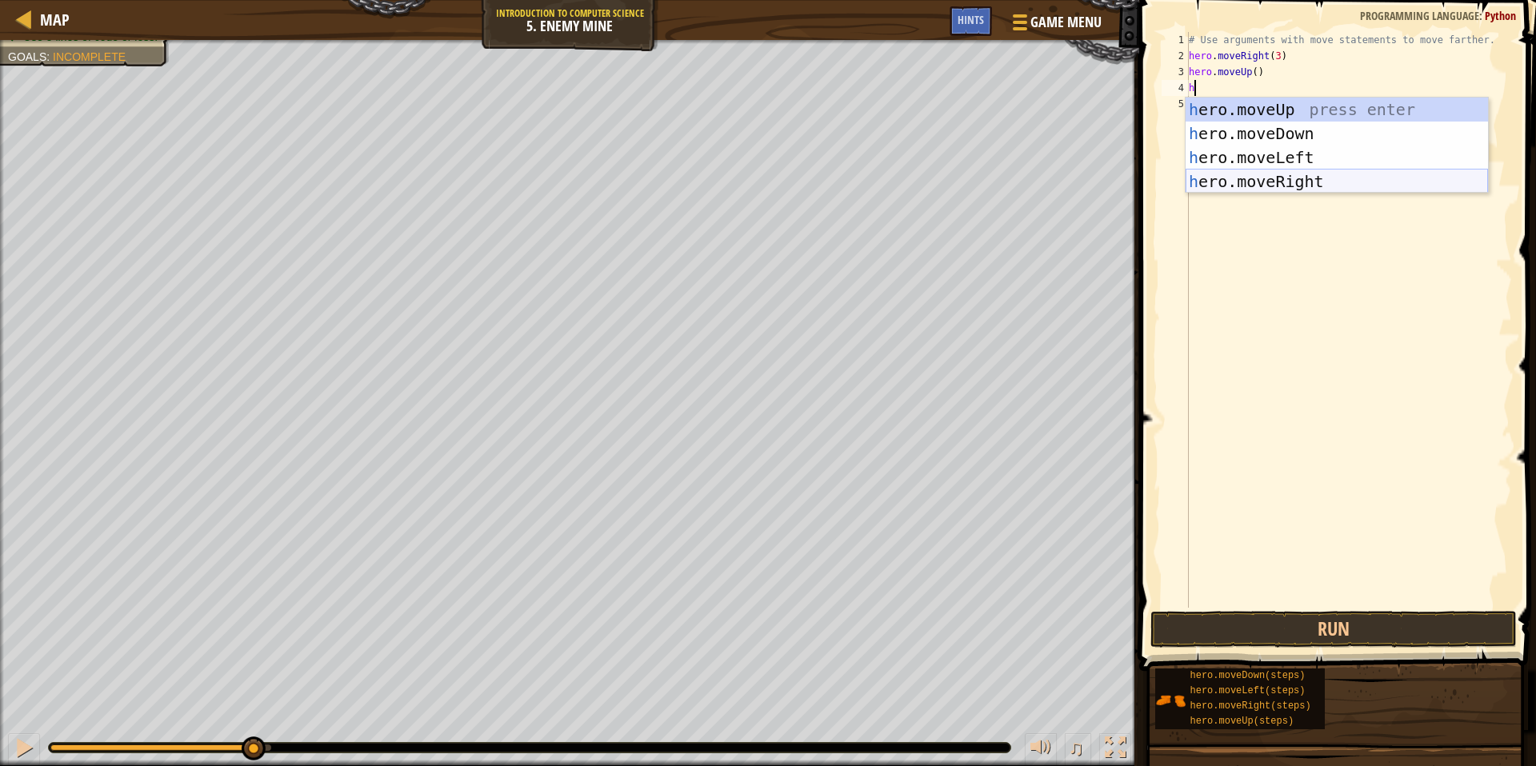
click at [947, 178] on div "h ero.moveUp press enter h ero.moveDown press enter h ero.moveLeft press enter …" at bounding box center [1337, 170] width 302 height 144
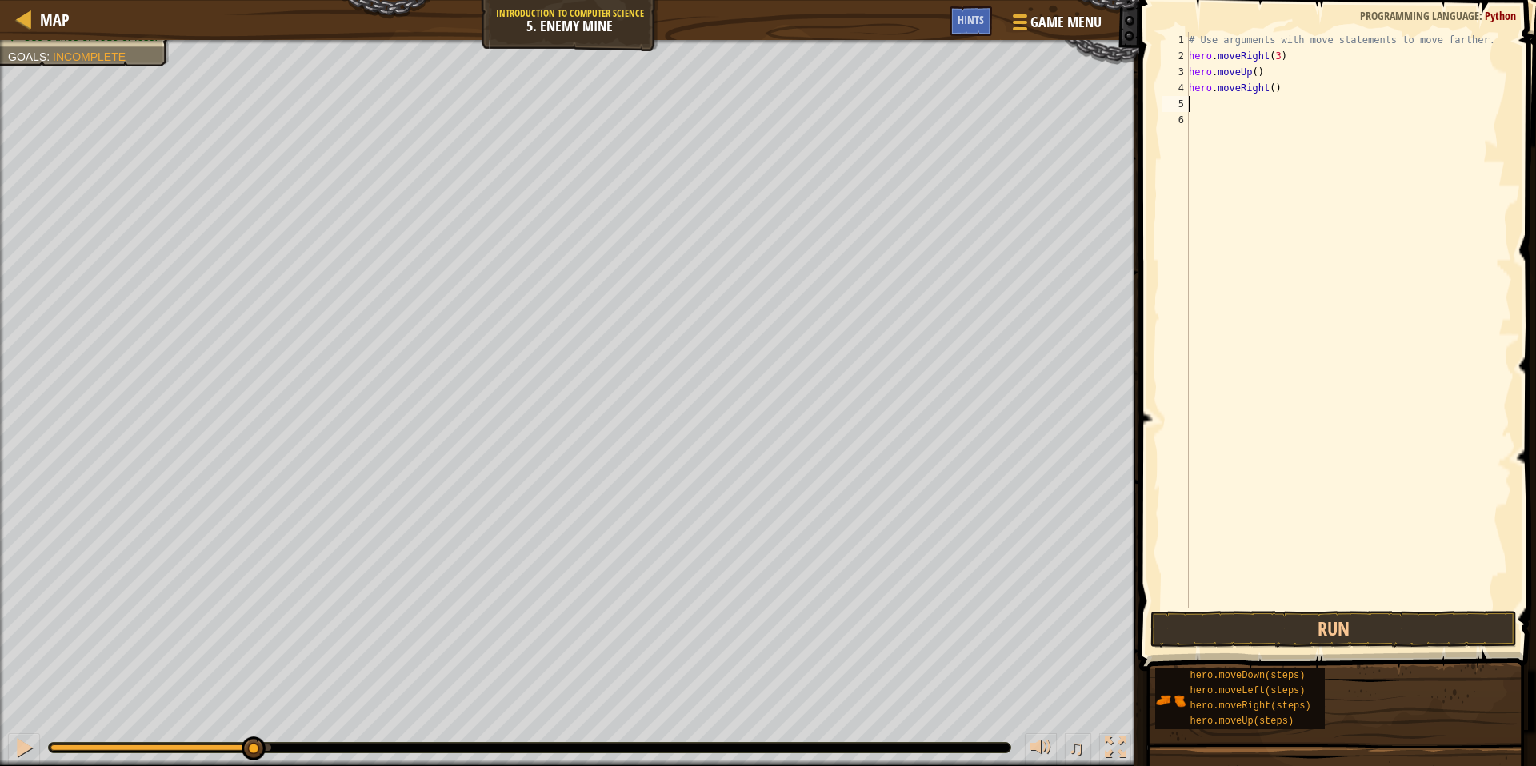
type textarea "h"
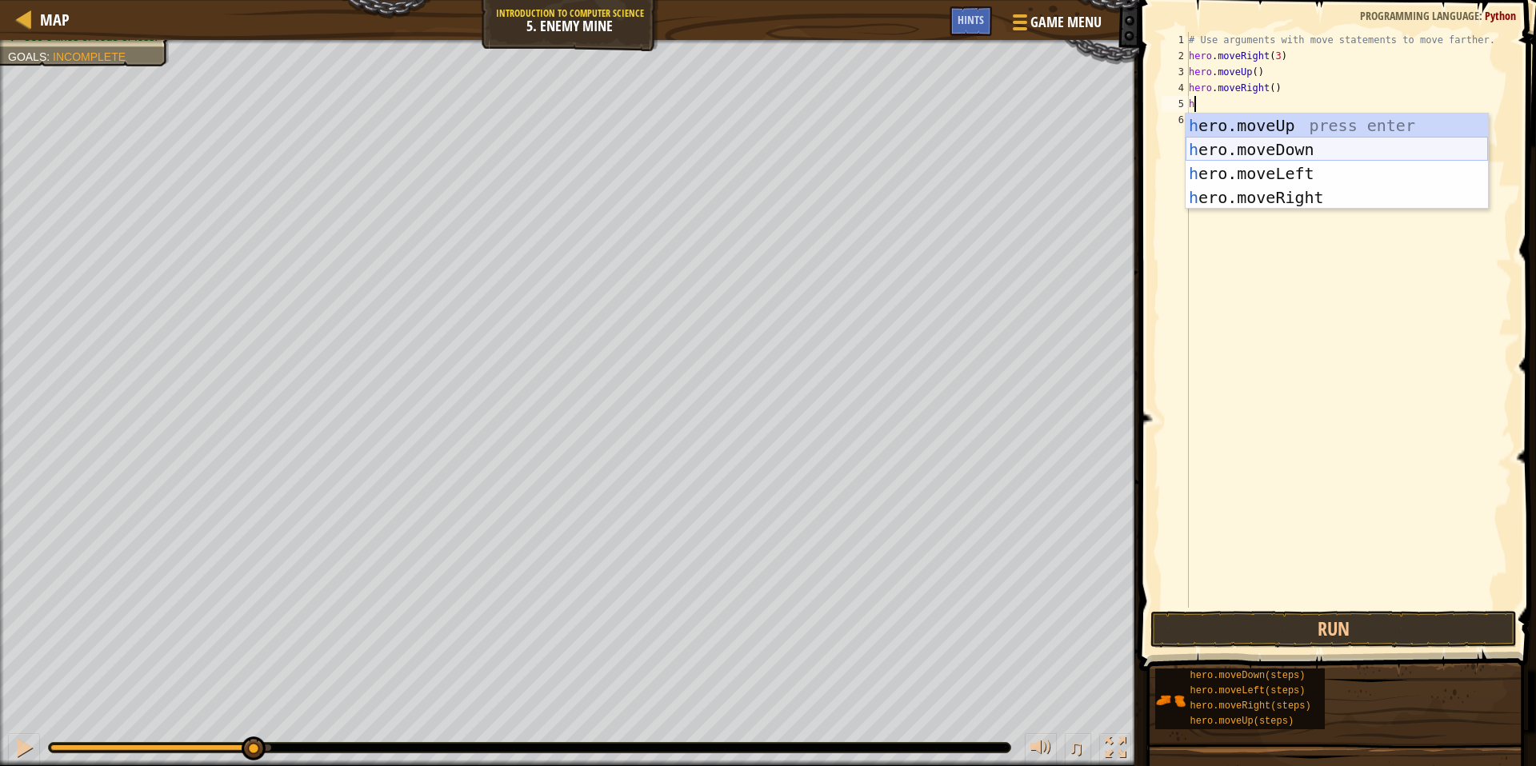
click at [947, 150] on div "h ero.moveUp press enter h ero.moveDown press enter h ero.moveLeft press enter …" at bounding box center [1337, 186] width 302 height 144
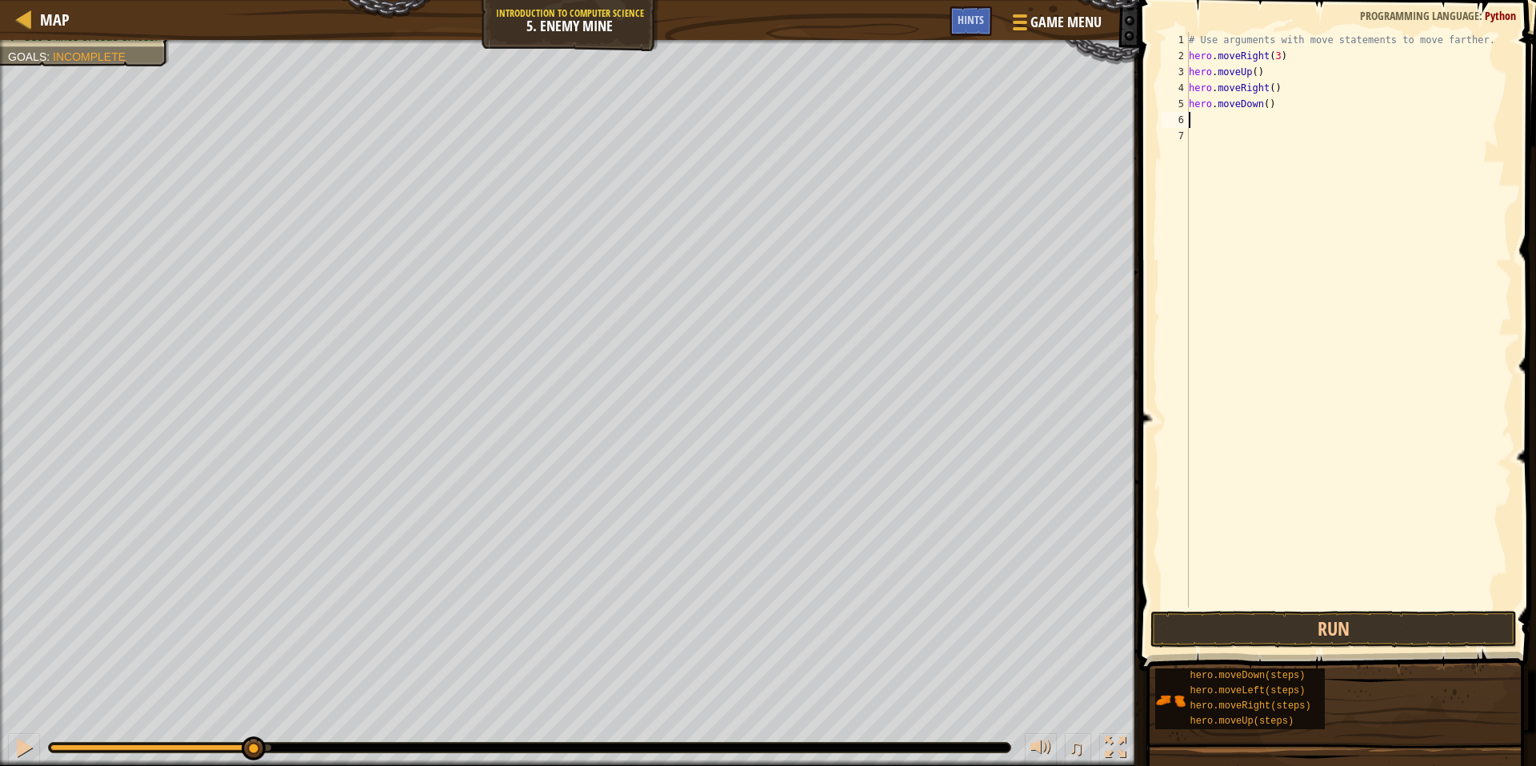
type textarea "h"
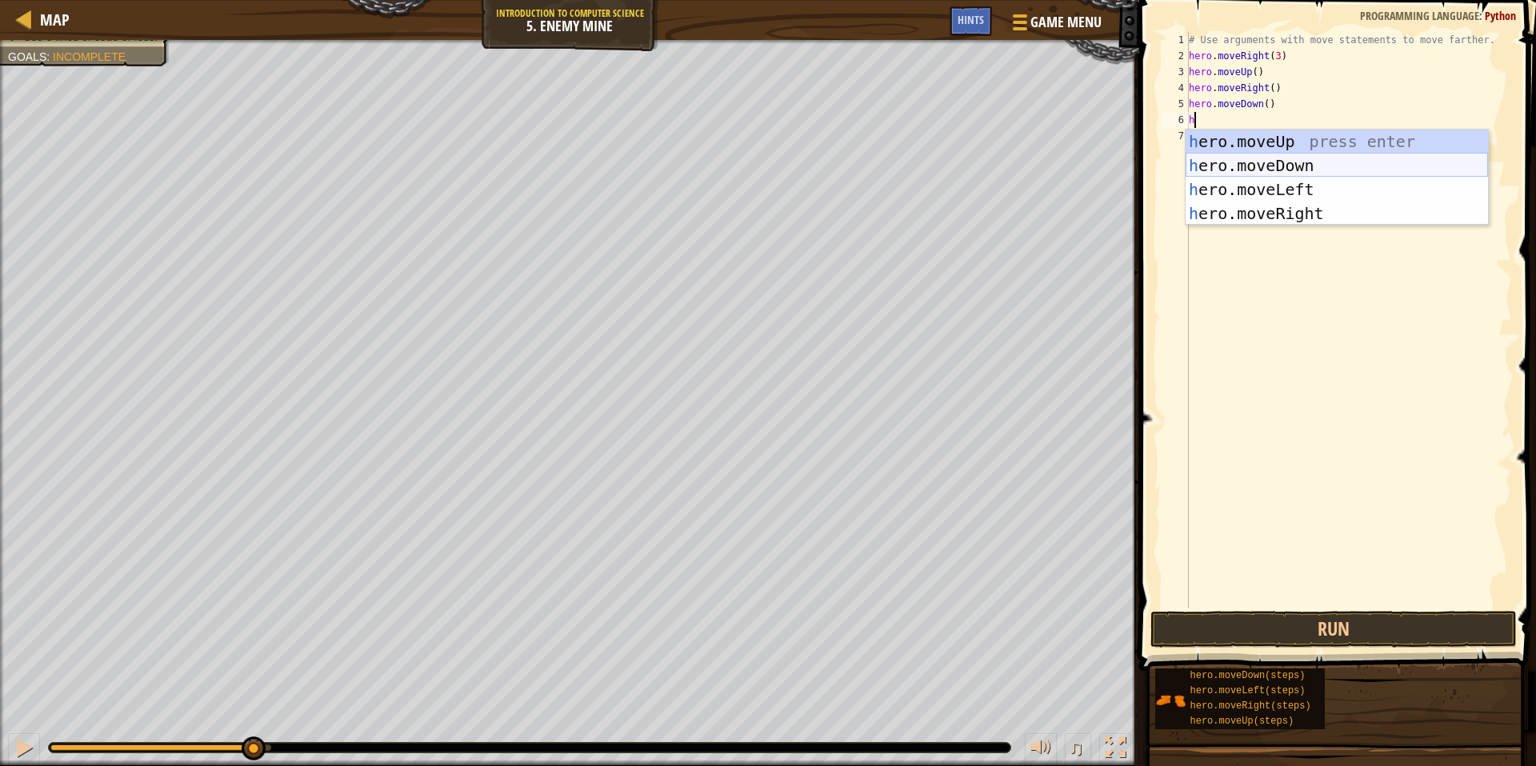
click at [947, 171] on div "h ero.moveUp press enter h ero.moveDown press enter h ero.moveLeft press enter …" at bounding box center [1337, 202] width 302 height 144
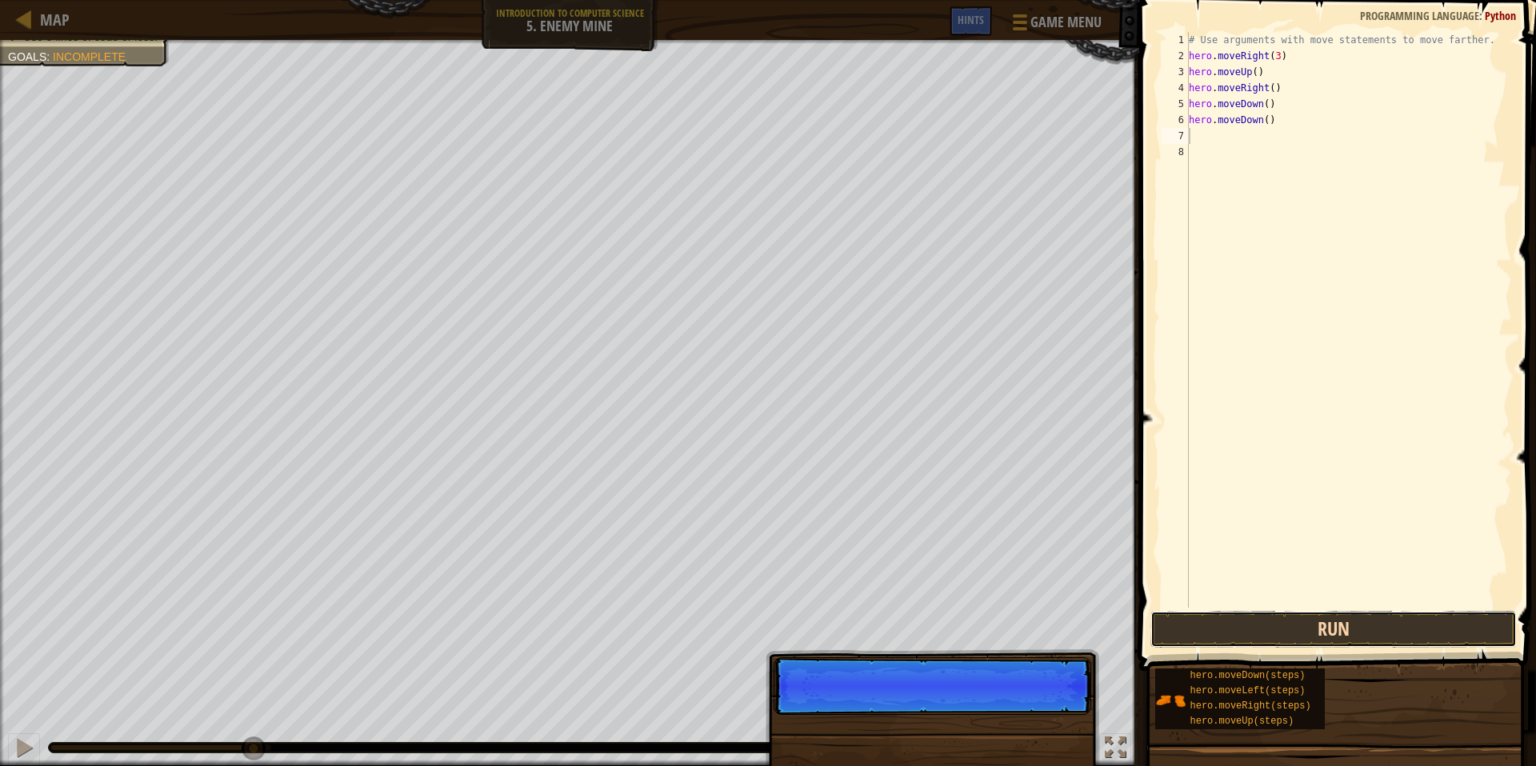
click at [947, 618] on button "Run" at bounding box center [1333, 629] width 366 height 37
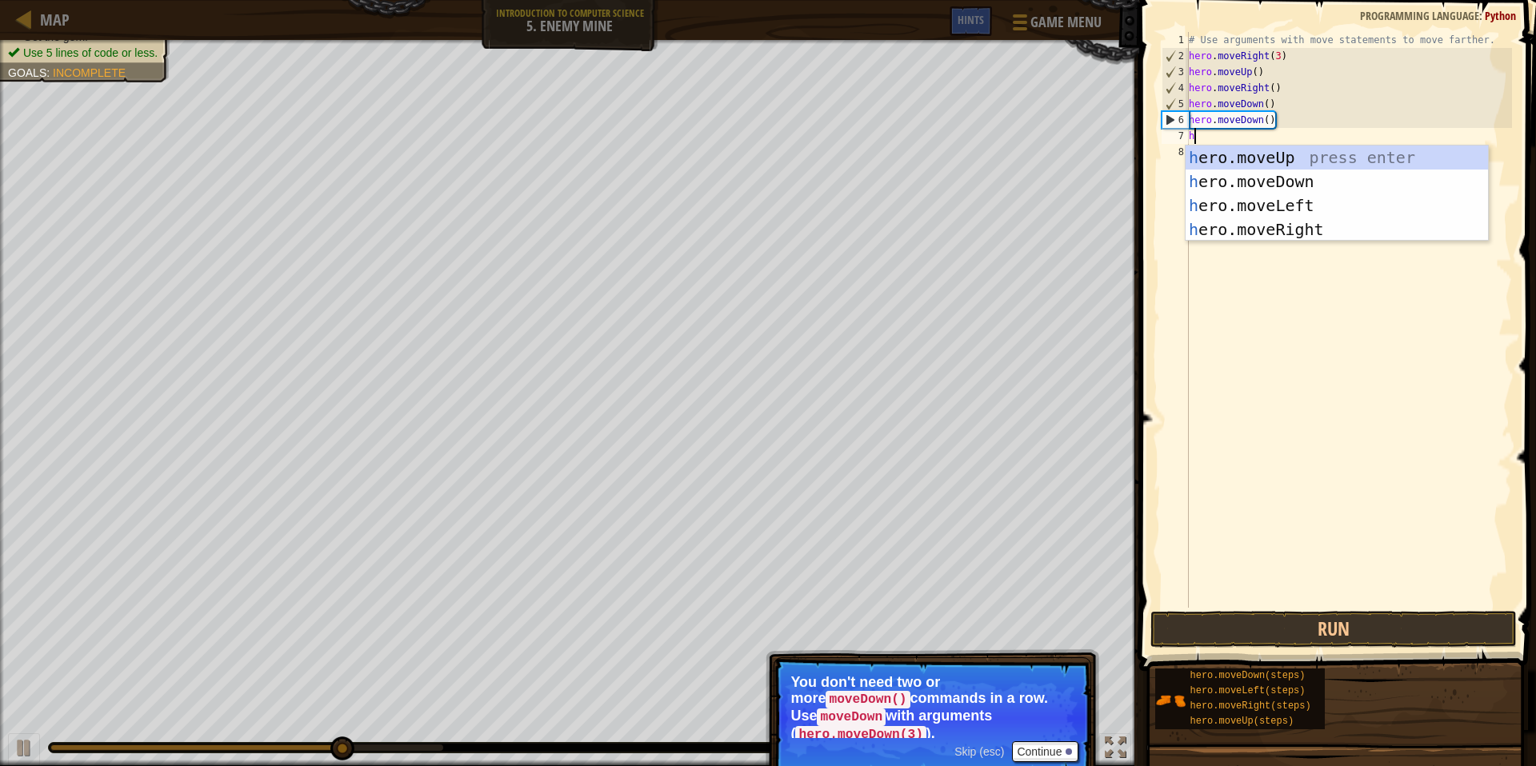
type textarea "he"
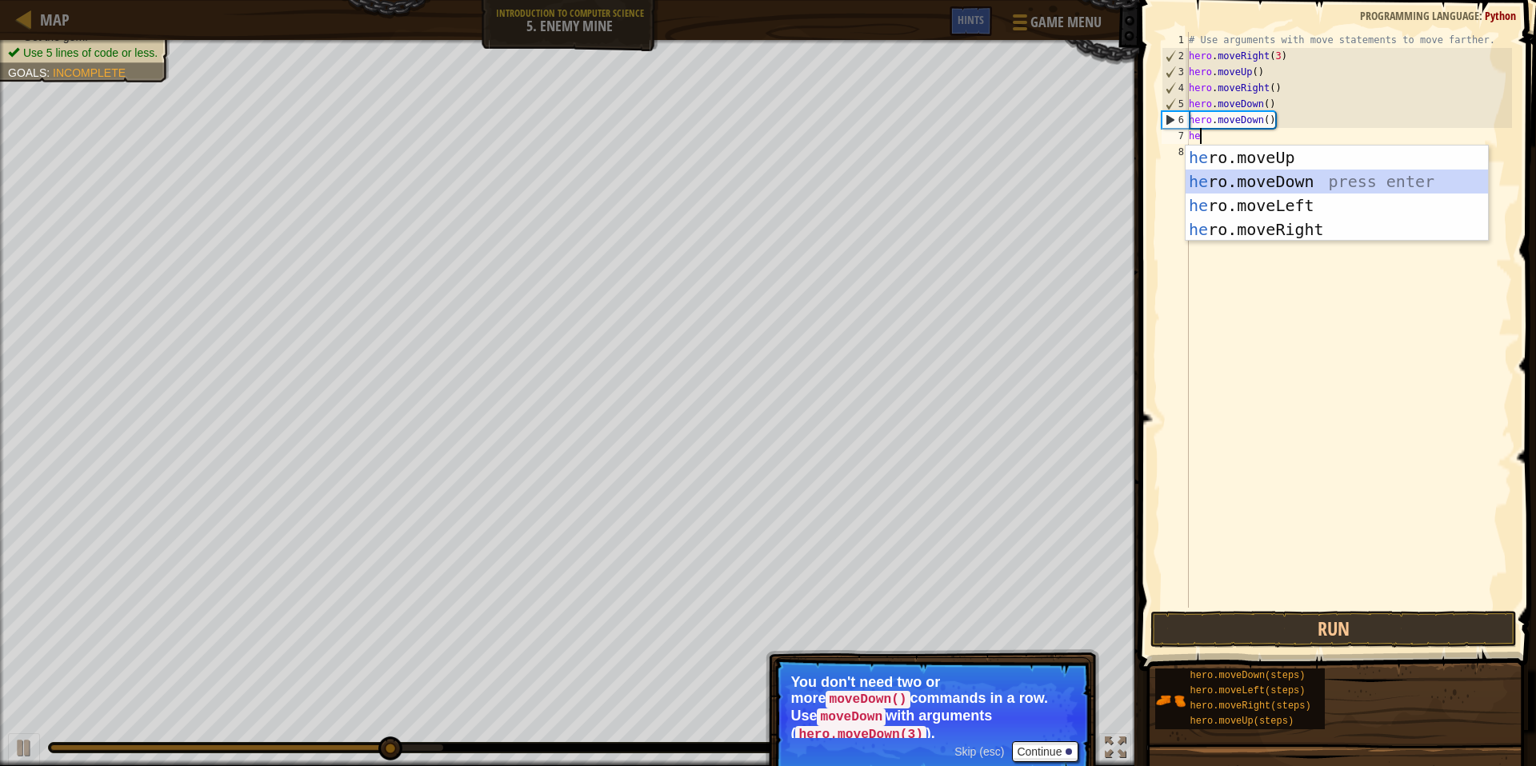
click at [947, 184] on div "he ro.moveUp press enter he ro.moveDown press enter he ro.moveLeft press enter …" at bounding box center [1337, 218] width 302 height 144
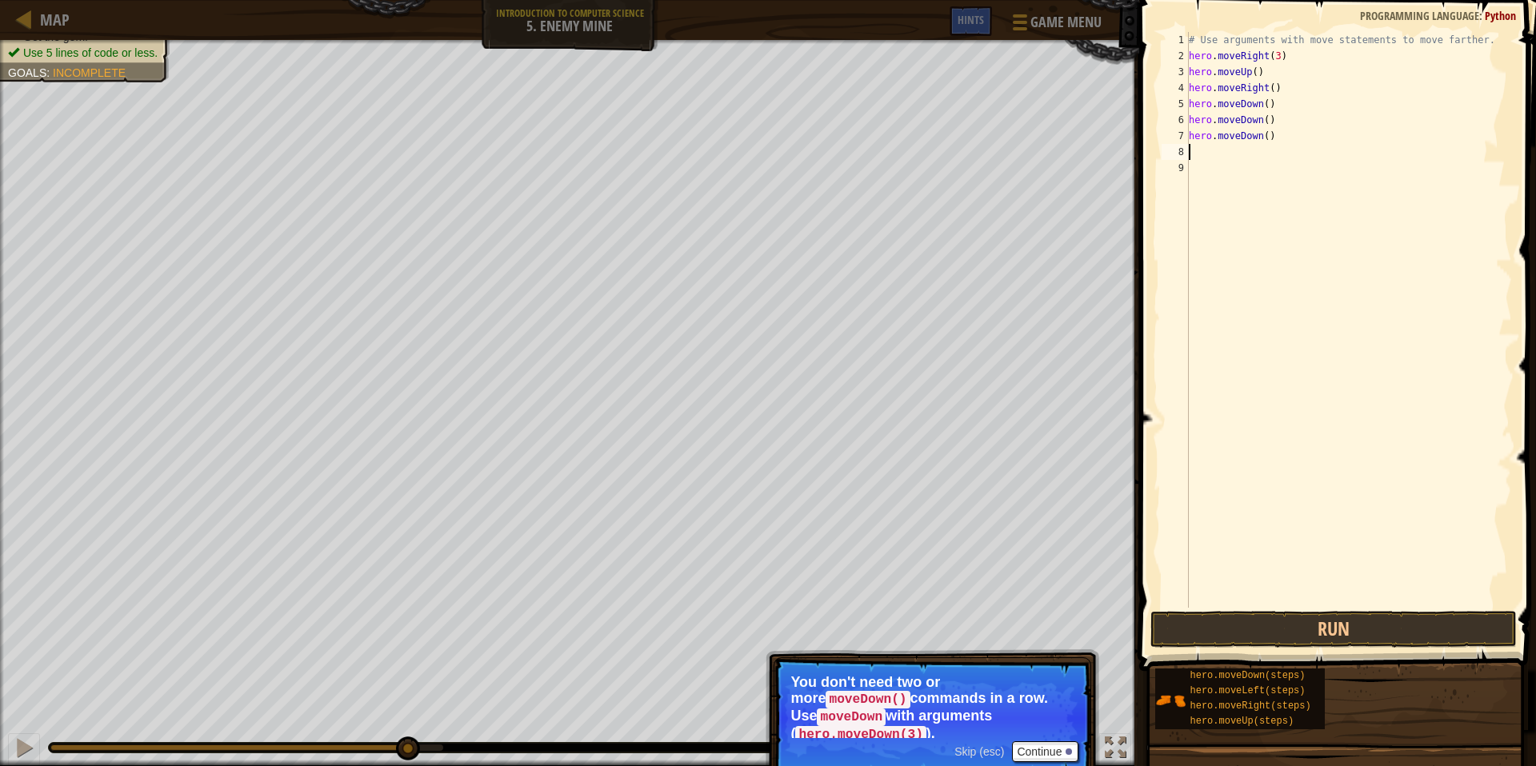
type textarea "h"
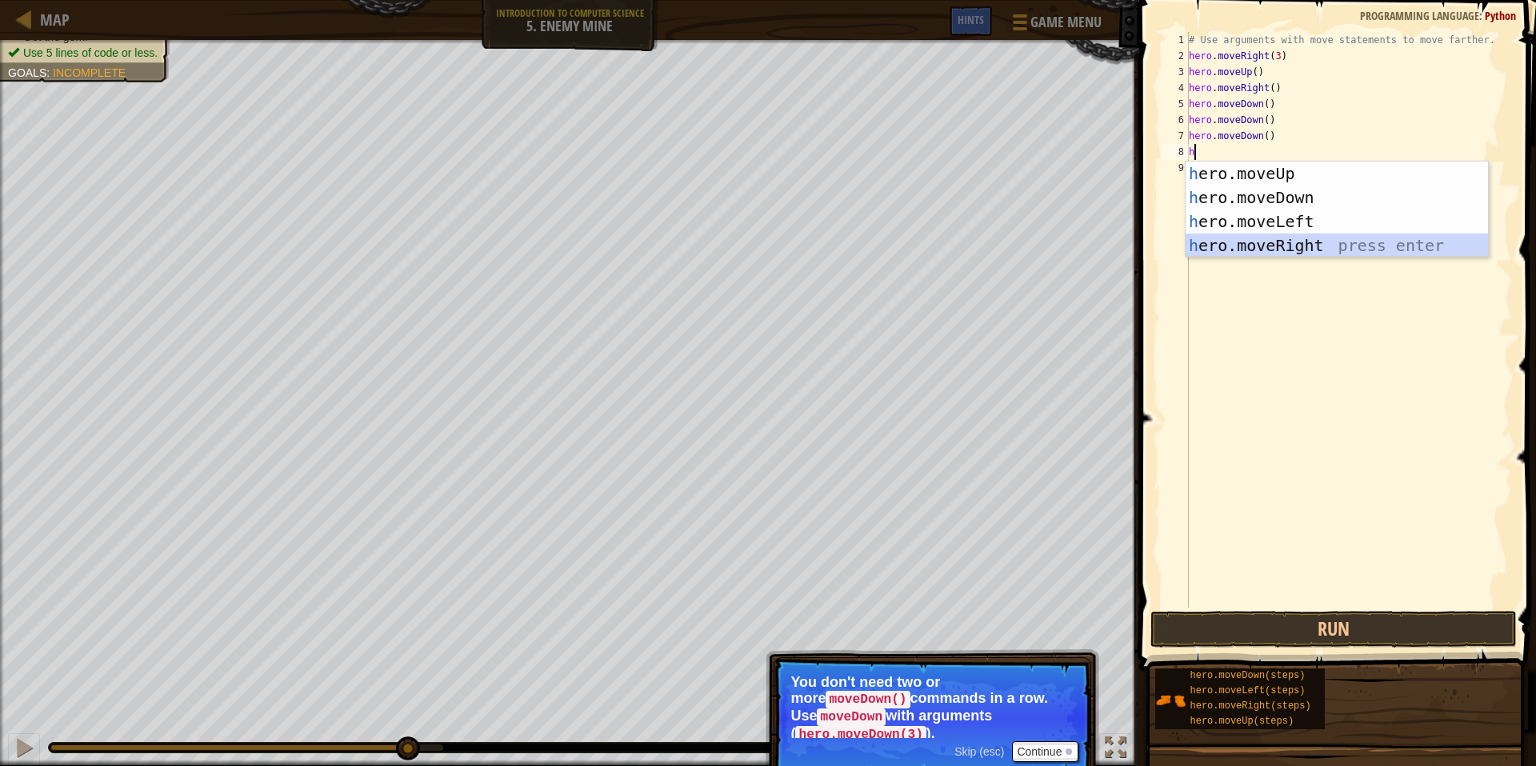
click at [947, 247] on div "h ero.moveUp press enter h ero.moveDown press enter h ero.moveLeft press enter …" at bounding box center [1337, 234] width 302 height 144
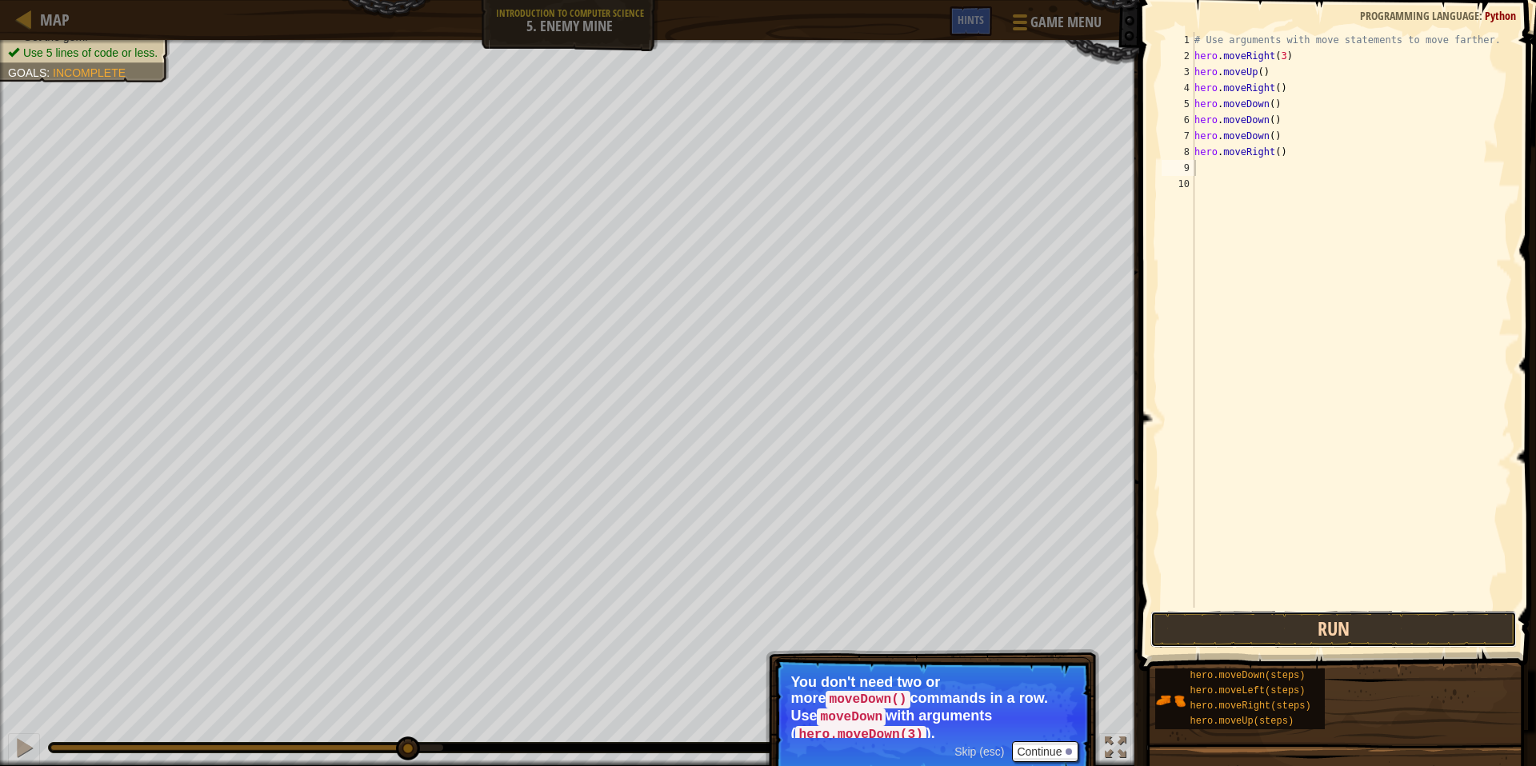
click at [947, 611] on button "Run" at bounding box center [1333, 629] width 366 height 37
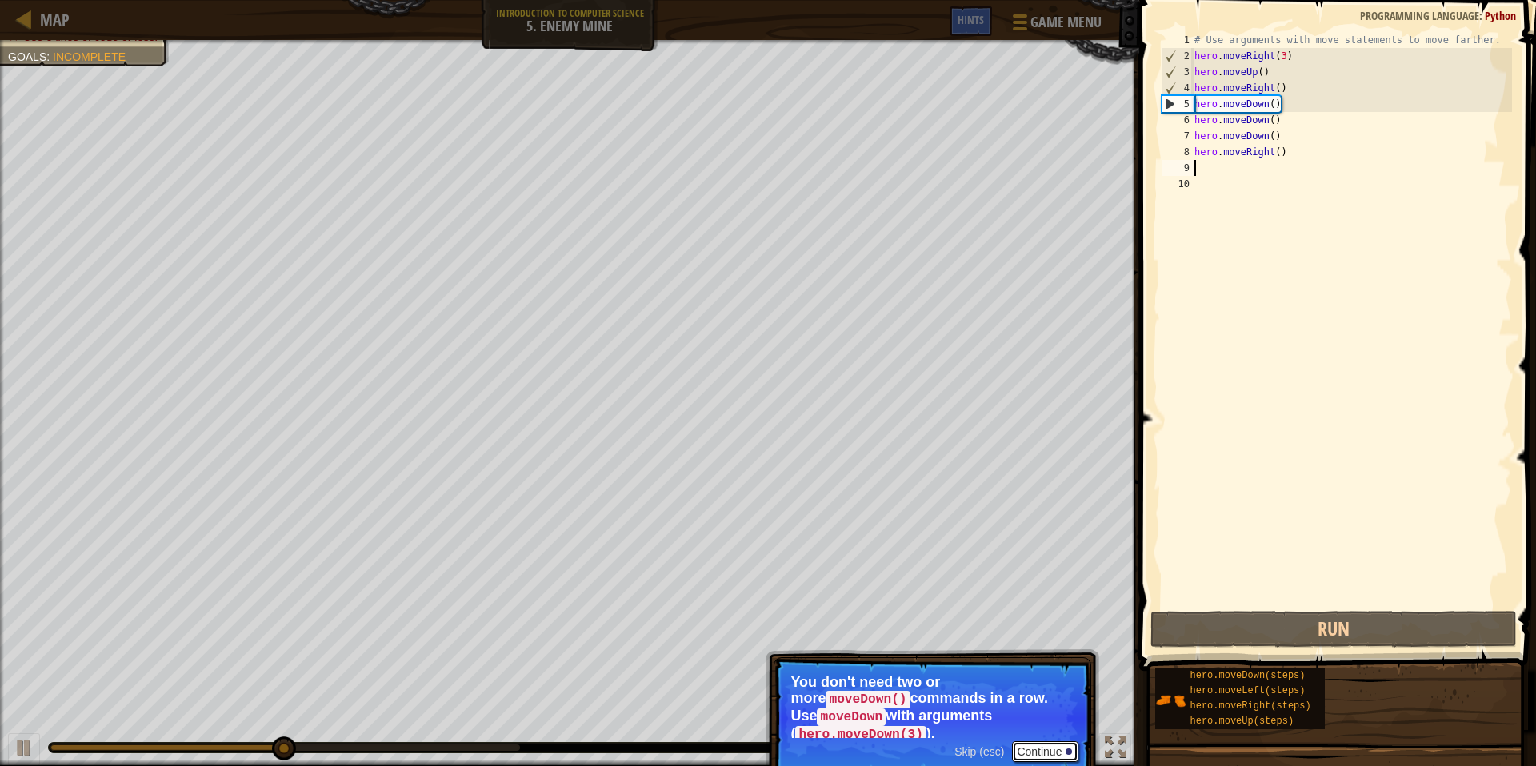
click at [947, 643] on button "Continue" at bounding box center [1045, 752] width 66 height 21
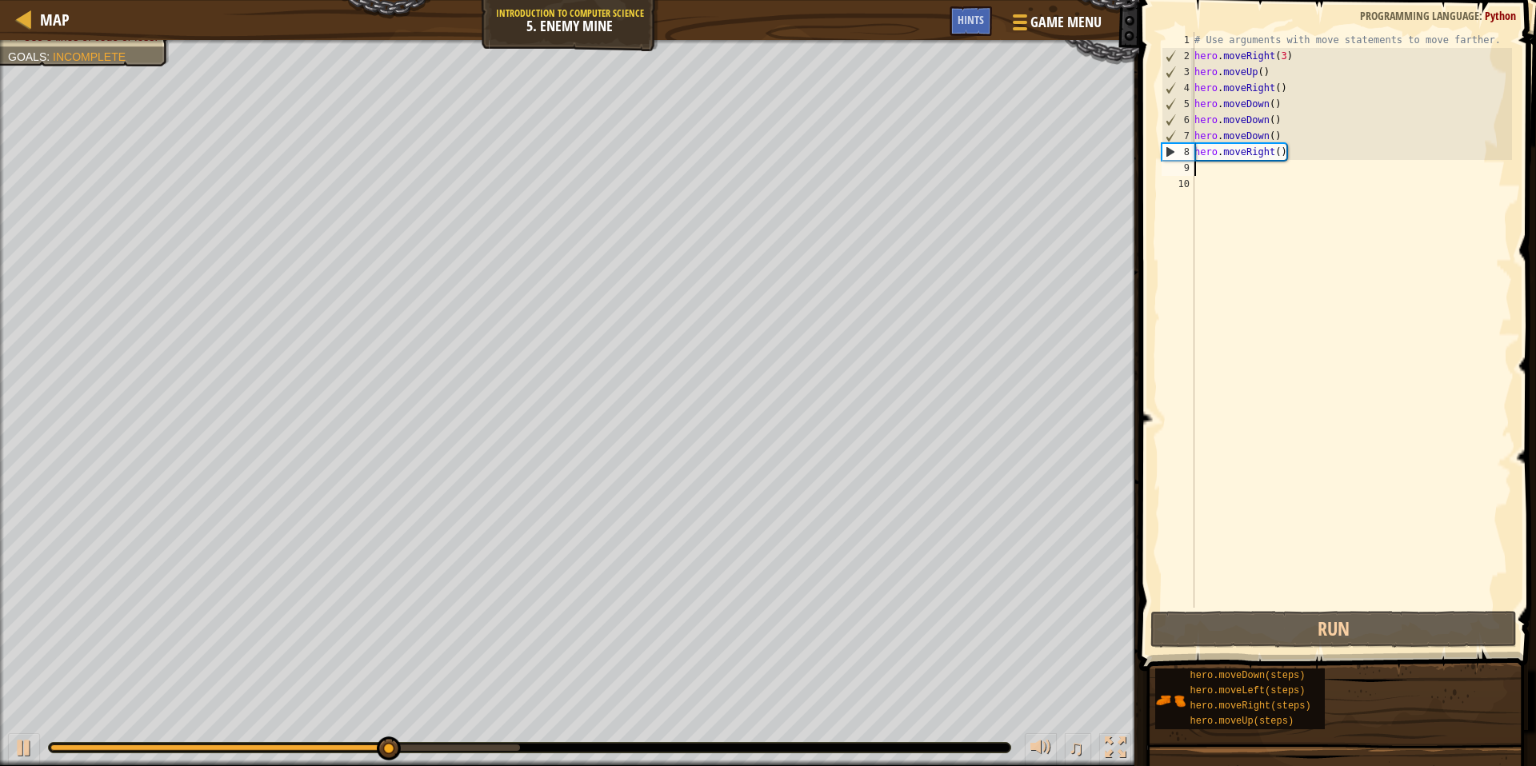
click at [947, 229] on div "# Use arguments with move statements to move farther. hero . moveRight ( 3 ) he…" at bounding box center [1352, 336] width 322 height 608
click at [947, 179] on div "# Use arguments with move statements to move farther. hero . moveRight ( 3 ) he…" at bounding box center [1352, 336] width 322 height 608
type textarea "he"
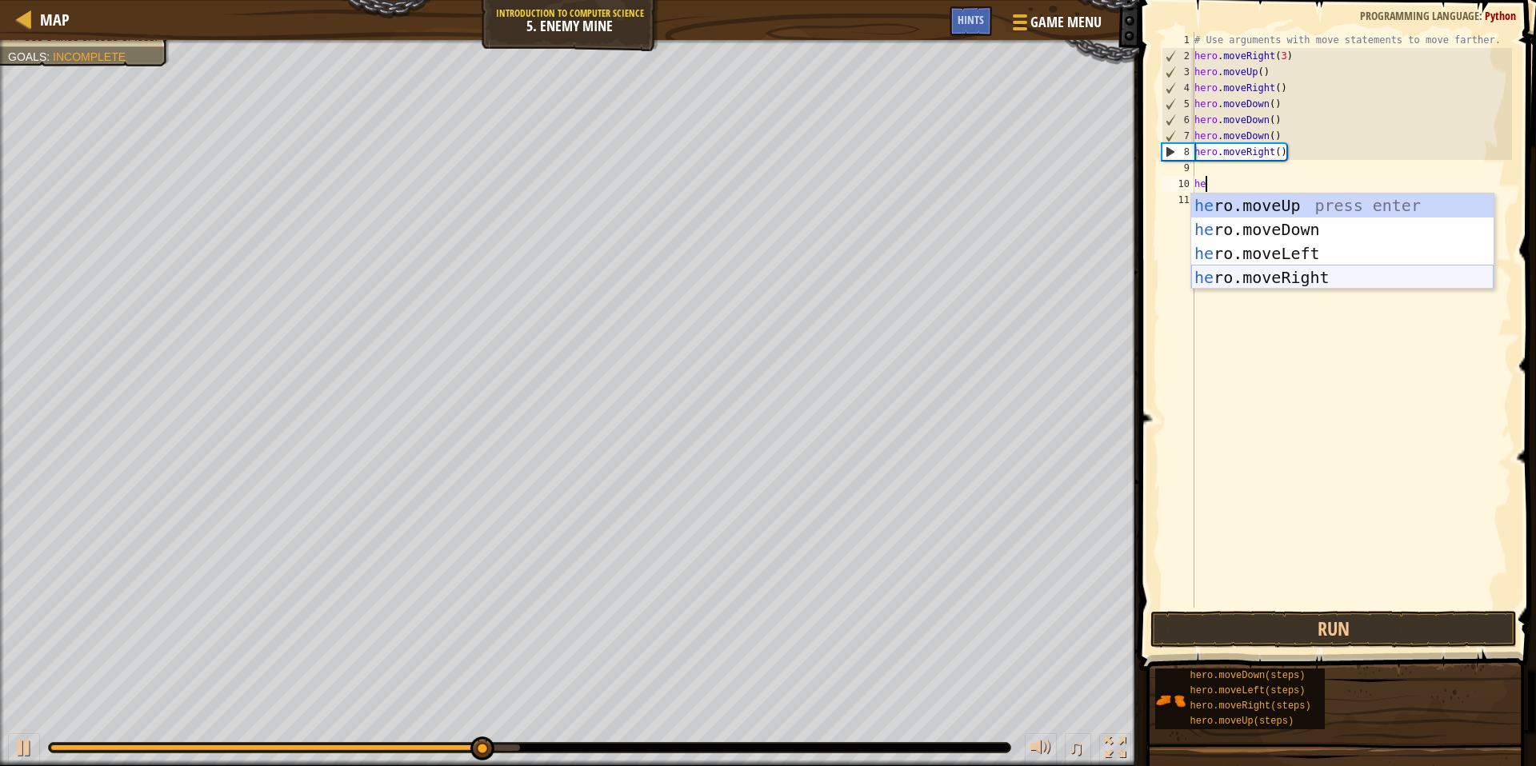
click at [947, 274] on div "he ro.moveUp press enter he ro.moveDown press enter he ro.moveLeft press enter …" at bounding box center [1342, 266] width 302 height 144
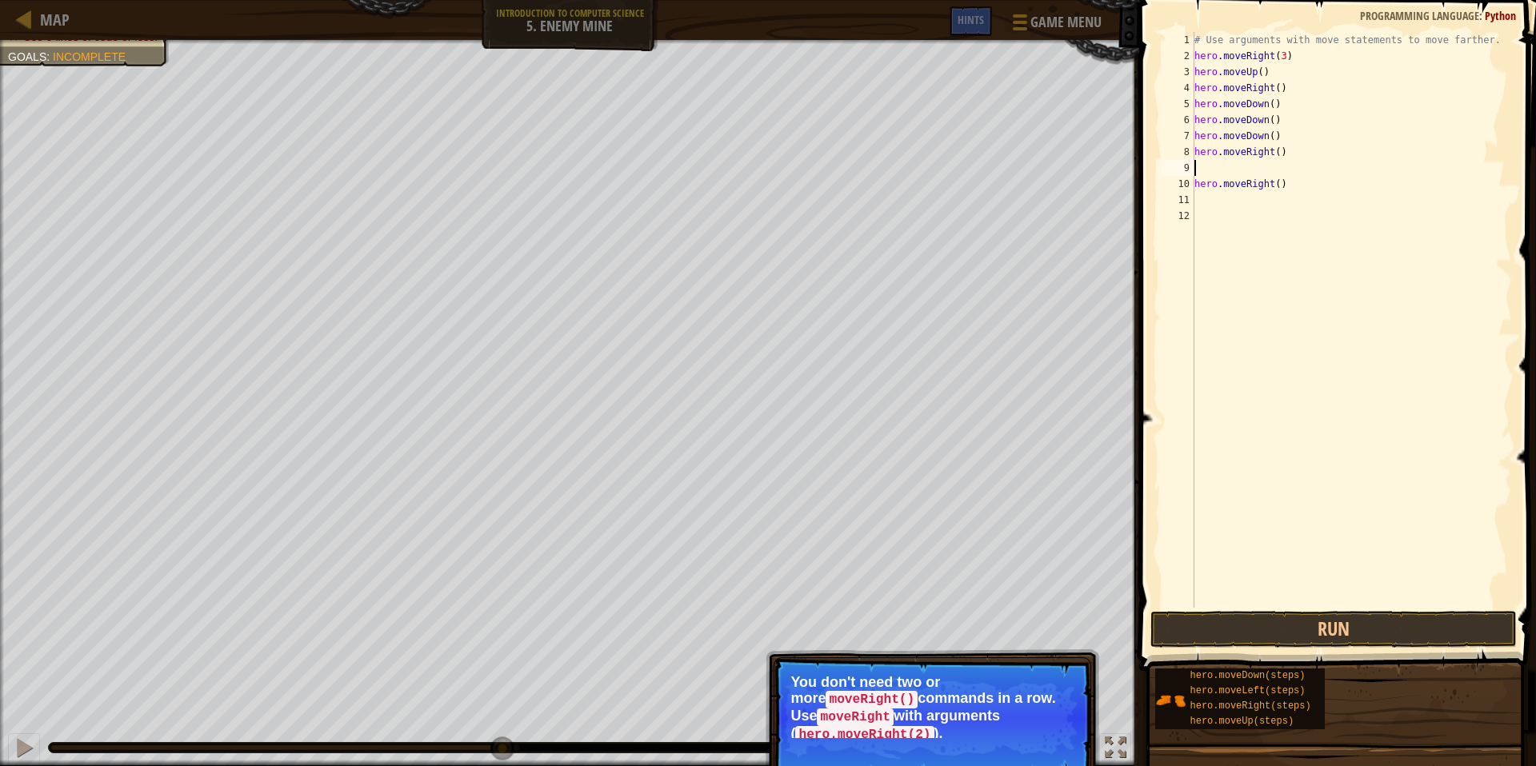
click at [947, 166] on div "# Use arguments with move statements to move farther. hero . moveRight ( 3 ) he…" at bounding box center [1352, 336] width 322 height 608
type textarea "hero.moveRight()"
click at [947, 598] on div "# Use arguments with move statements to move farther. hero . moveRight ( 3 ) he…" at bounding box center [1352, 336] width 322 height 608
click at [947, 614] on button "Run" at bounding box center [1333, 629] width 366 height 37
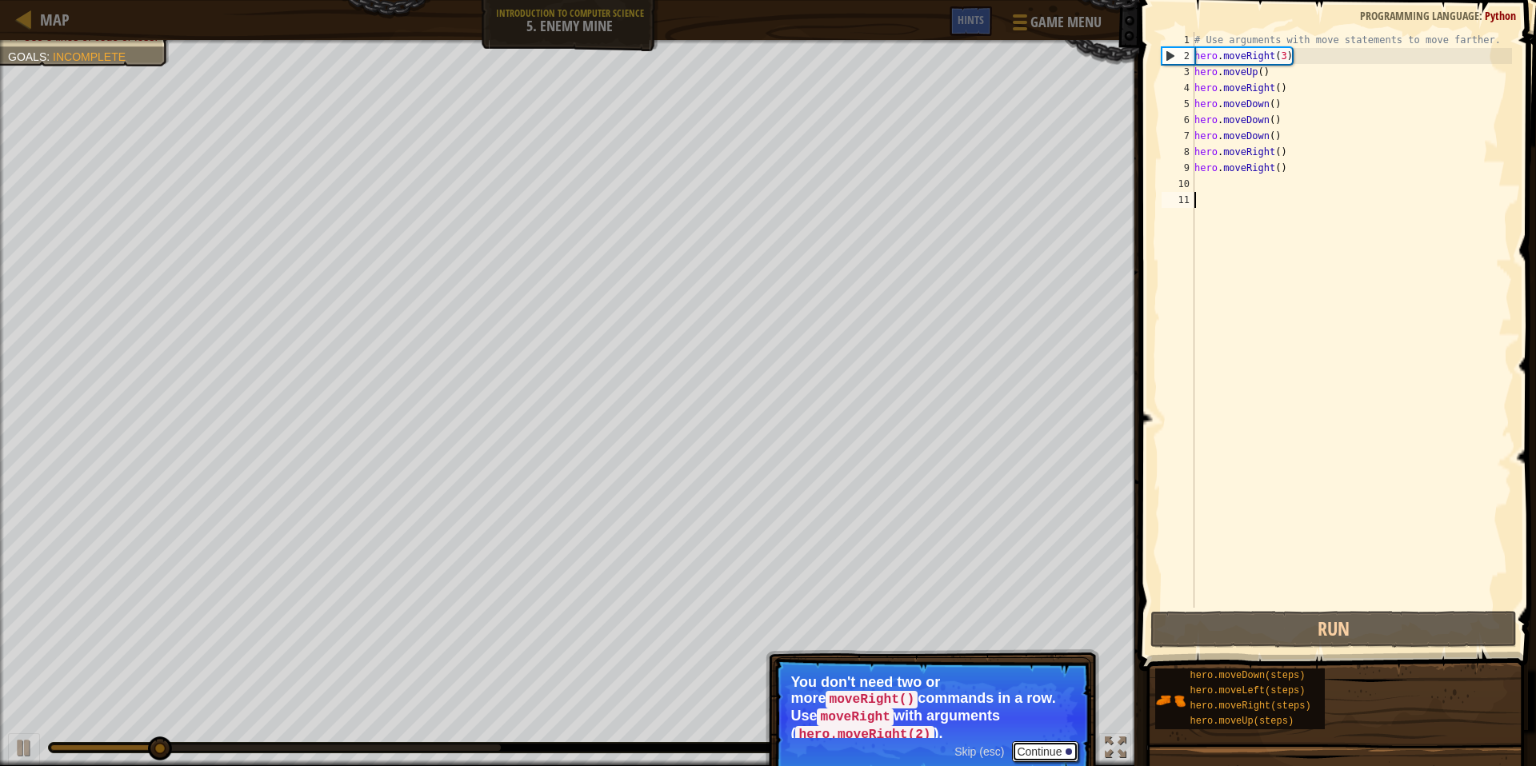
click at [947, 643] on button "Continue" at bounding box center [1045, 752] width 66 height 21
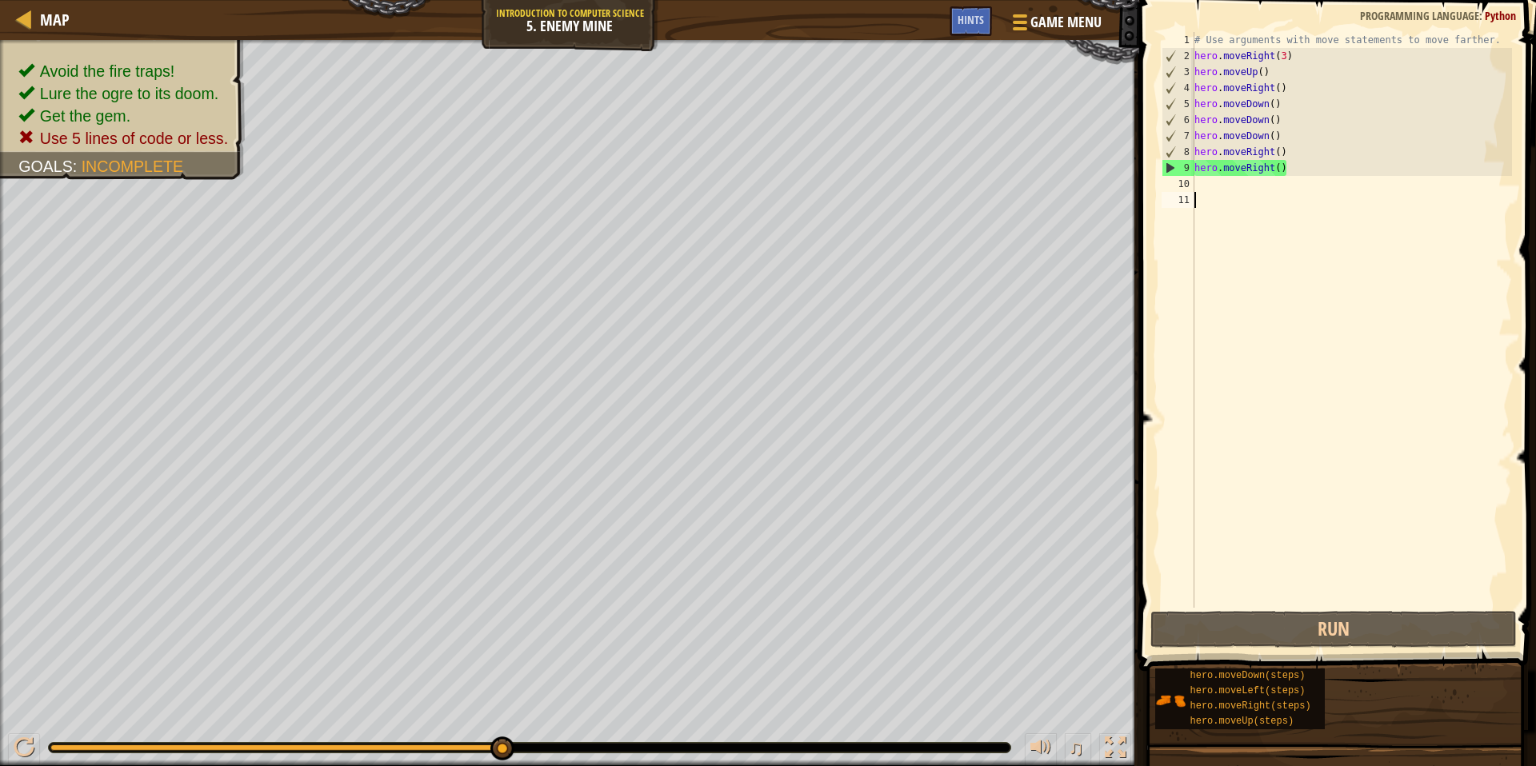
click at [947, 196] on div "# Use arguments with move statements to move farther. hero . moveRight ( 3 ) he…" at bounding box center [1352, 336] width 322 height 608
click at [947, 57] on div "# Use arguments with move statements to move farther. hero . moveRight ( 3 ) he…" at bounding box center [1352, 336] width 322 height 608
type textarea "hero.moveRight(3)"
click at [947, 202] on div "# Use arguments with move statements to move farther. hero . moveRight ( 3 ) he…" at bounding box center [1352, 336] width 322 height 608
click at [947, 157] on div "# Use arguments with move statements to move farther. hero . moveRight ( 3 ) he…" at bounding box center [1352, 336] width 322 height 608
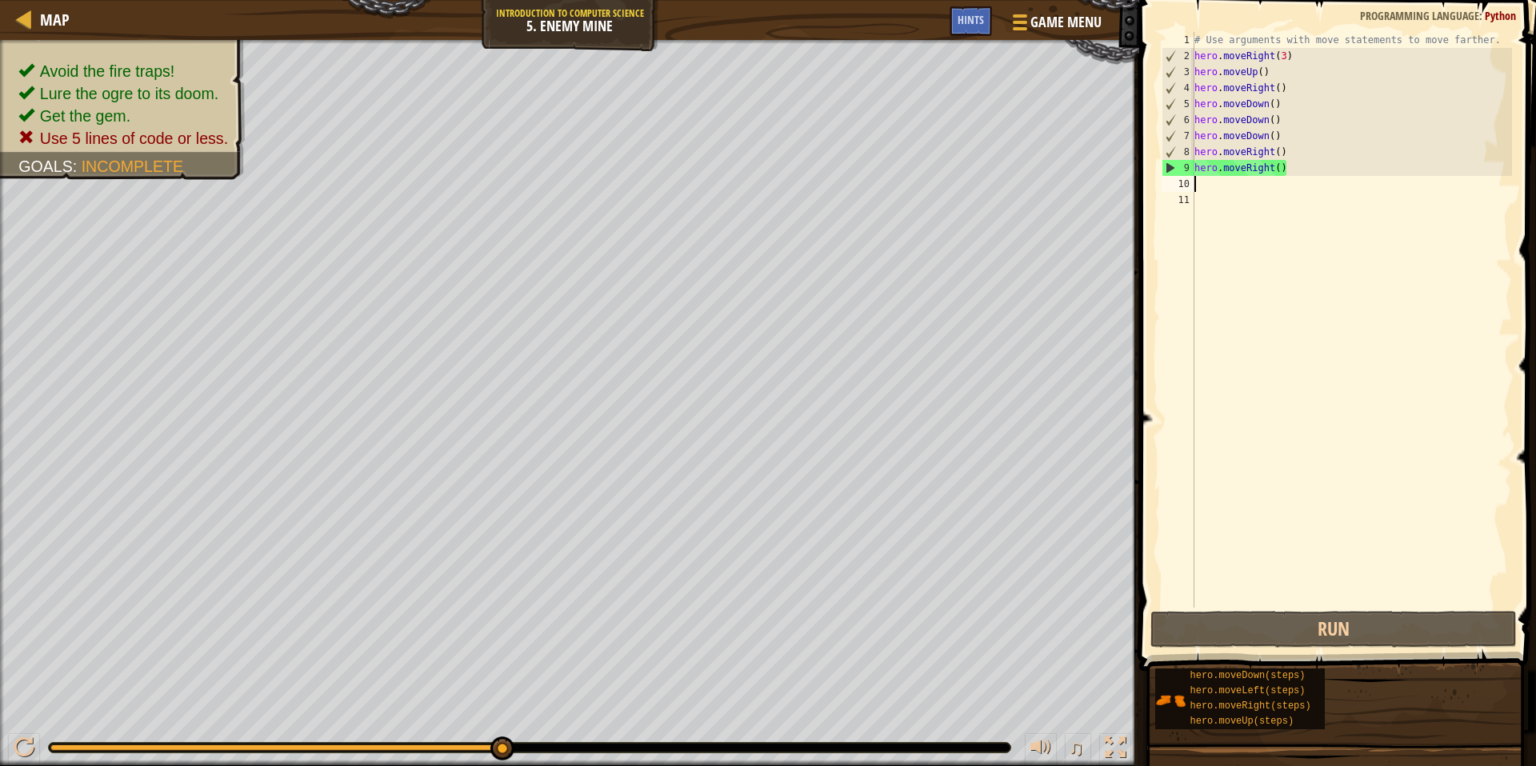
click at [947, 175] on div "# Use arguments with move statements to move farther. hero . moveRight ( 3 ) he…" at bounding box center [1352, 336] width 322 height 608
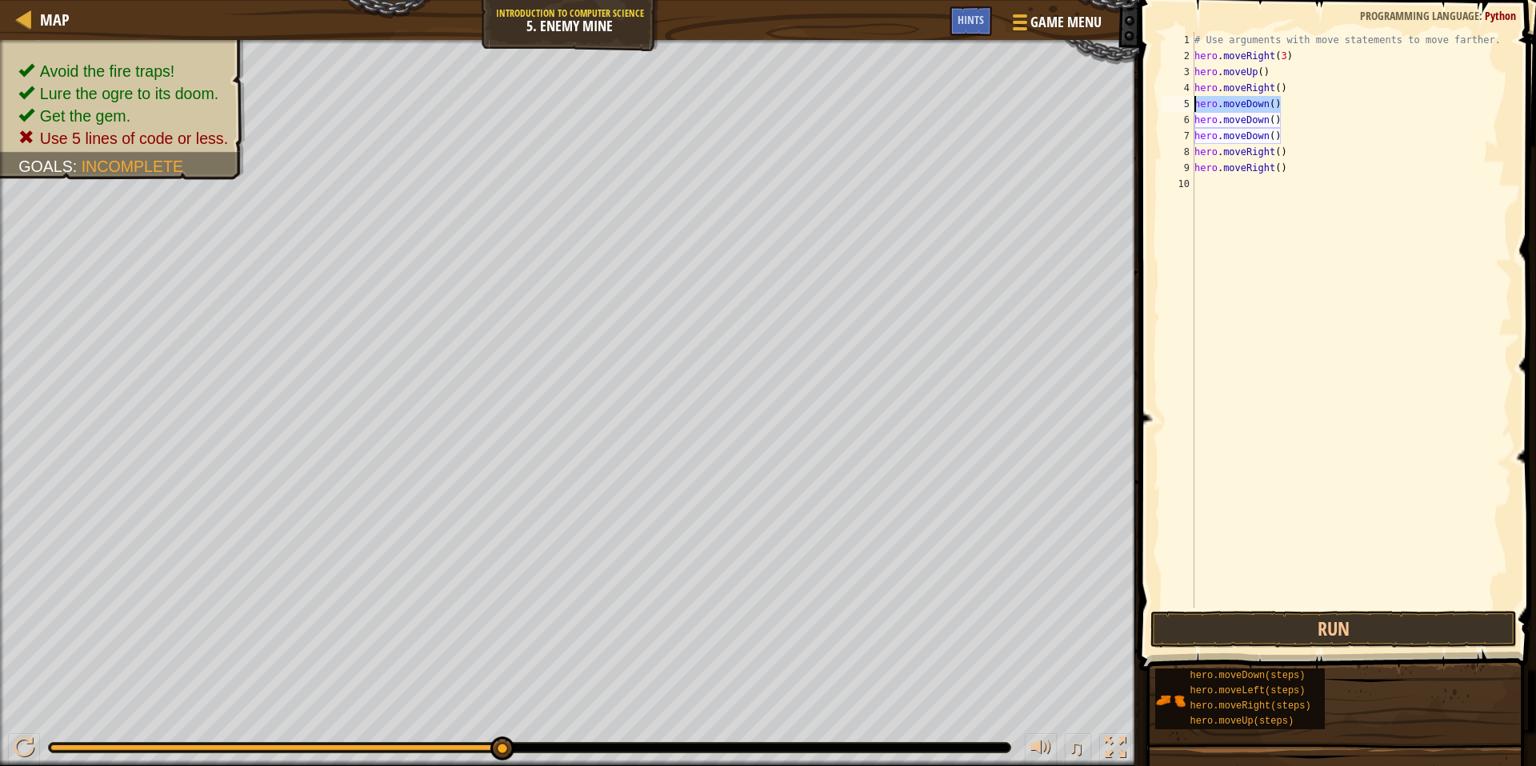
drag, startPoint x: 1276, startPoint y: 103, endPoint x: 1193, endPoint y: 107, distance: 83.3
click at [947, 107] on div "hero.moveRight() 1 2 3 4 5 6 7 8 9 10 # Use arguments with move statements to m…" at bounding box center [1335, 320] width 354 height 576
type textarea "hero.moveDown()"
click at [947, 125] on div "# Use arguments with move statements to move farther. hero . moveRight ( 3 ) he…" at bounding box center [1352, 336] width 322 height 608
click at [947, 128] on div "# Use arguments with move statements to move farther. hero . moveRight ( 3 ) he…" at bounding box center [1352, 336] width 322 height 608
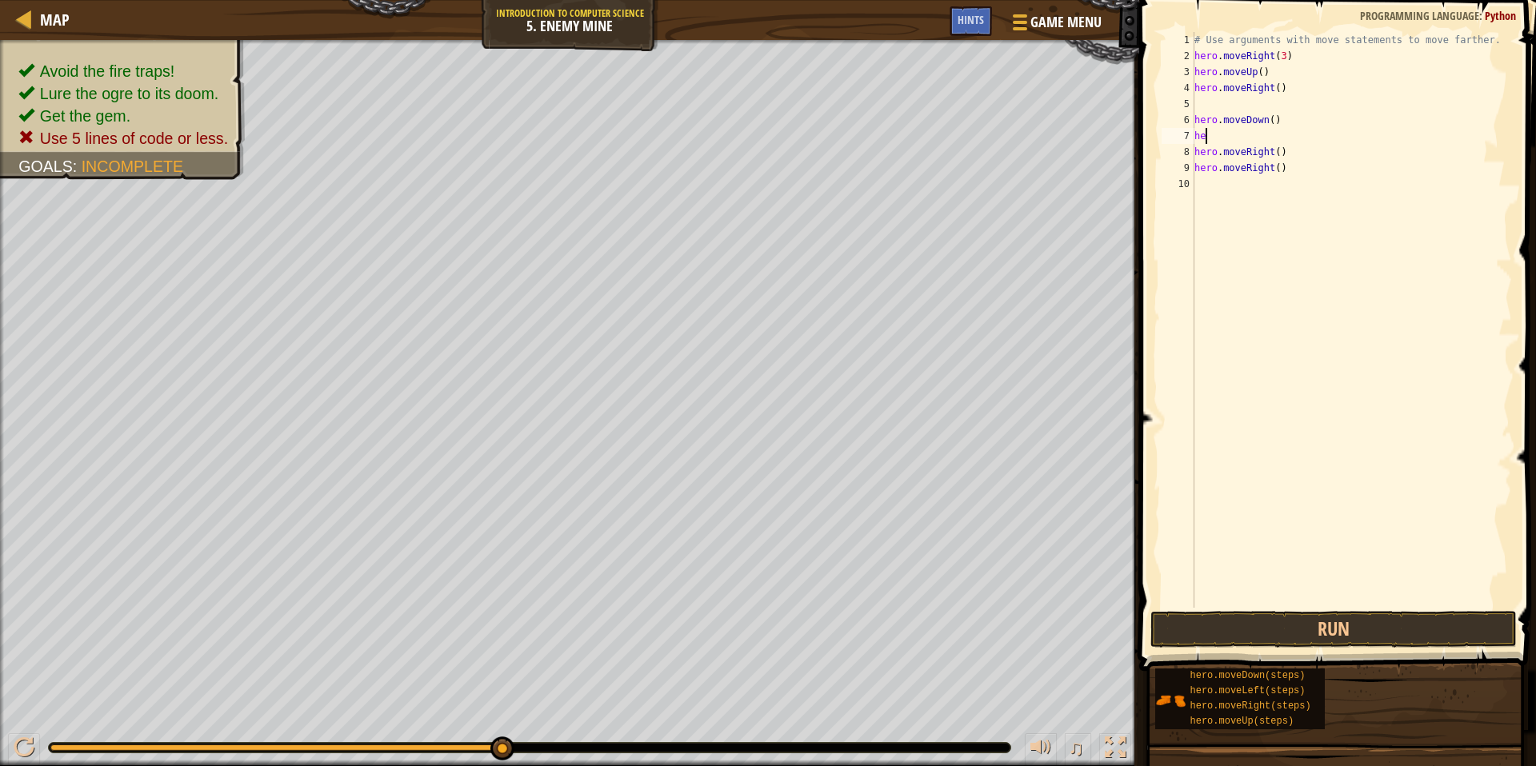
type textarea "h"
click at [947, 87] on div "# Use arguments with move statements to move farther. hero . moveRight ( 3 ) he…" at bounding box center [1349, 336] width 327 height 608
click at [947, 121] on div "# Use arguments with move statements to move farther. hero . moveRight ( 3 ) he…" at bounding box center [1349, 336] width 327 height 608
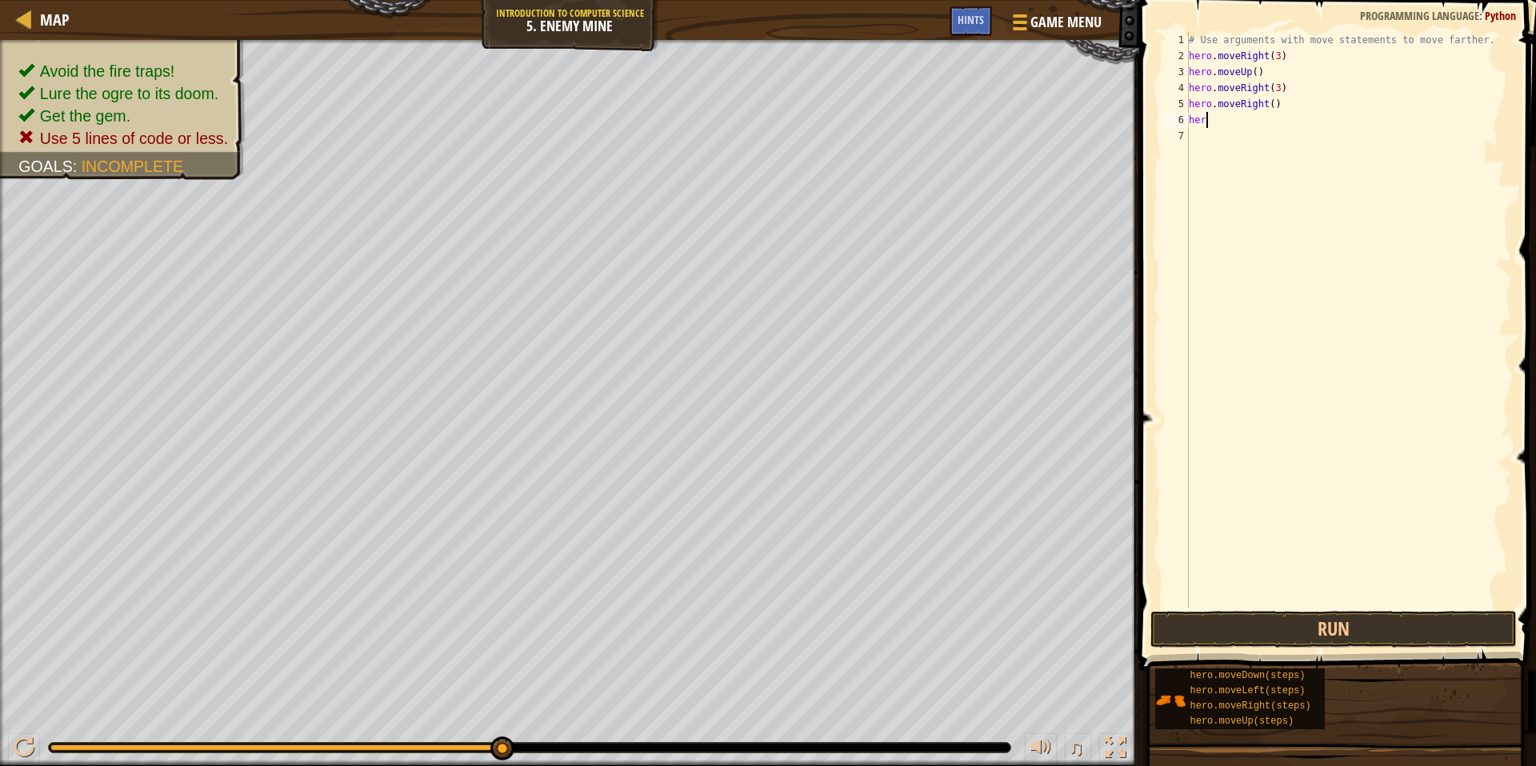
scroll to position [7, 0]
type textarea "h"
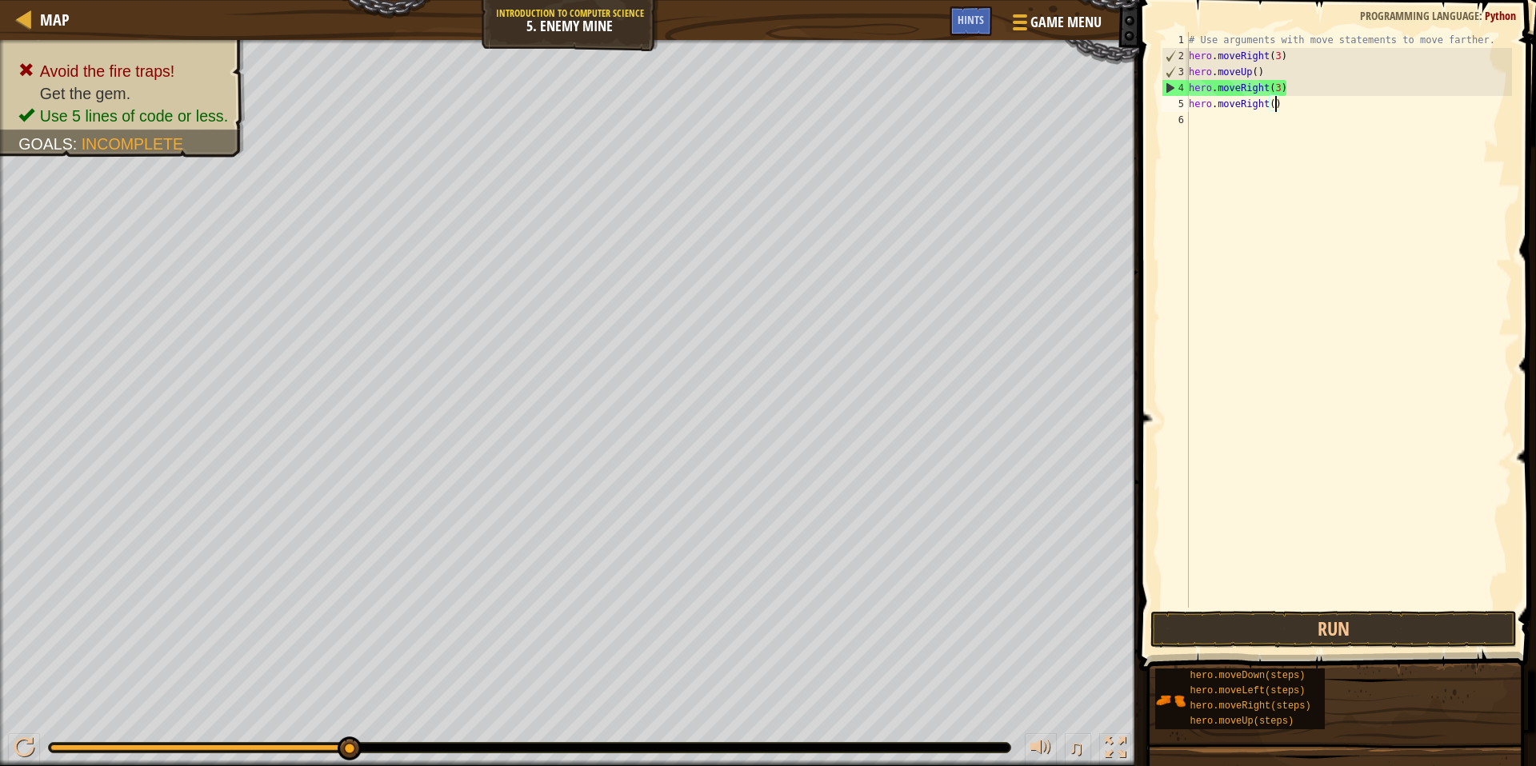
click at [947, 103] on div "# Use arguments with move statements to move farther. hero . moveRight ( 3 ) he…" at bounding box center [1349, 336] width 327 height 608
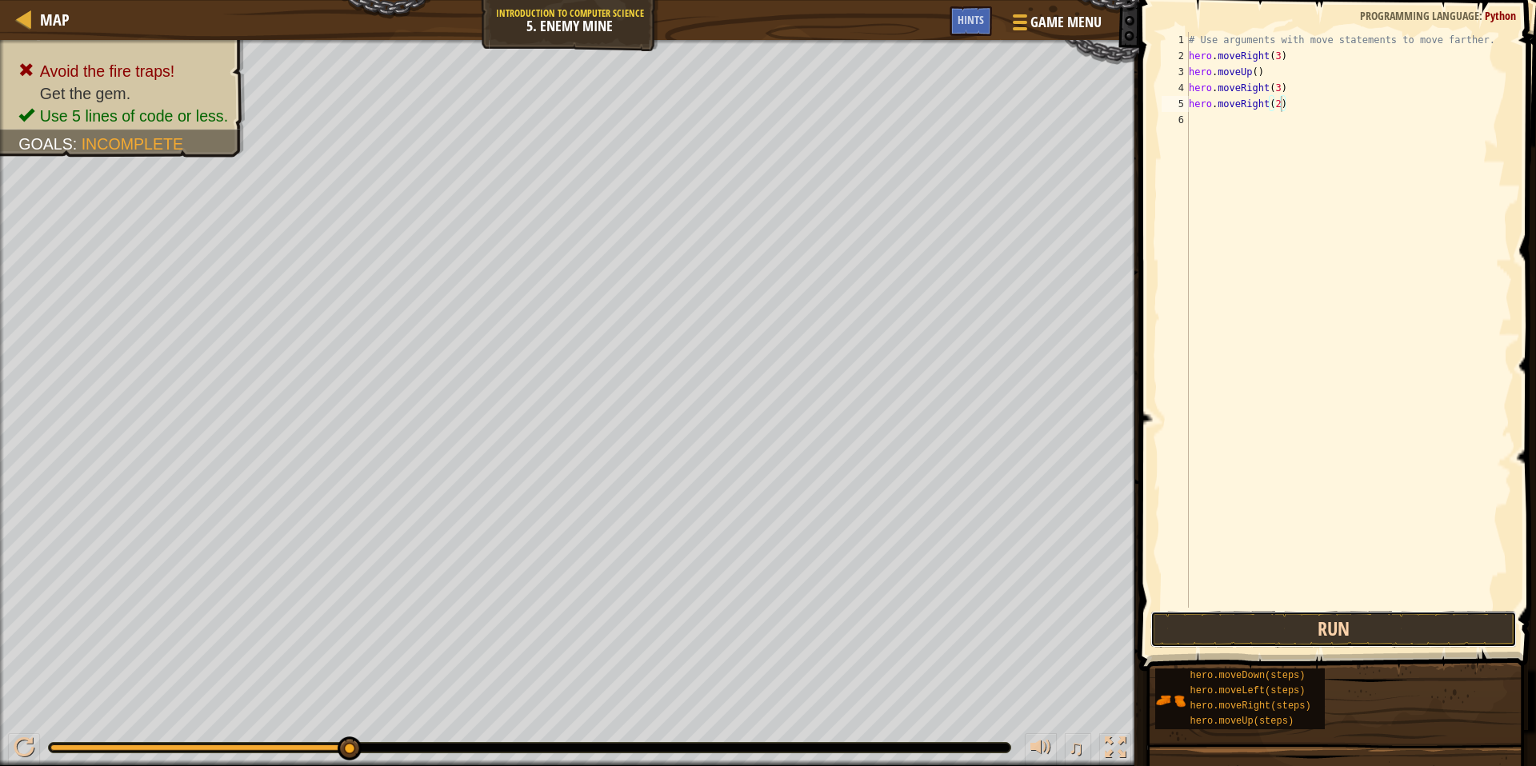
click at [947, 637] on button "Run" at bounding box center [1333, 629] width 366 height 37
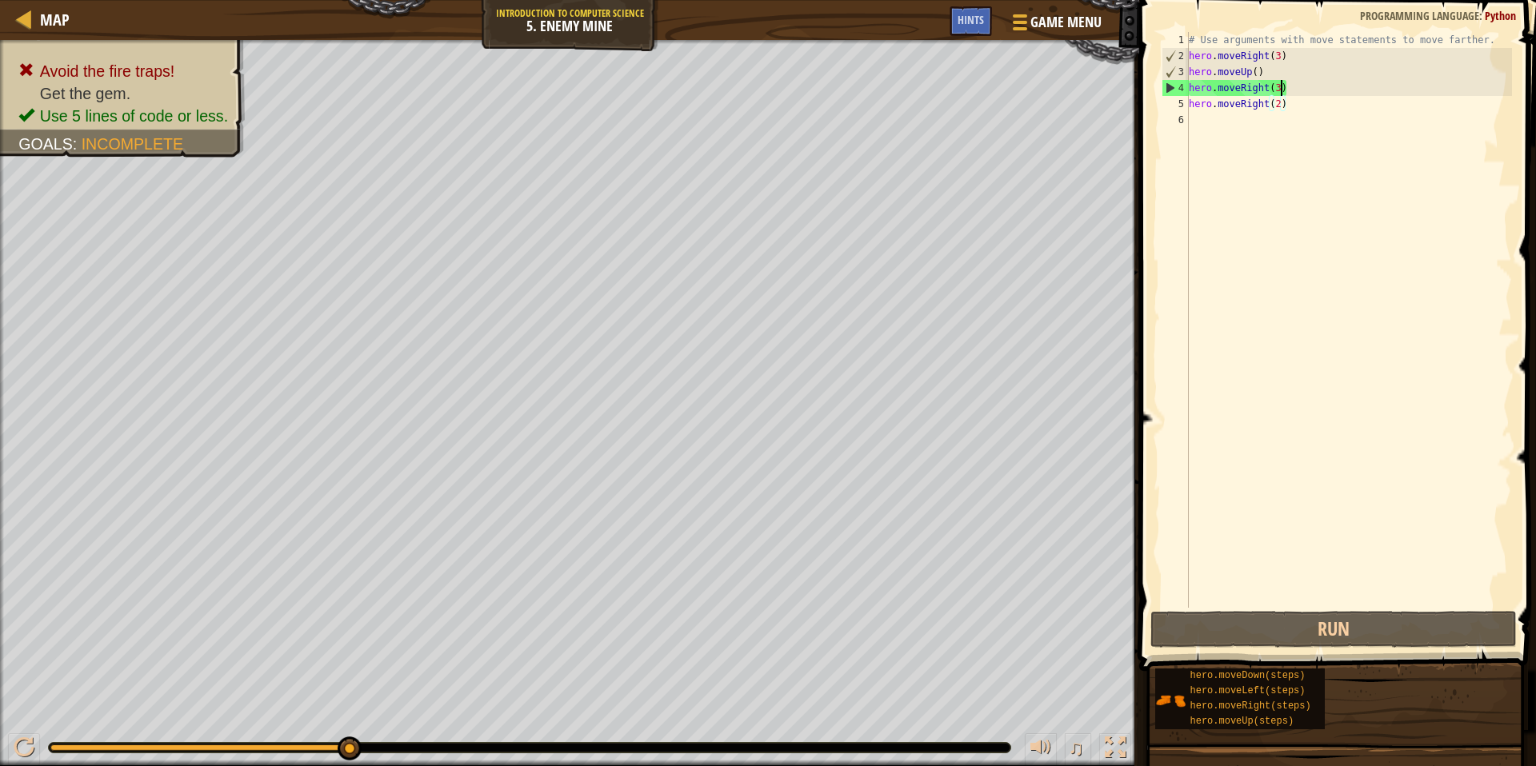
click at [947, 87] on div "# Use arguments with move statements to move farther. hero . moveRight ( 3 ) he…" at bounding box center [1349, 336] width 327 height 608
type textarea "hero.moveRight()"
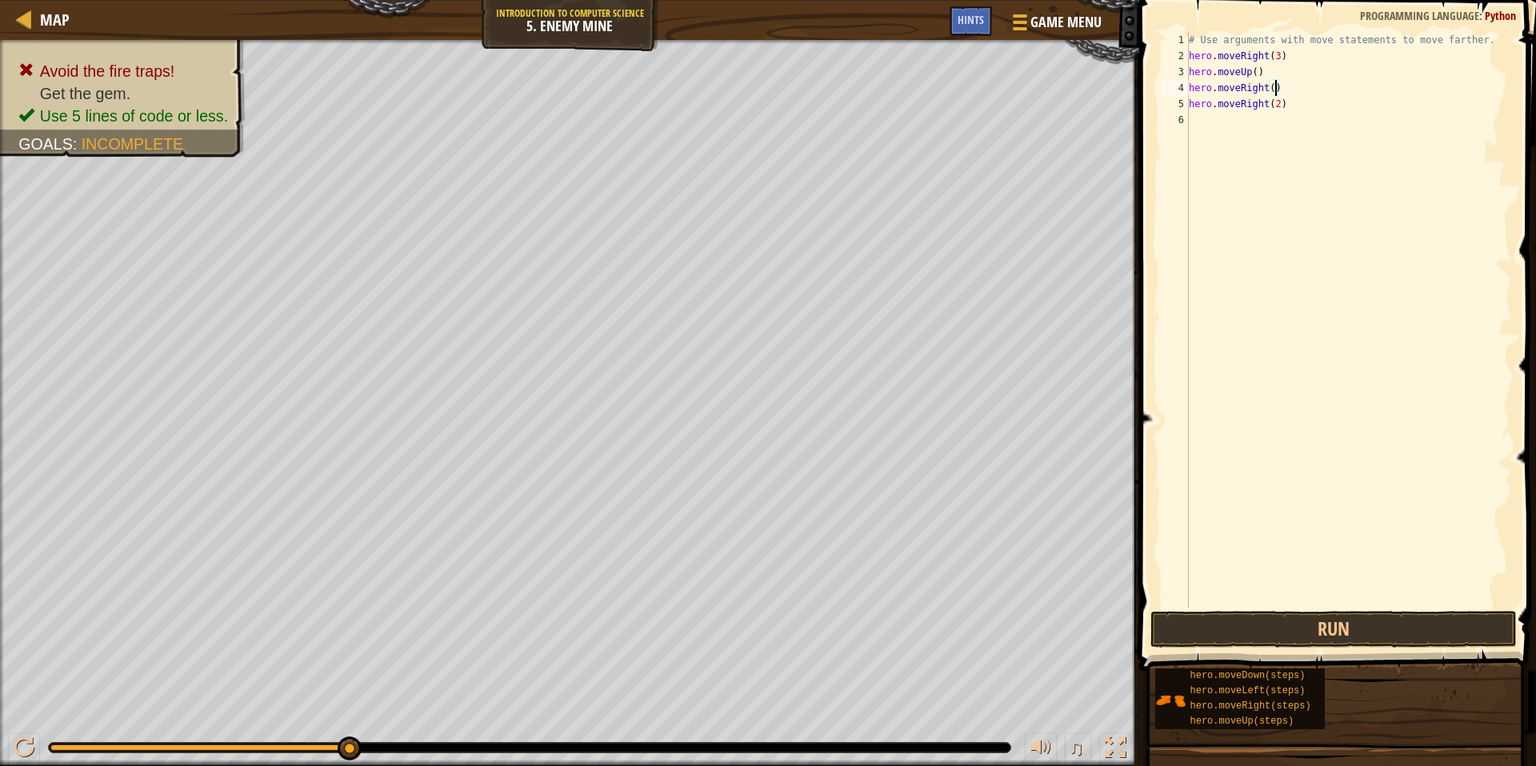
click at [947, 92] on div "# Use arguments with move statements to move farther. hero . moveRight ( 3 ) he…" at bounding box center [1349, 336] width 327 height 608
type textarea "h"
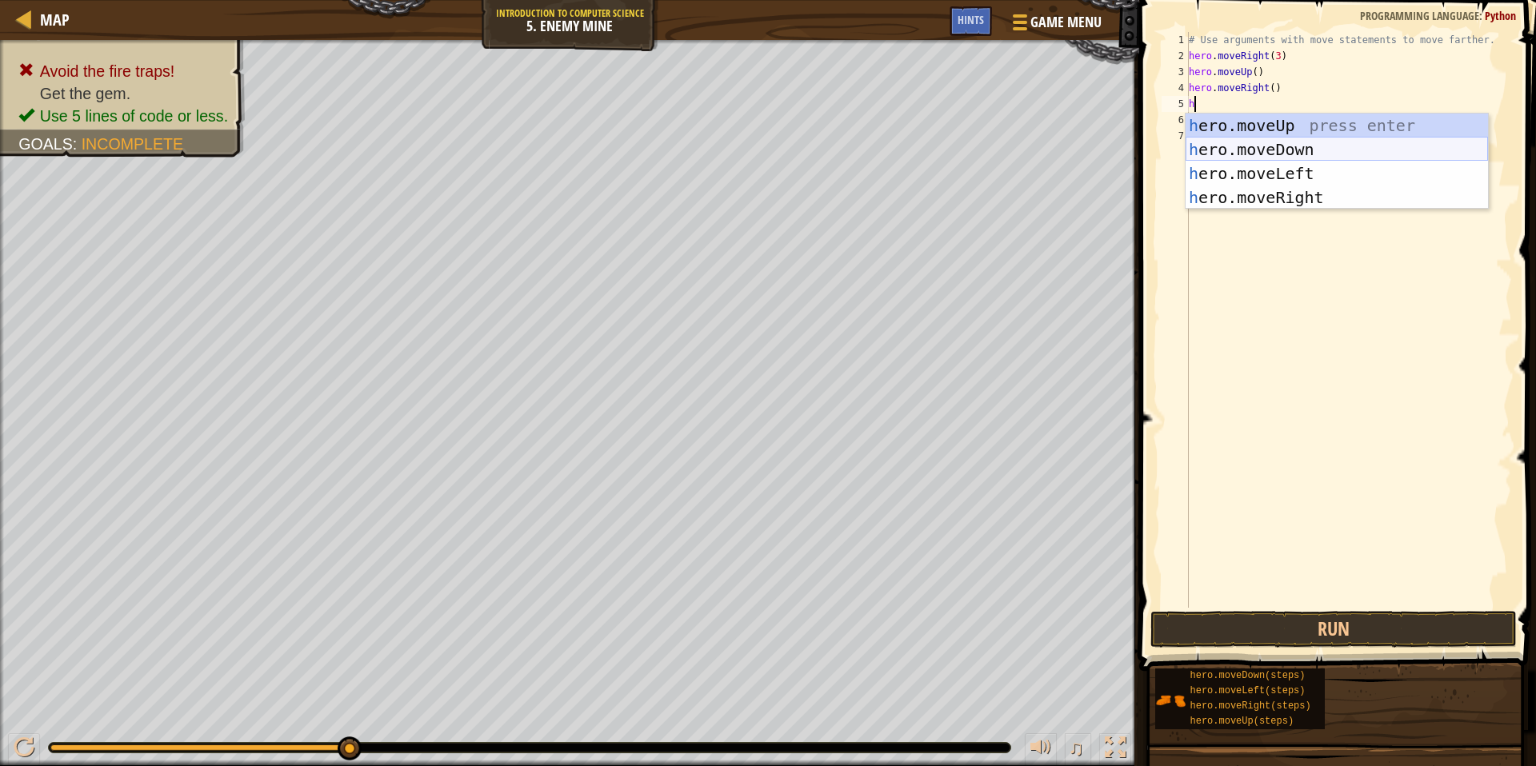
click at [947, 154] on div "h ero.moveUp press enter h ero.moveDown press enter h ero.moveLeft press enter …" at bounding box center [1337, 186] width 302 height 144
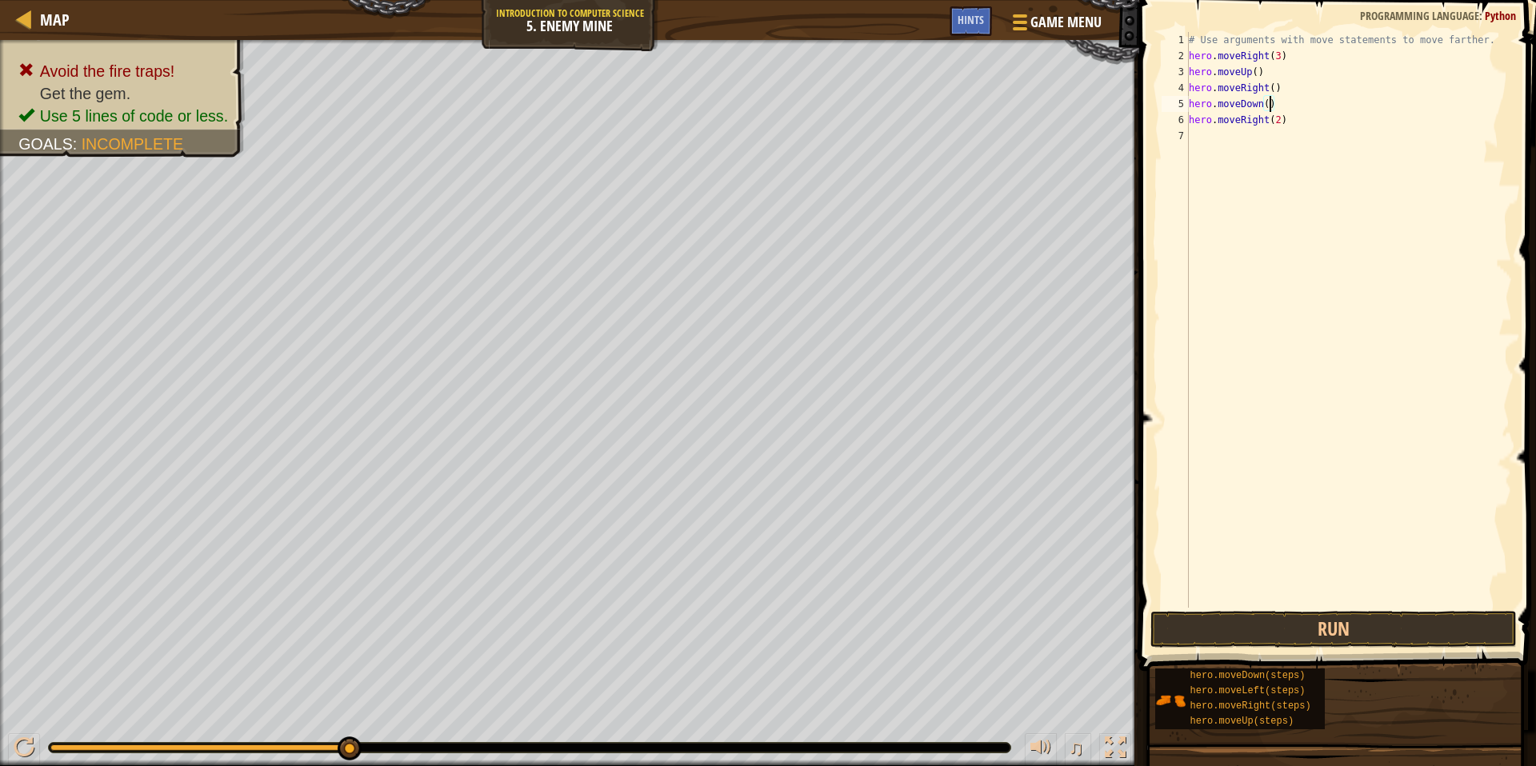
click at [947, 106] on div "# Use arguments with move statements to move farther. hero . moveRight ( 3 ) he…" at bounding box center [1349, 336] width 327 height 608
type textarea "hero.moveDown(3)"
click at [947, 623] on button "Run" at bounding box center [1333, 629] width 366 height 37
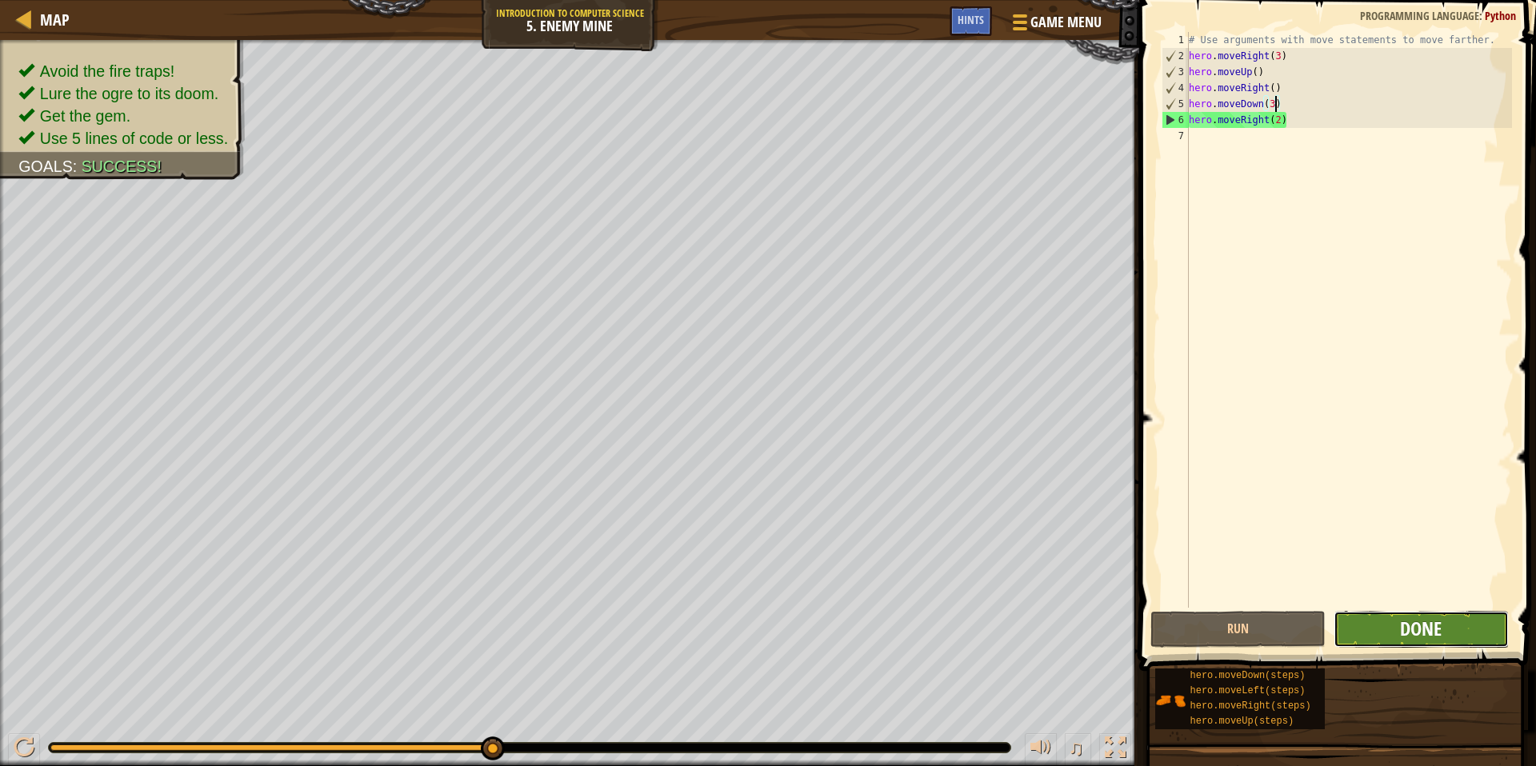
click at [947, 631] on span "Done" at bounding box center [1421, 629] width 42 height 26
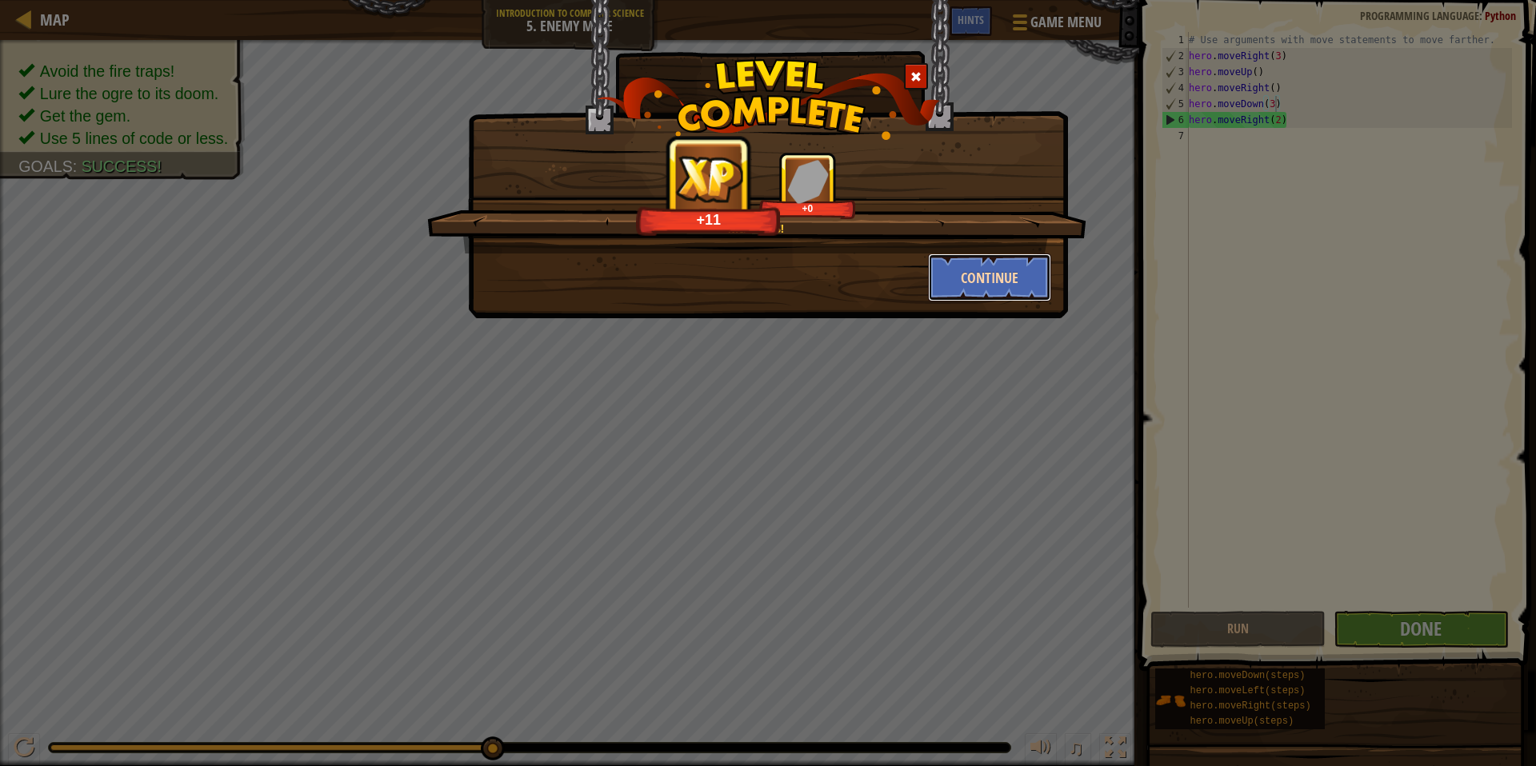
click at [947, 283] on button "Continue" at bounding box center [990, 278] width 124 height 48
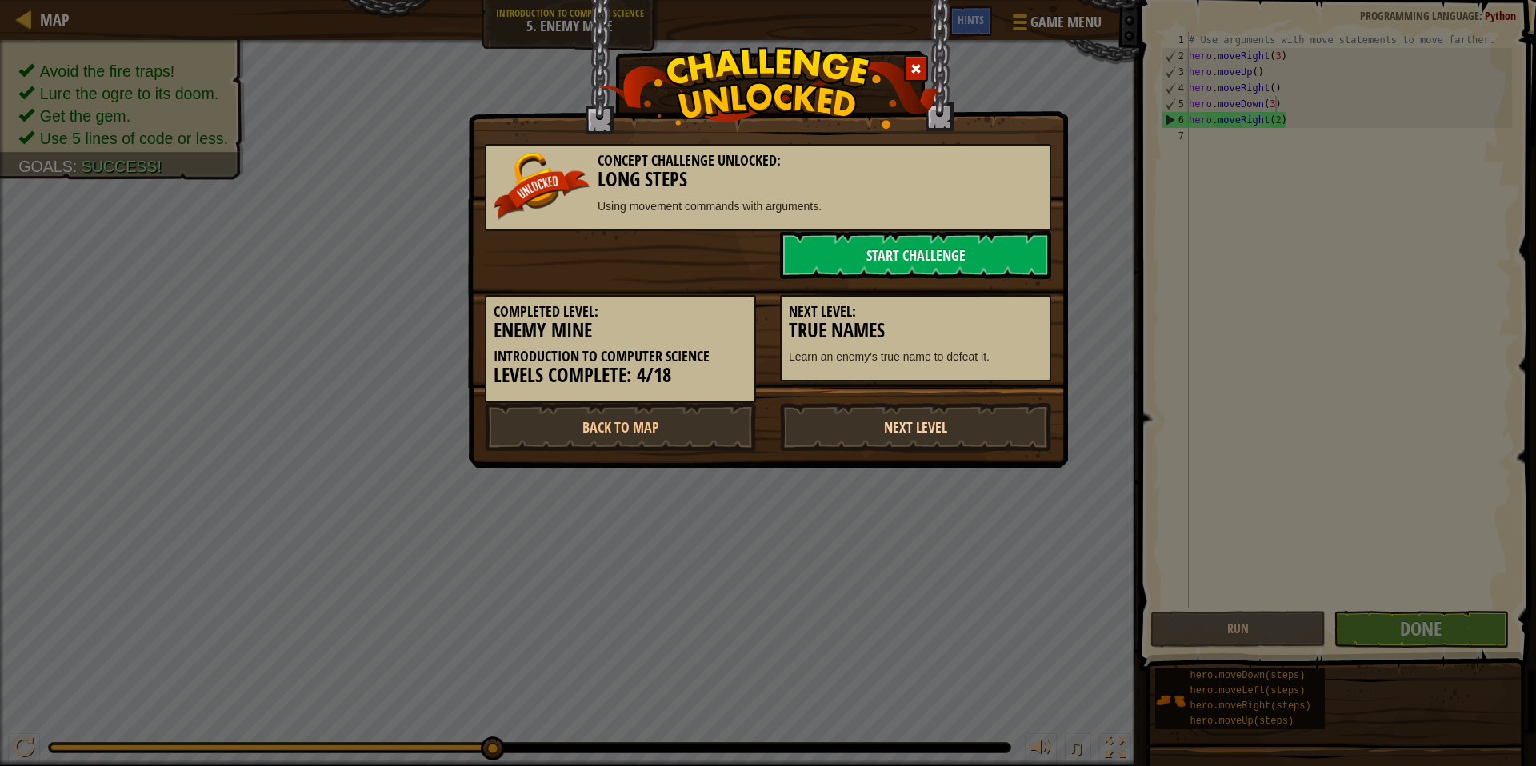
click at [928, 426] on link "Next Level" at bounding box center [915, 427] width 271 height 48
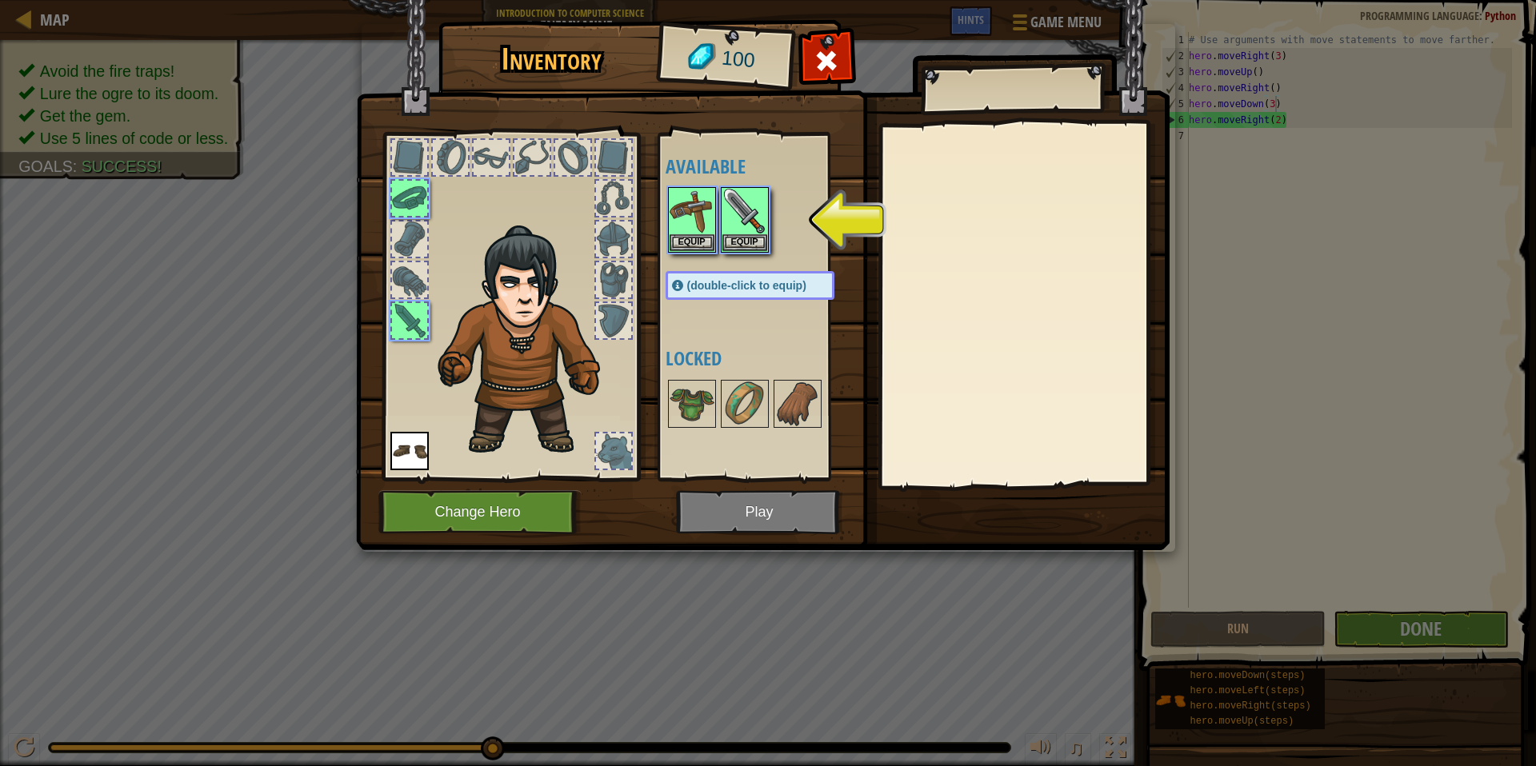
click at [779, 528] on img at bounding box center [763, 260] width 814 height 581
click at [749, 238] on button "Equip" at bounding box center [744, 242] width 45 height 17
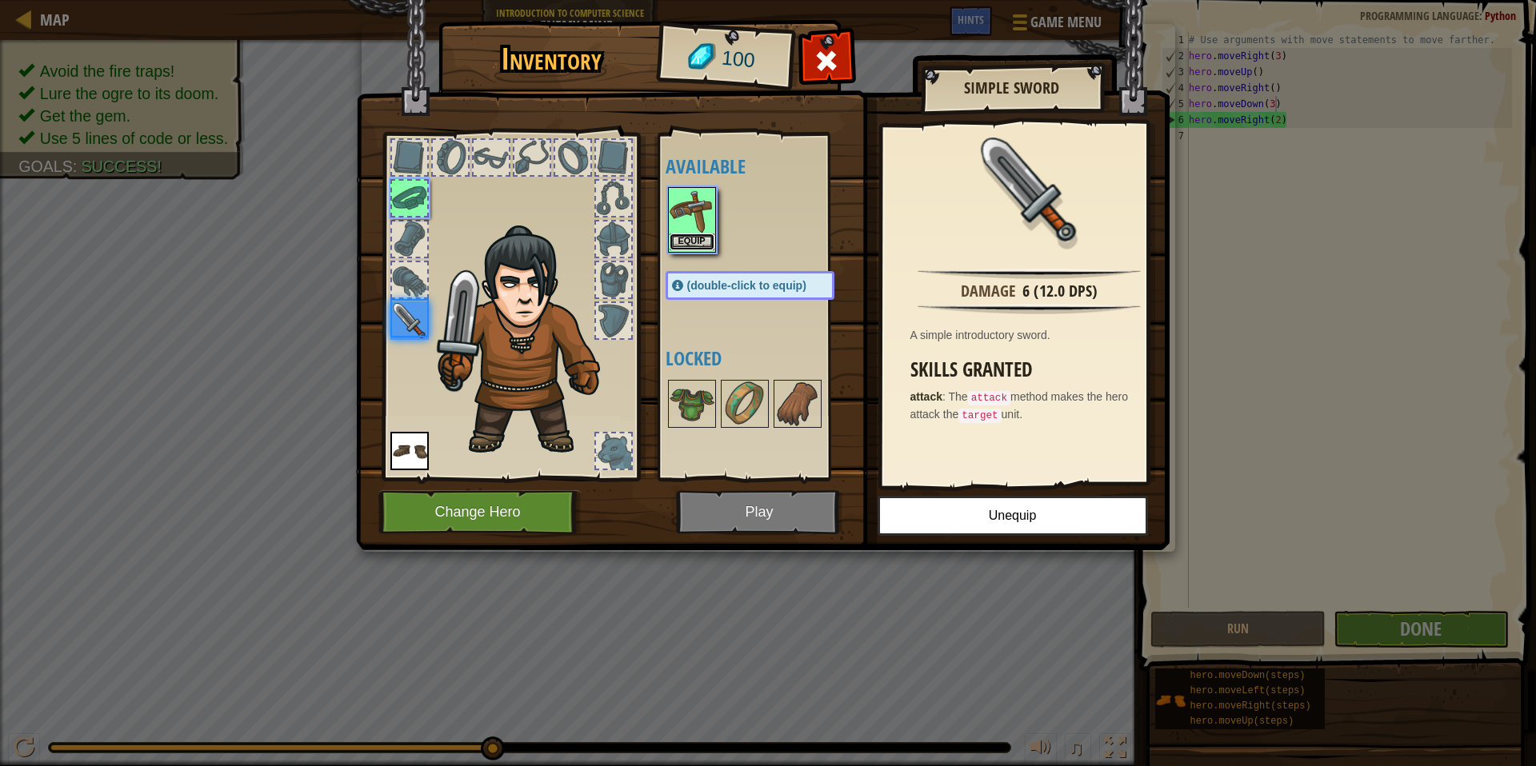
click at [694, 242] on button "Equip" at bounding box center [692, 242] width 45 height 17
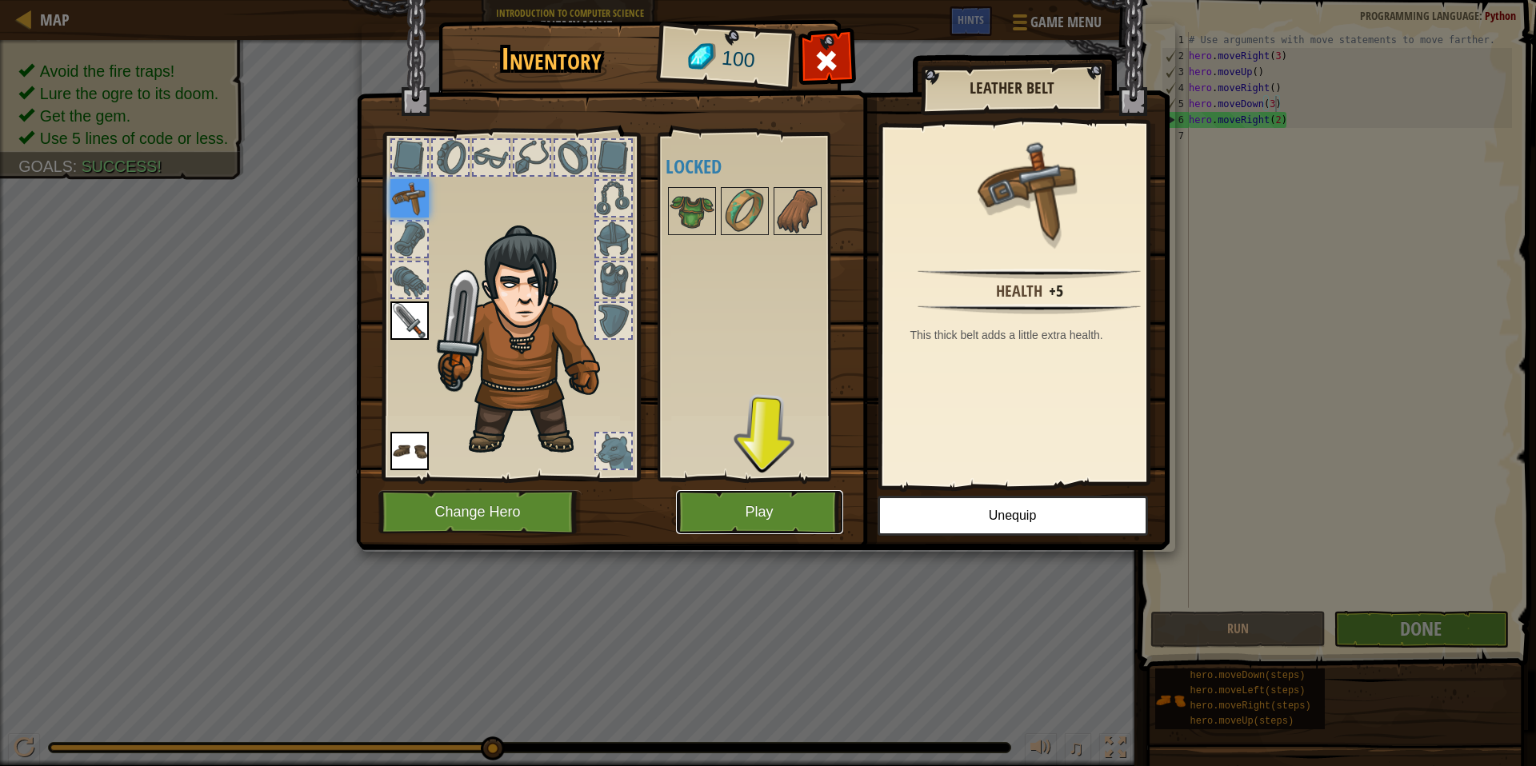
click at [770, 514] on button "Play" at bounding box center [759, 512] width 167 height 44
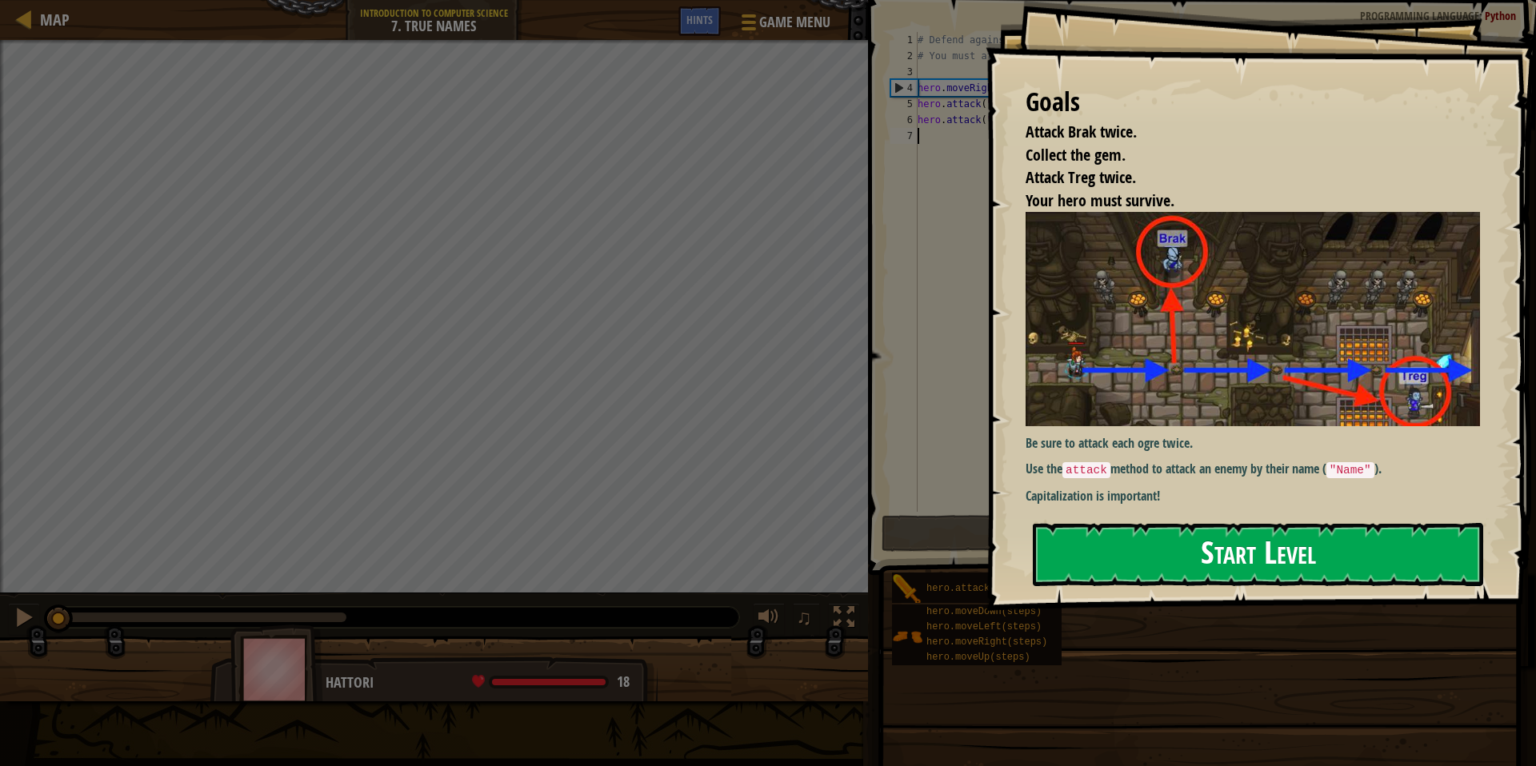
click at [947, 554] on button "Start Level" at bounding box center [1258, 554] width 450 height 63
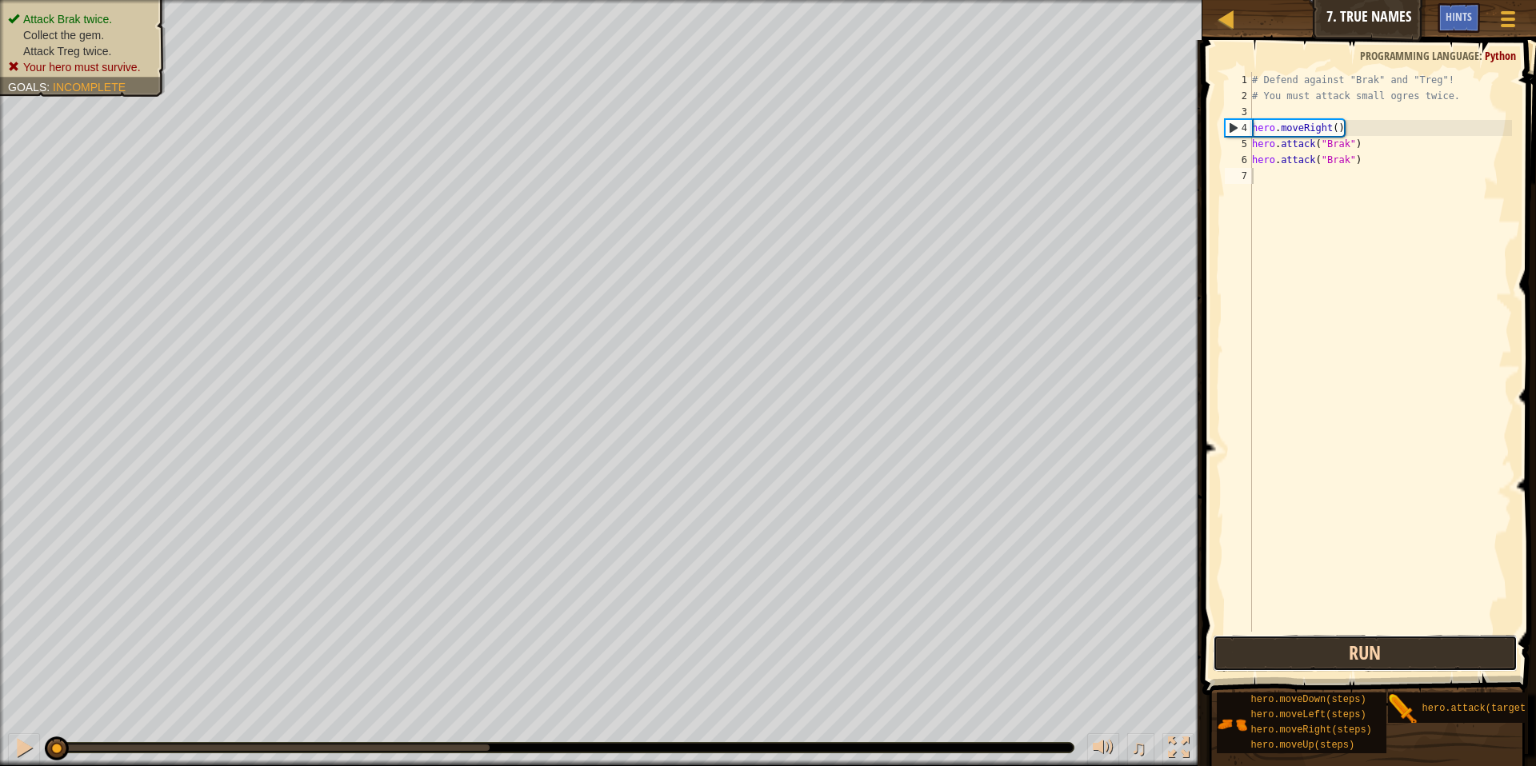
click at [947, 643] on button "Run" at bounding box center [1365, 653] width 305 height 37
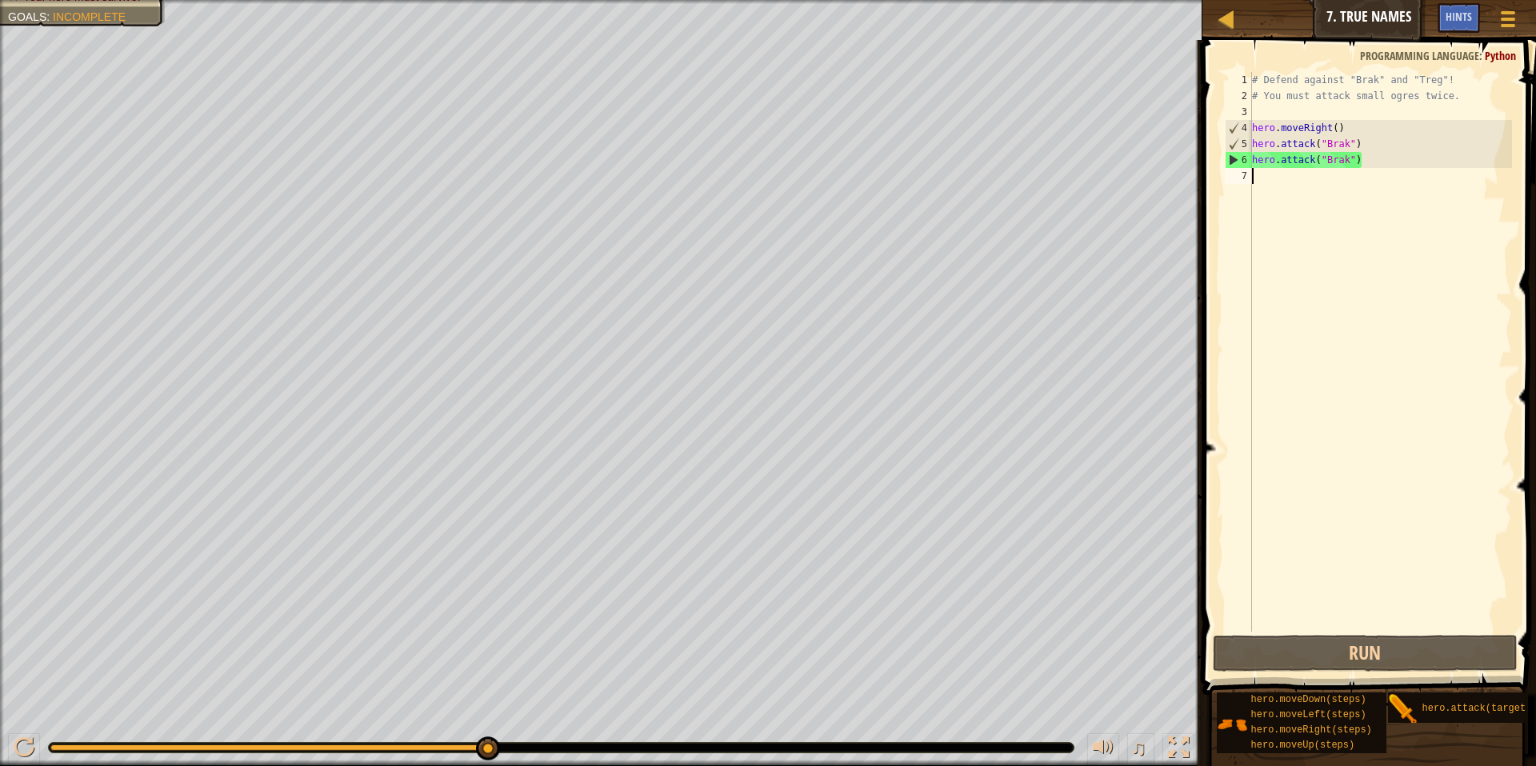
click at [947, 234] on div "# Defend against "Brak" and "Treg"! # You must attack small ogres twice. hero .…" at bounding box center [1380, 368] width 263 height 592
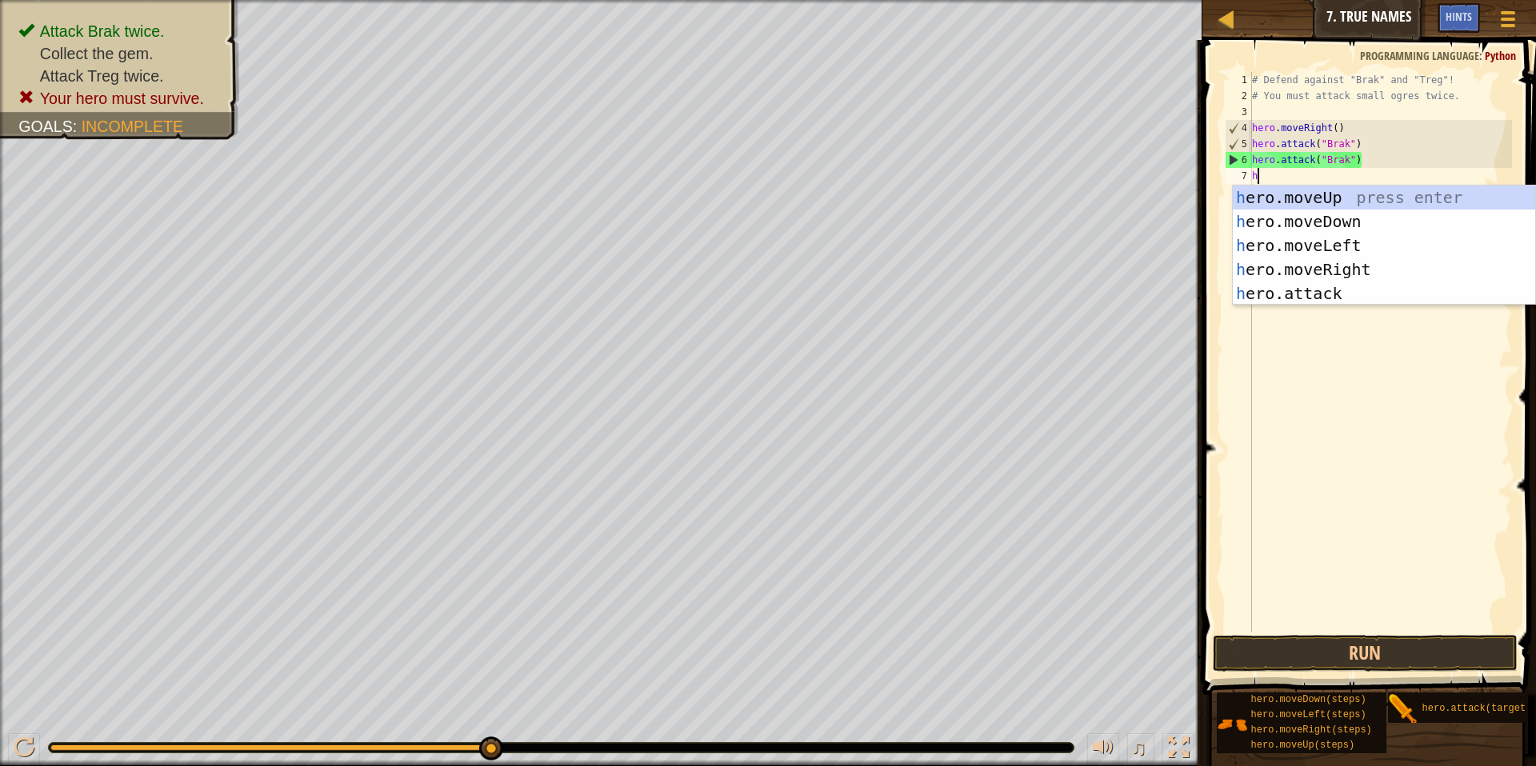
scroll to position [7, 0]
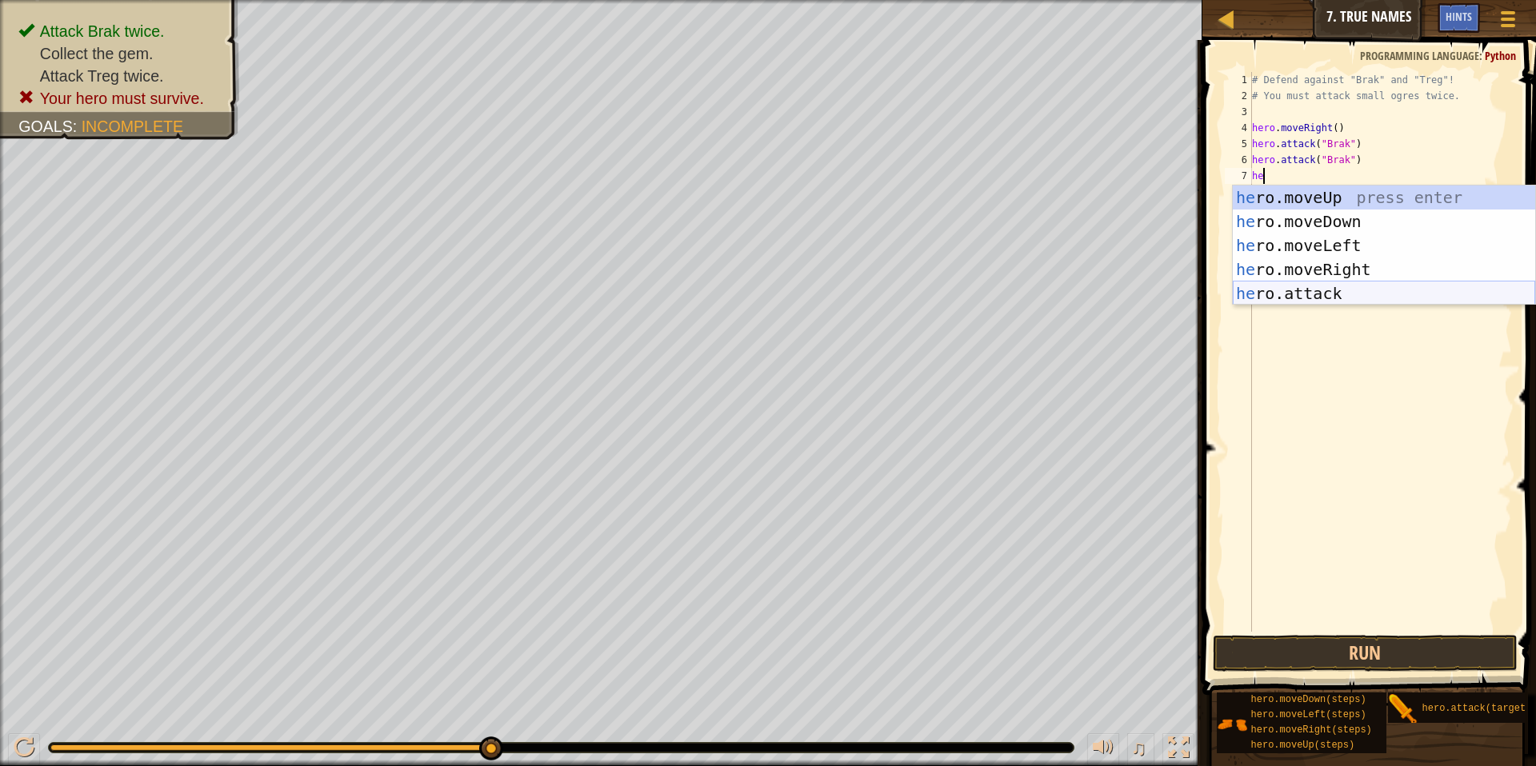
click at [947, 299] on div "he ro.moveUp press enter he ro.moveDown press enter he ro.moveLeft press enter …" at bounding box center [1384, 270] width 302 height 168
type textarea "hero.attack("Enemy Name")"
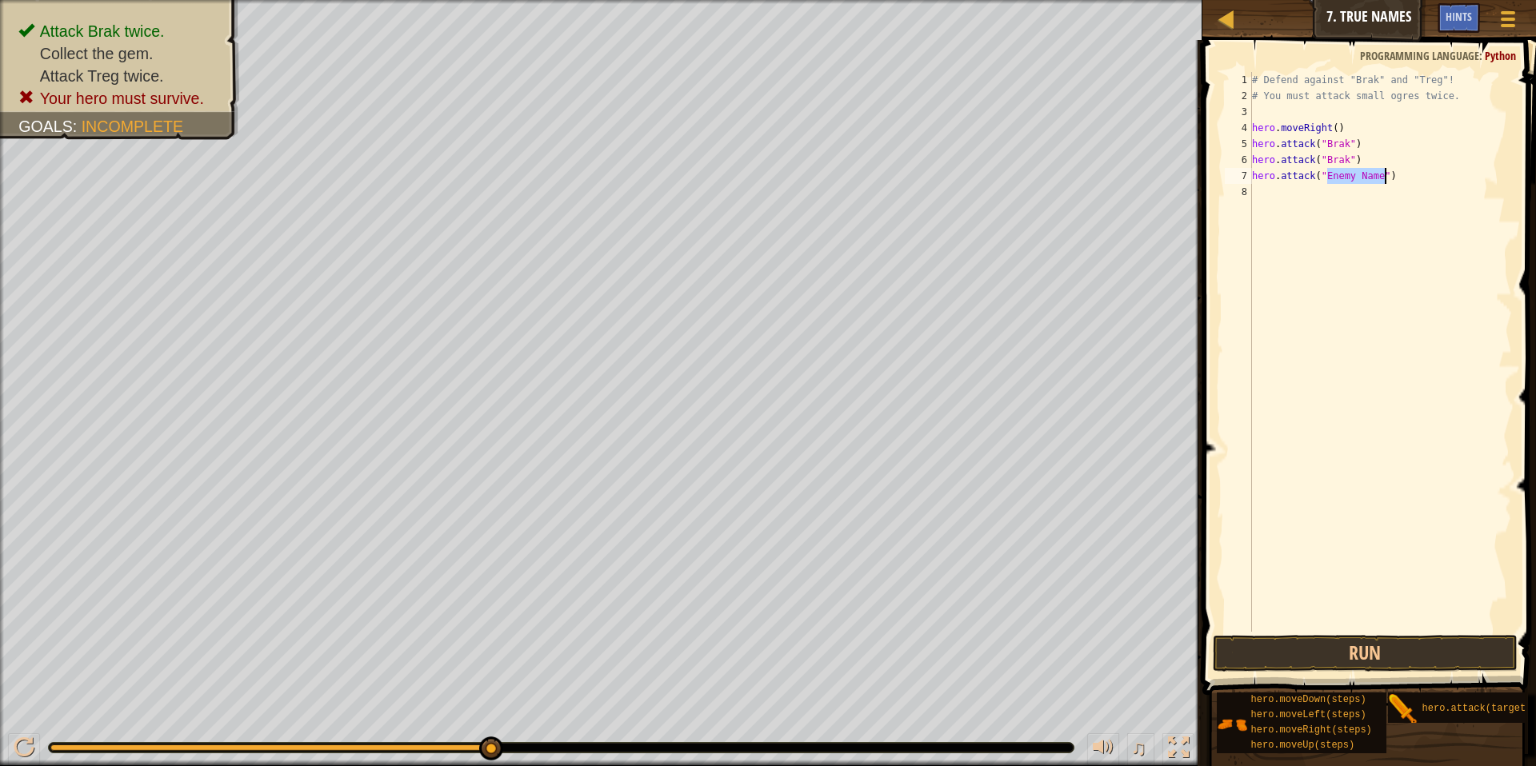
click at [947, 210] on div "# Defend against "Brak" and "Treg"! # You must attack small ogres twice. hero .…" at bounding box center [1380, 368] width 263 height 592
click at [947, 643] on button "Run" at bounding box center [1365, 653] width 305 height 37
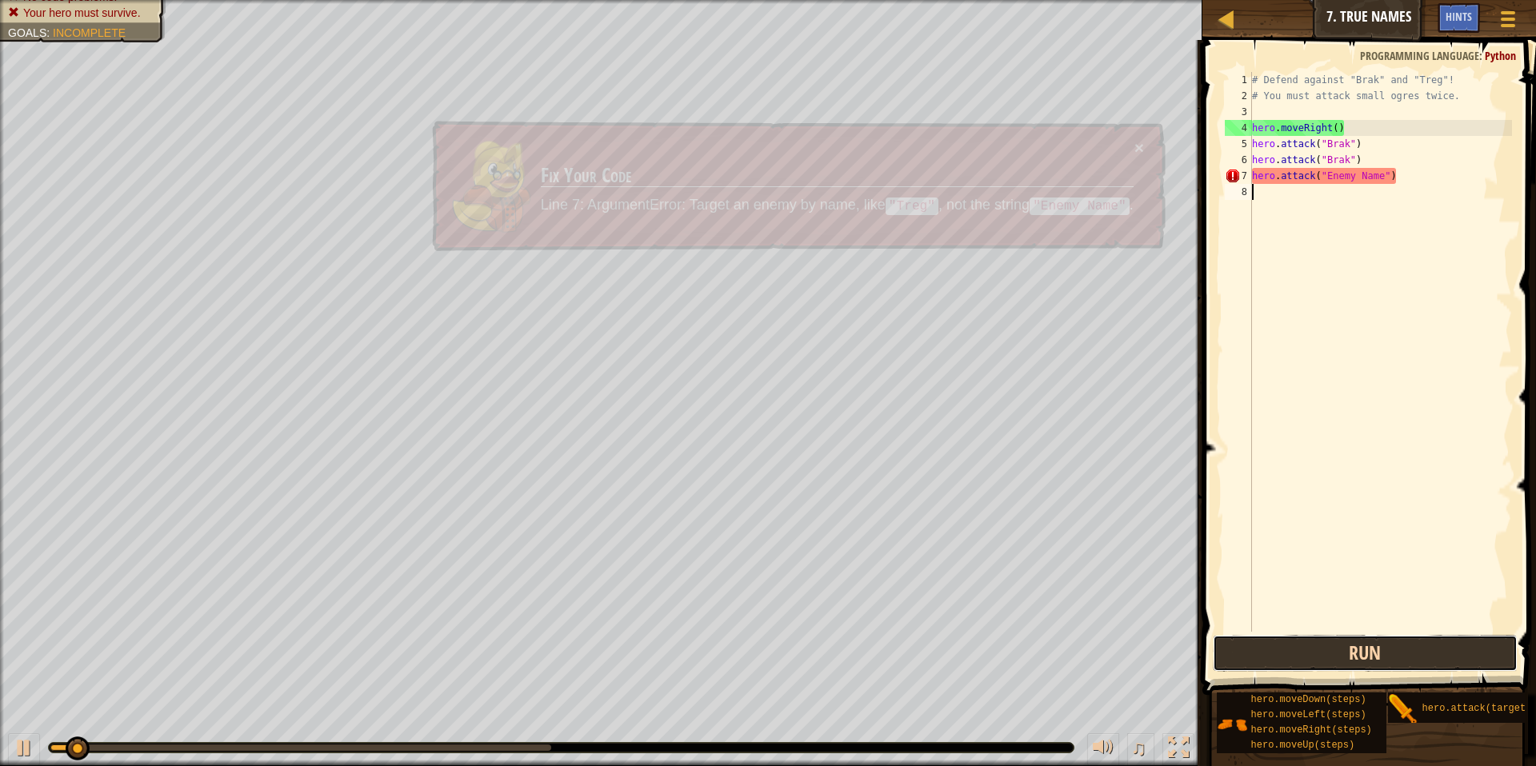
click at [947, 643] on button "Run" at bounding box center [1365, 653] width 305 height 37
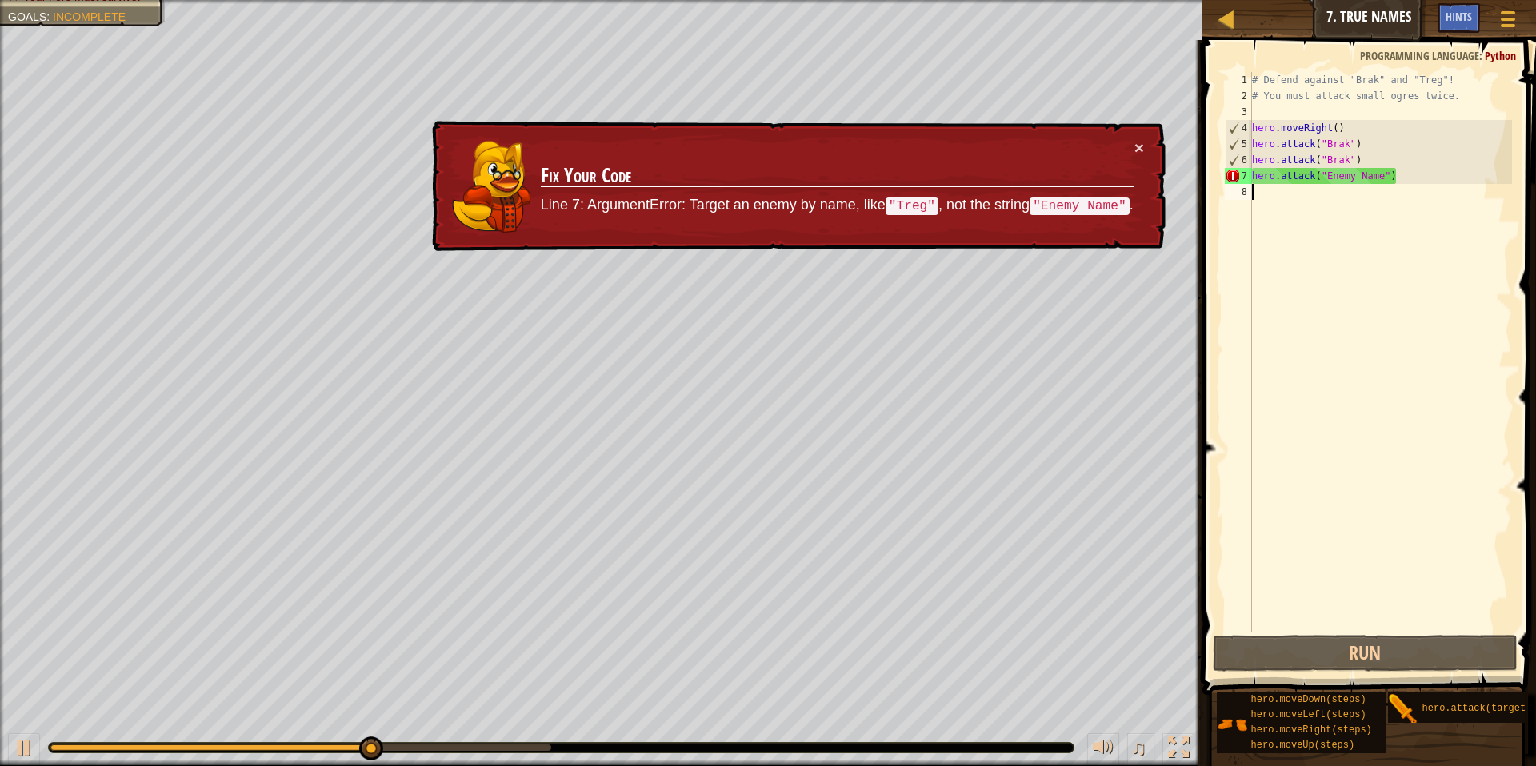
click at [947, 180] on div "# Defend against "Brak" and "Treg"! # You must attack small ogres twice. hero .…" at bounding box center [1380, 368] width 263 height 592
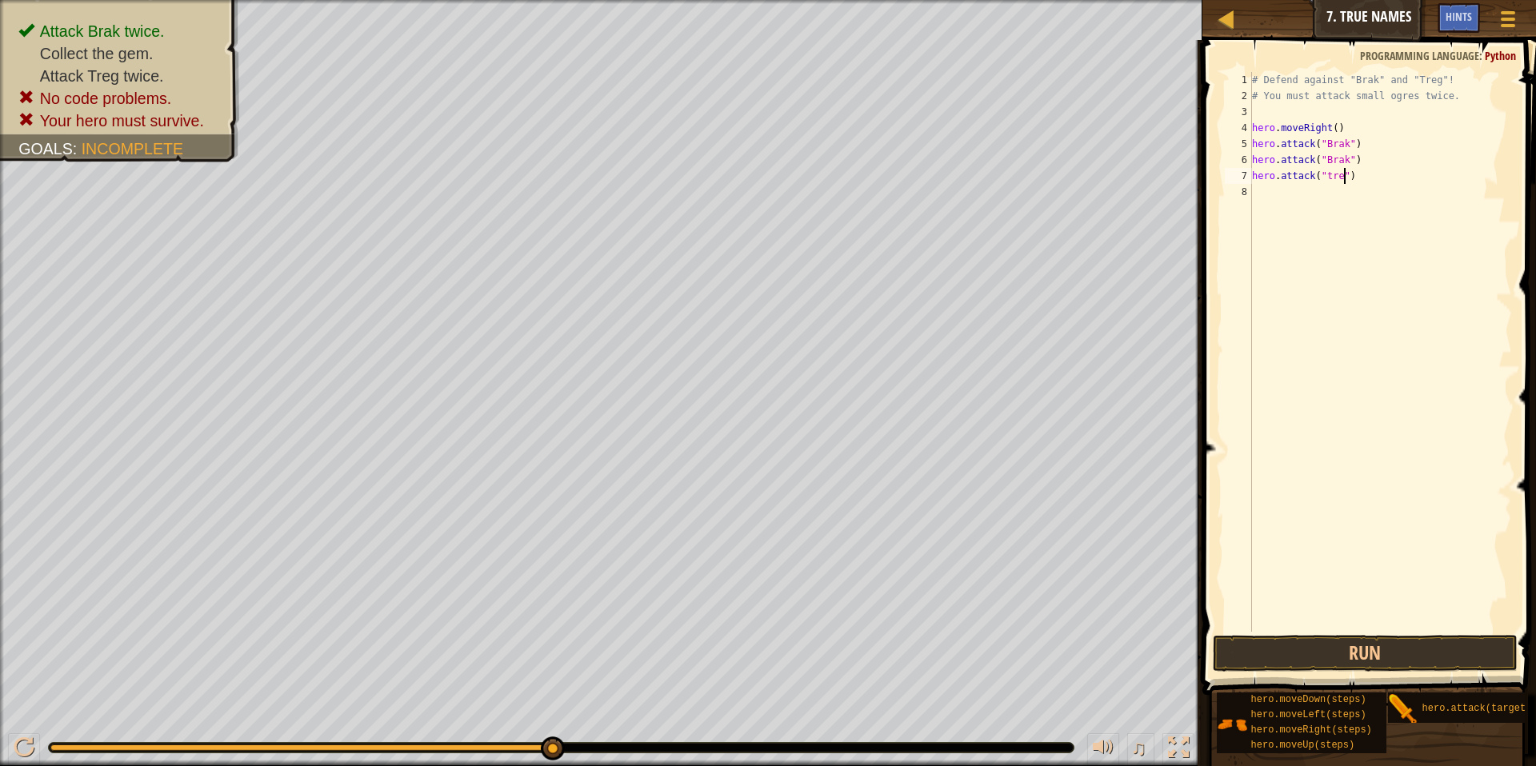
scroll to position [7, 8]
click at [947, 643] on button "Run" at bounding box center [1365, 653] width 305 height 37
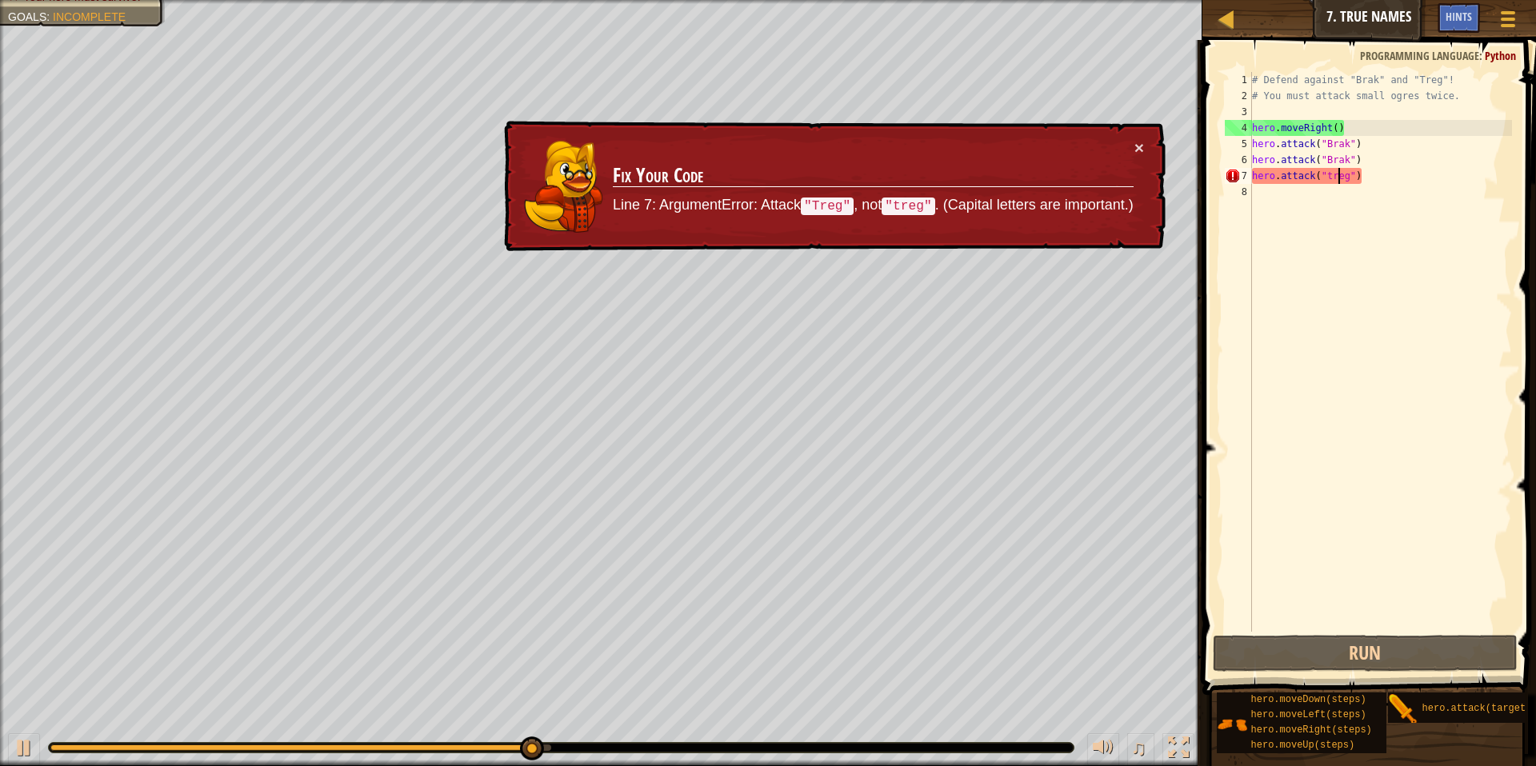
click at [947, 174] on div "# Defend against "Brak" and "Treg"! # You must attack small ogres twice. hero .…" at bounding box center [1380, 368] width 263 height 592
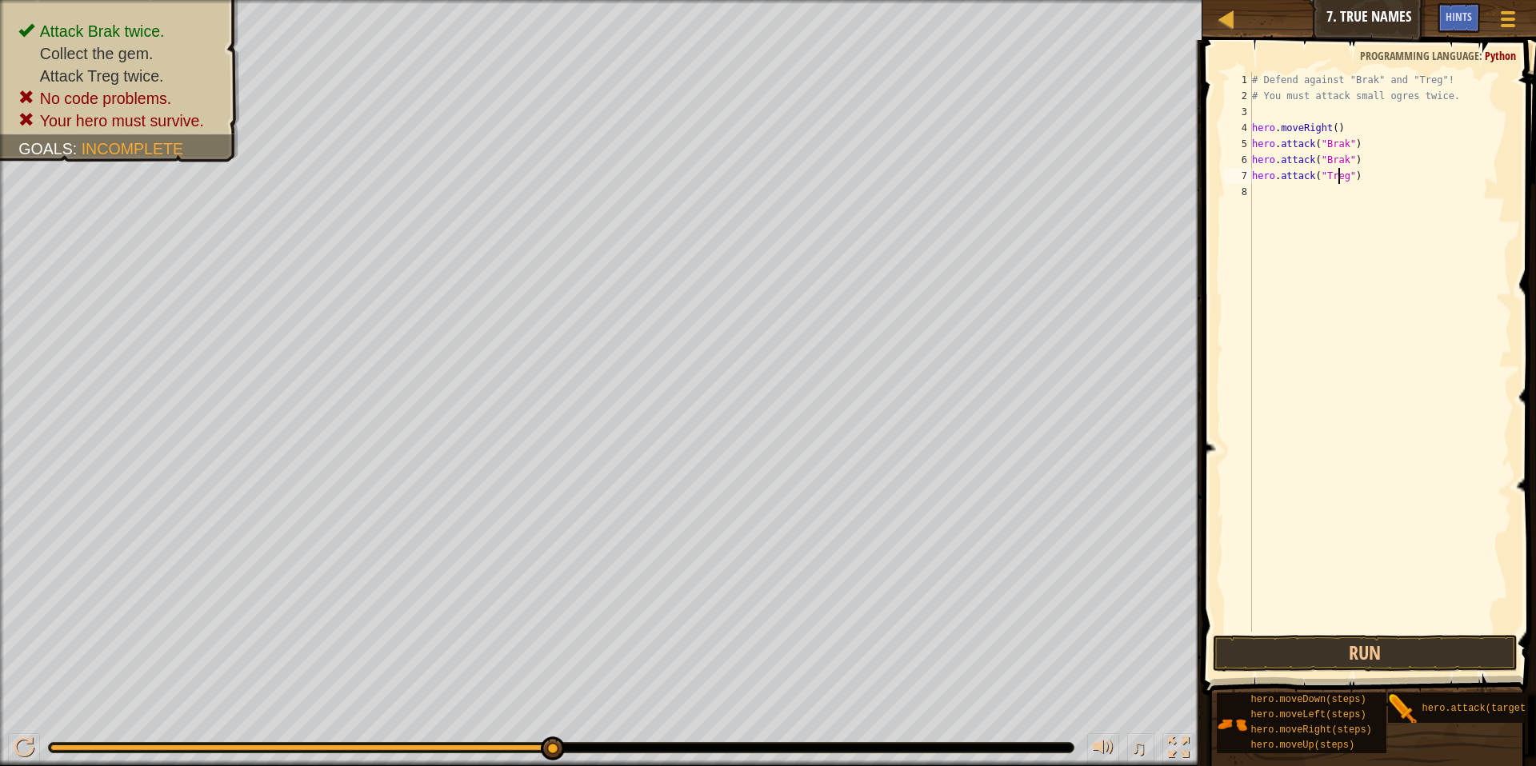
scroll to position [7, 7]
type textarea "hero.attack("Treg")"
click at [947, 643] on button "Run" at bounding box center [1365, 653] width 305 height 37
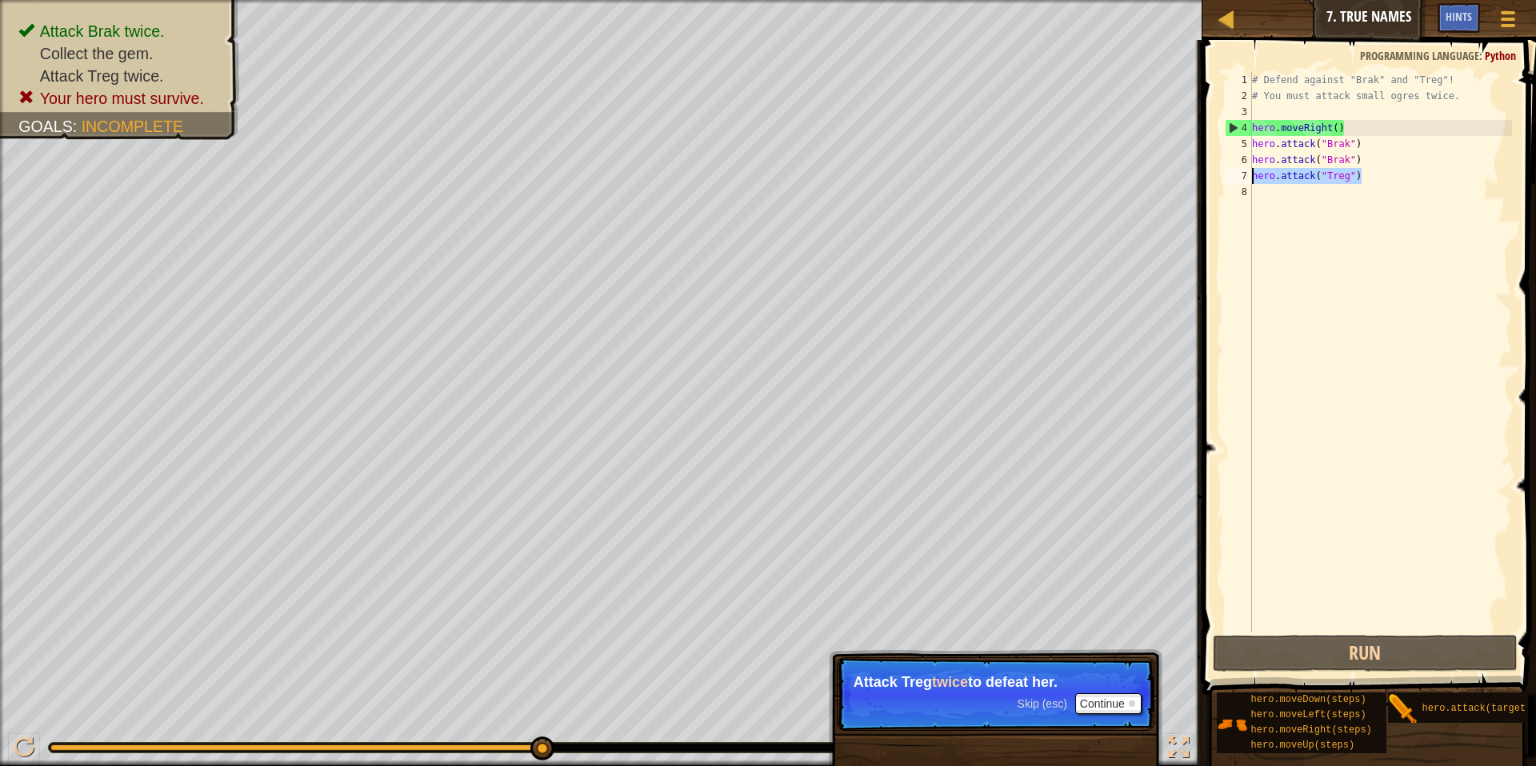
drag, startPoint x: 1365, startPoint y: 173, endPoint x: 1254, endPoint y: 180, distance: 110.6
click at [947, 180] on div "# Defend against "Brak" and "Treg"! # You must attack small ogres twice. hero .…" at bounding box center [1380, 368] width 263 height 592
click at [947, 194] on div "# Defend against "Brak" and "Treg"! # You must attack small ogres twice. hero .…" at bounding box center [1380, 368] width 263 height 592
paste textarea "hero.attack("Treg")"
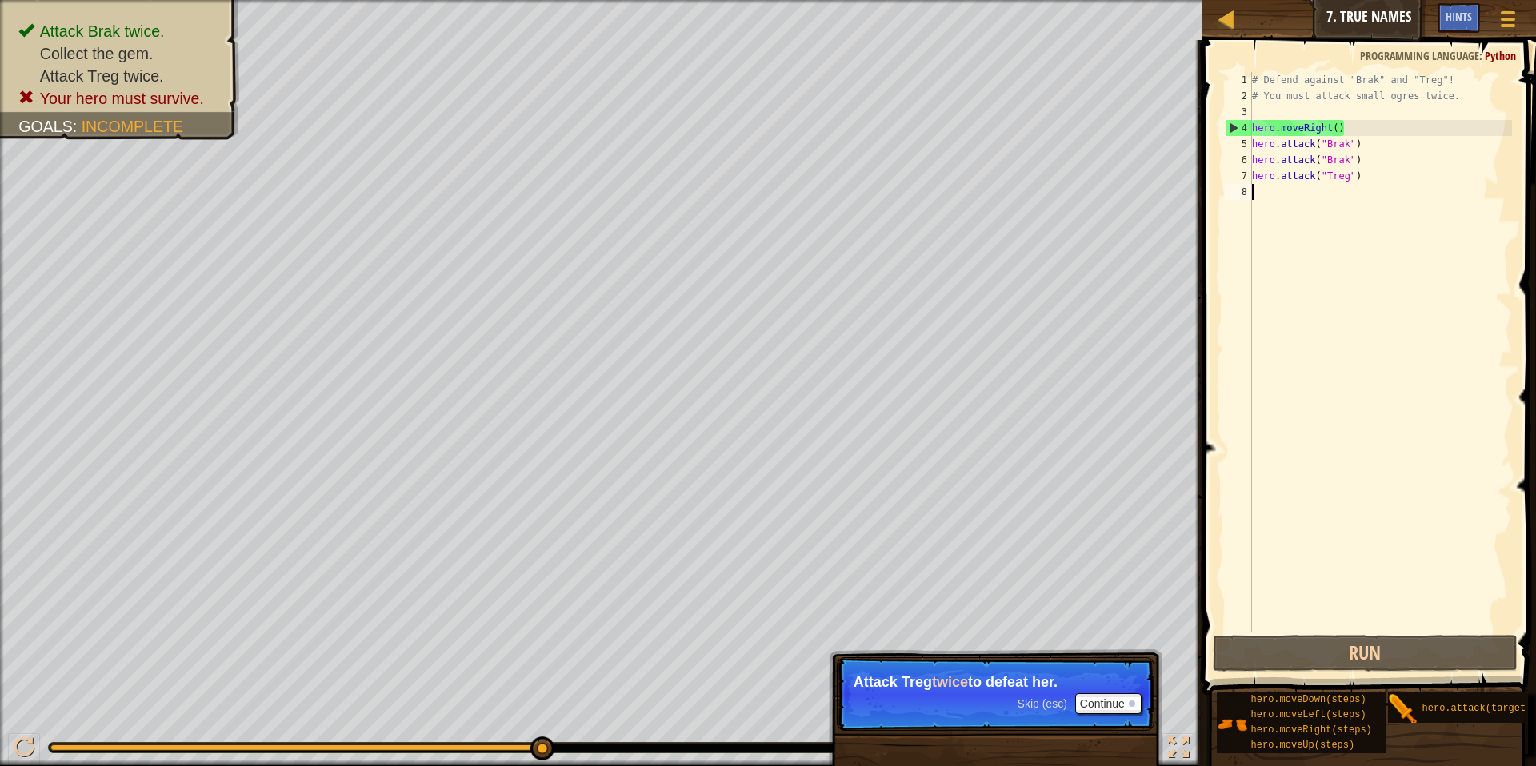
type textarea "hero.attack("Treg")"
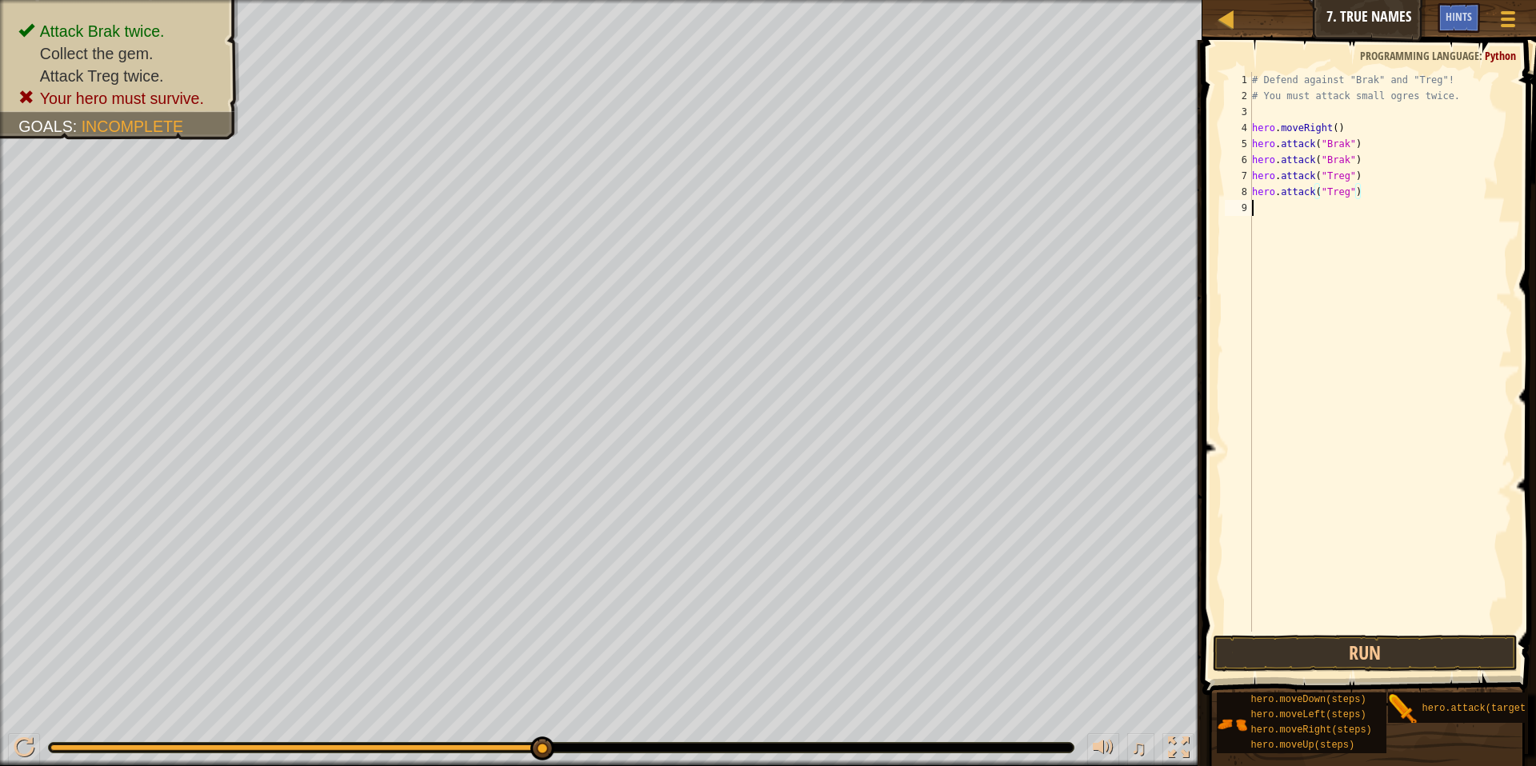
click at [947, 529] on div "# Defend against "Brak" and "Treg"! # You must attack small ogres twice. hero .…" at bounding box center [1380, 368] width 263 height 592
click at [947, 641] on button "Run" at bounding box center [1365, 653] width 305 height 37
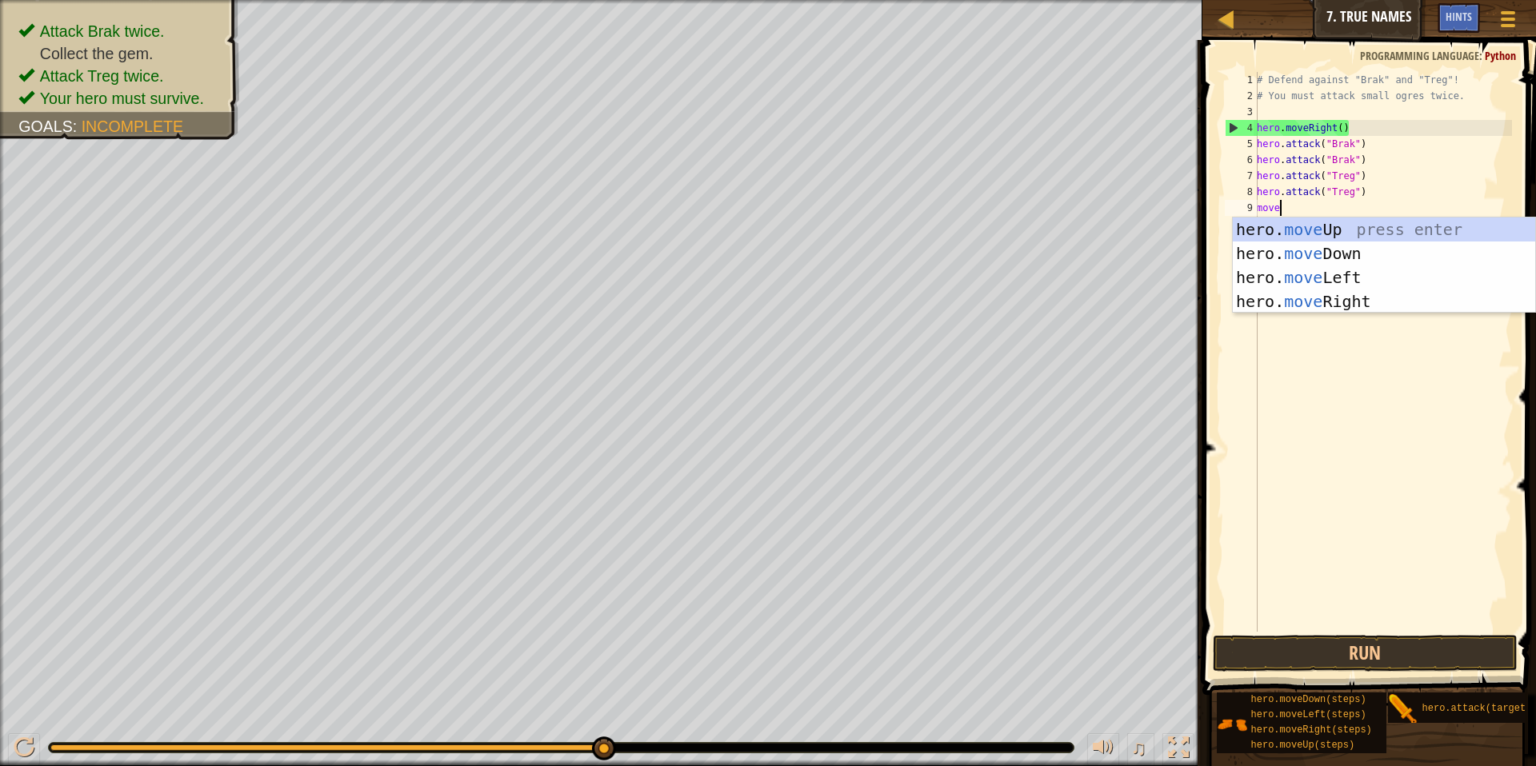
scroll to position [7, 2]
type textarea "moveri"
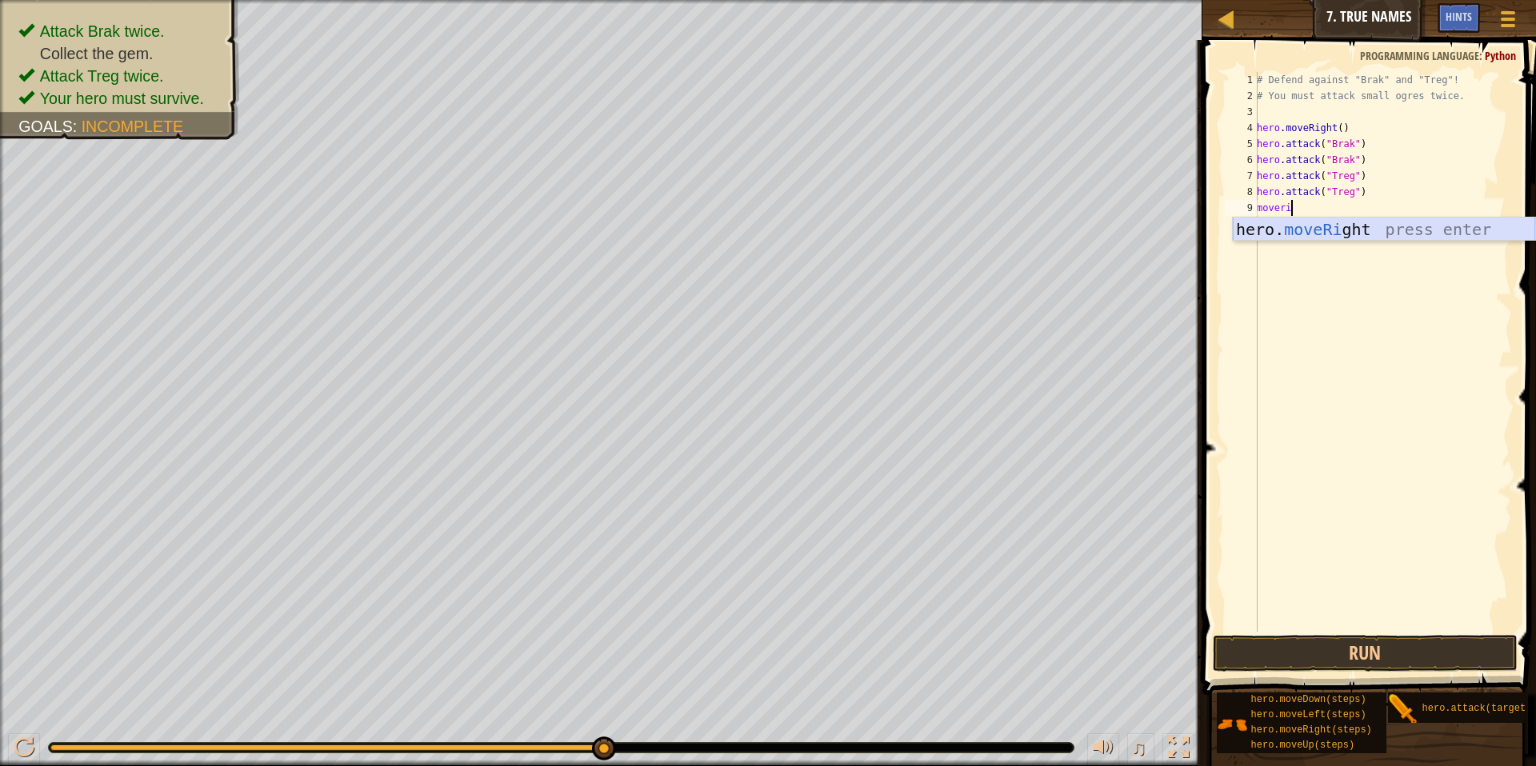
click at [947, 234] on div "hero. moveRi ght press enter" at bounding box center [1384, 254] width 302 height 72
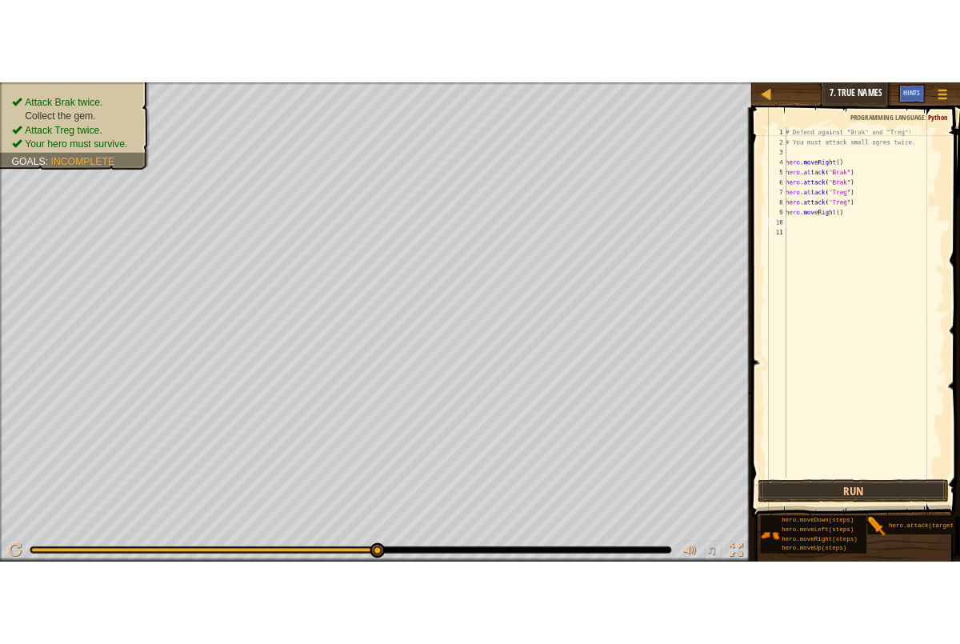
scroll to position [7, 0]
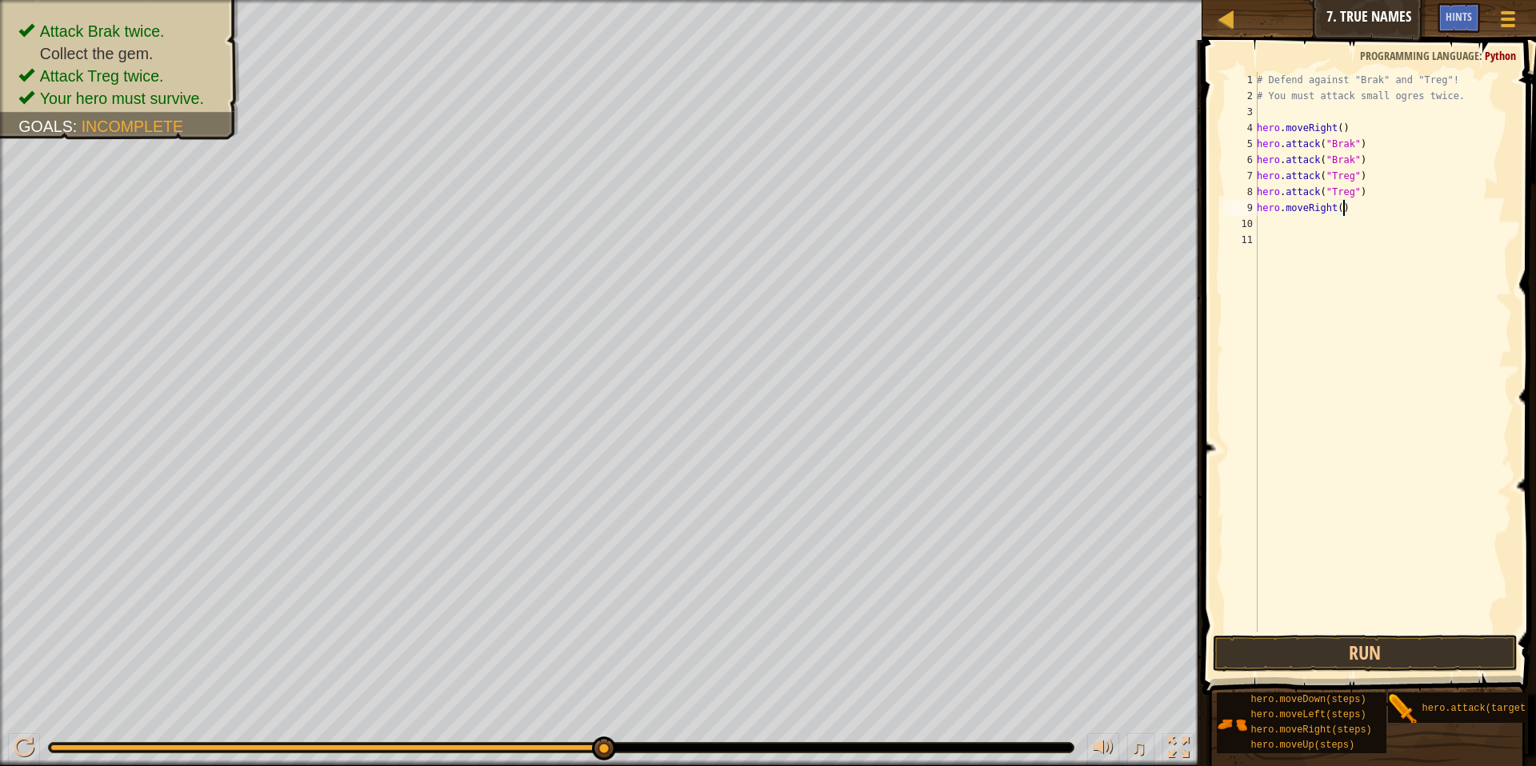
click at [947, 205] on div "# Defend against "Brak" and "Treg"! # You must attack small ogres twice. hero .…" at bounding box center [1383, 368] width 258 height 592
type textarea "hero.moveRight()"
click at [947, 643] on button "Run" at bounding box center [1365, 653] width 305 height 37
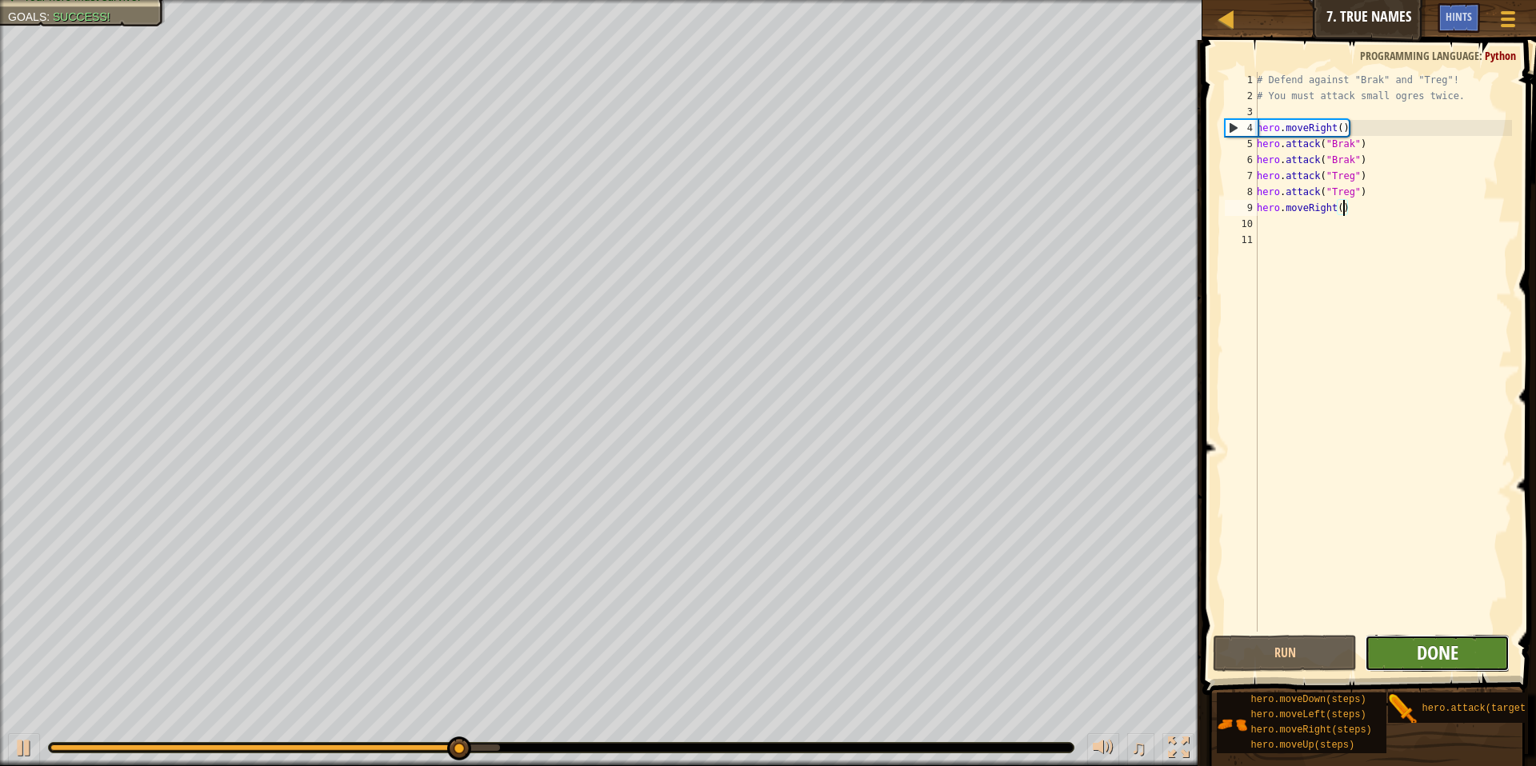
click at [947, 643] on span "Done" at bounding box center [1438, 653] width 42 height 26
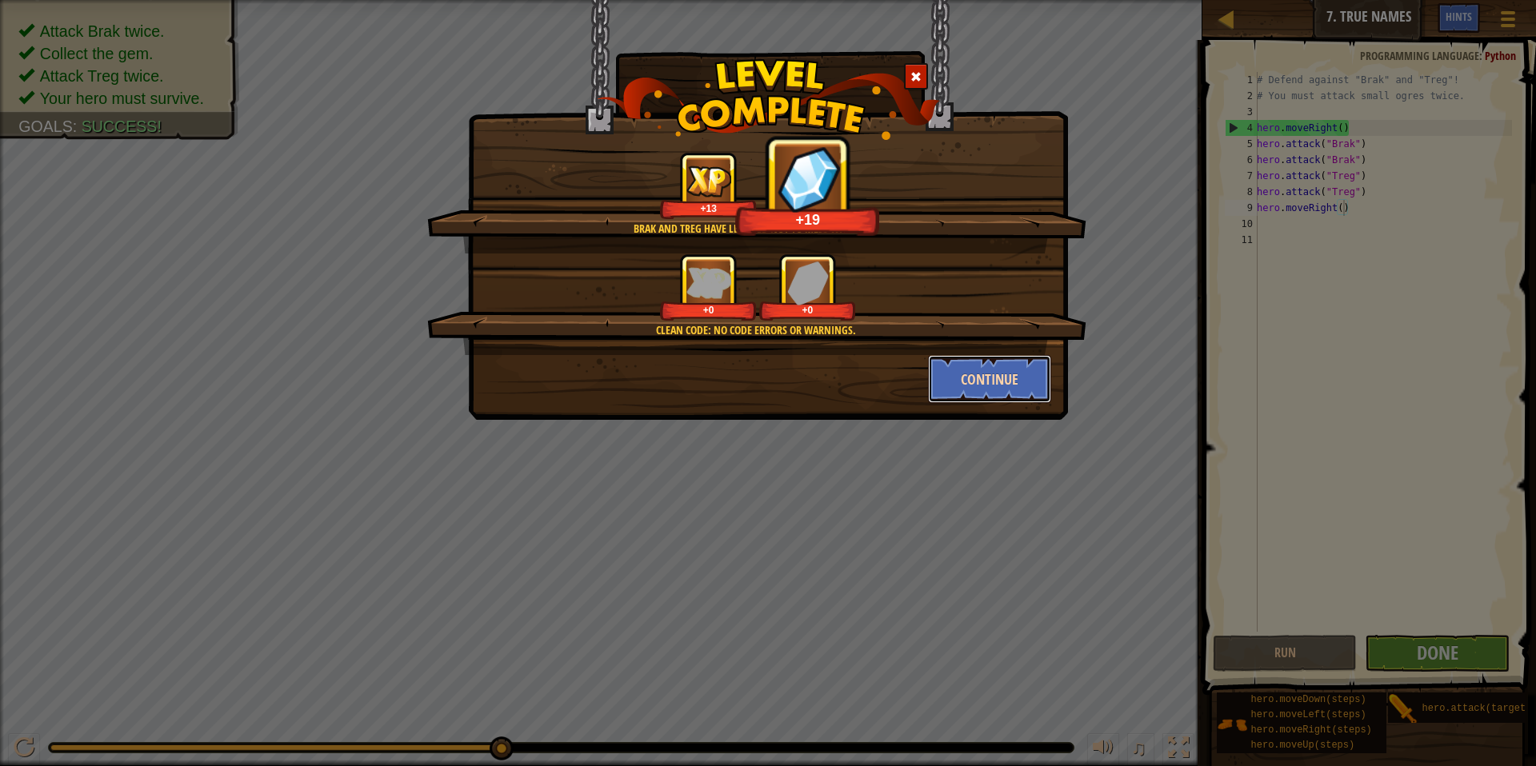
click at [947, 385] on button "Continue" at bounding box center [990, 379] width 124 height 48
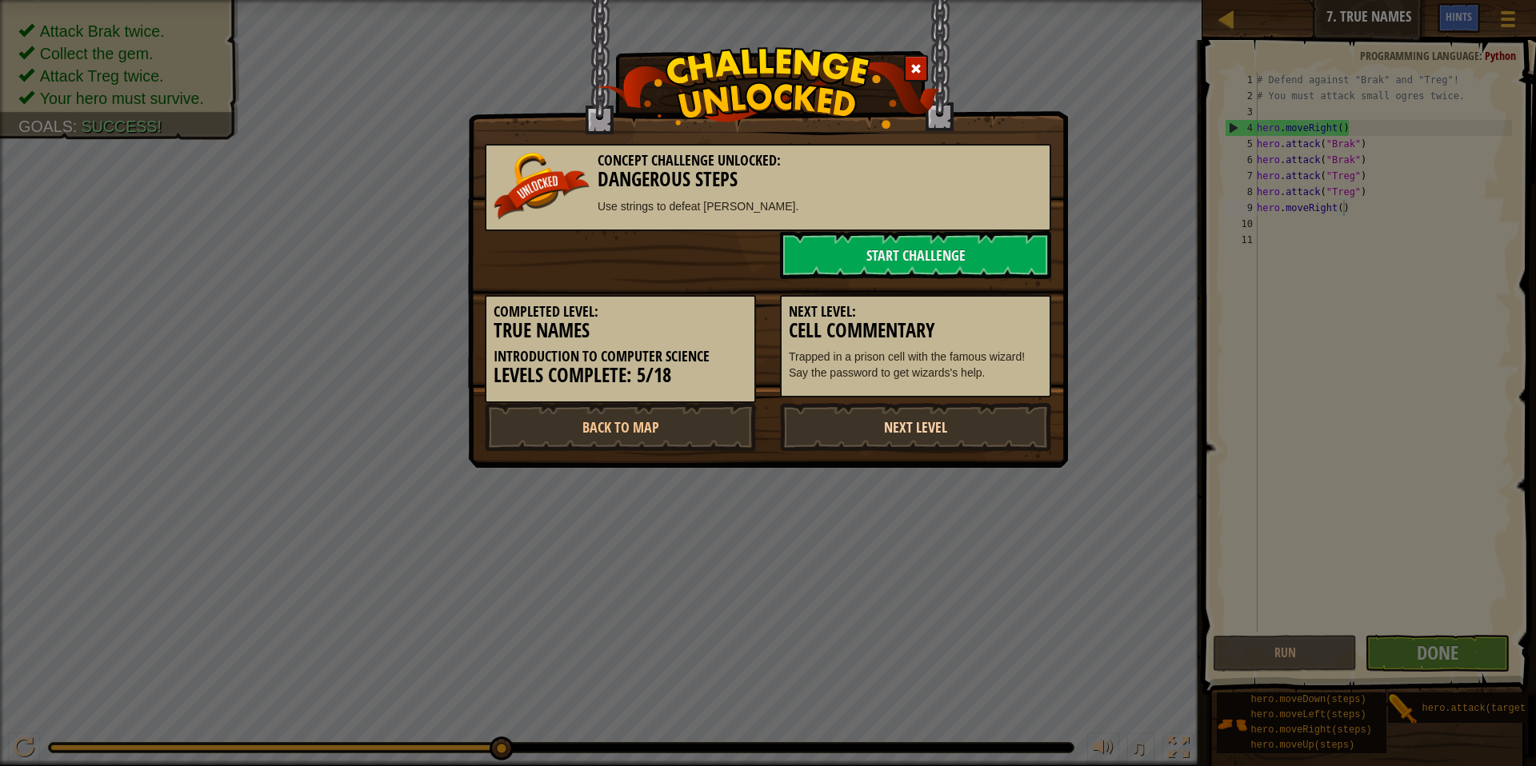
click at [923, 422] on link "Next Level" at bounding box center [915, 427] width 271 height 48
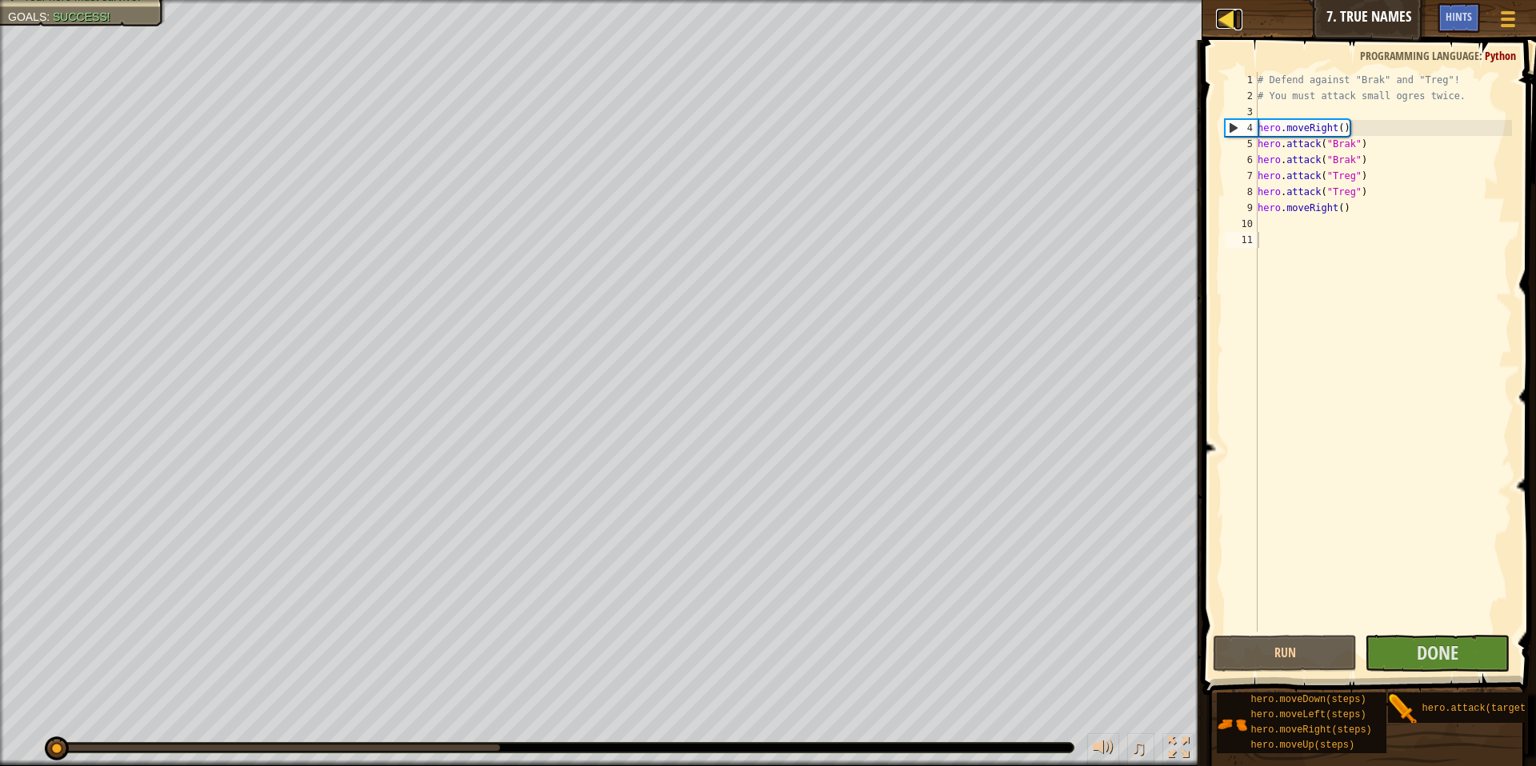
click at [947, 26] on div at bounding box center [1226, 19] width 20 height 20
